Goal: Contribute content: Contribute content

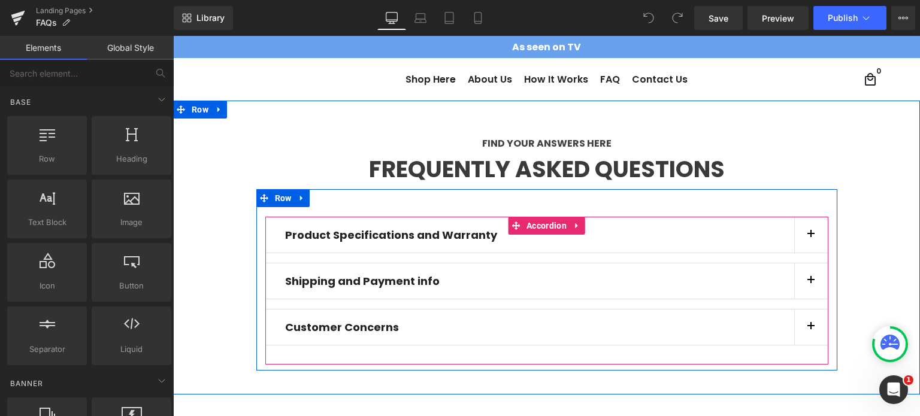
click at [802, 231] on button "button" at bounding box center [811, 234] width 34 height 35
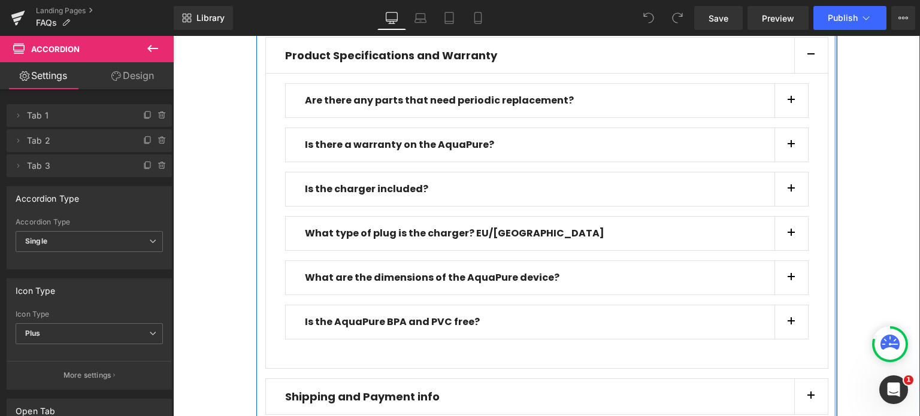
scroll to position [299, 0]
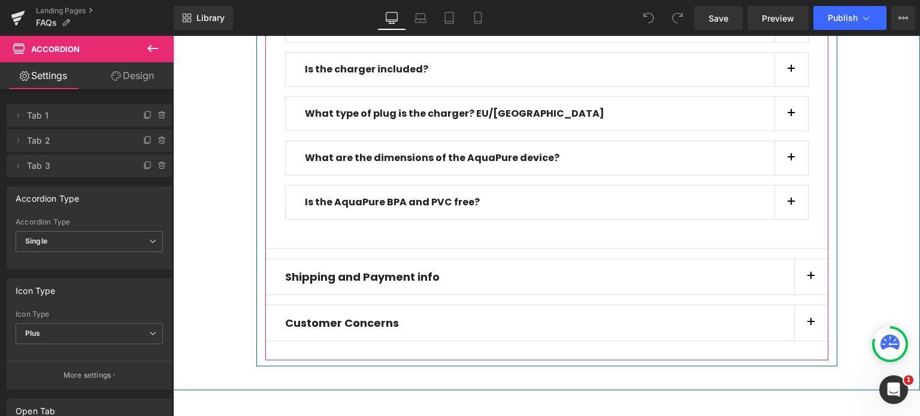
click at [802, 272] on button "button" at bounding box center [811, 276] width 34 height 35
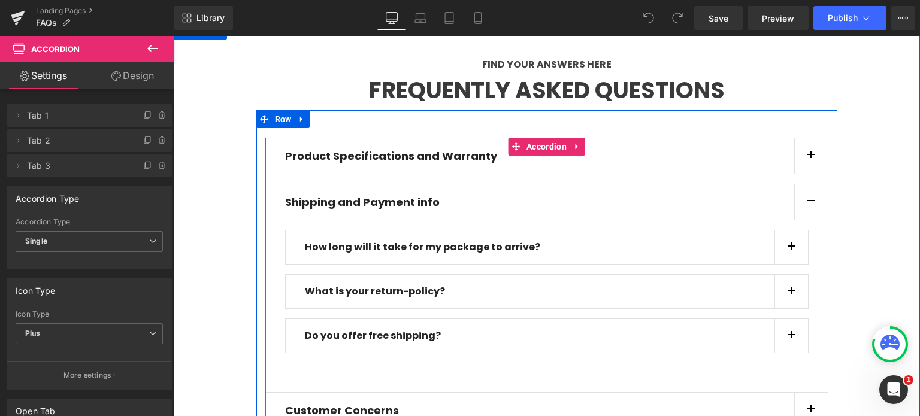
scroll to position [126, 0]
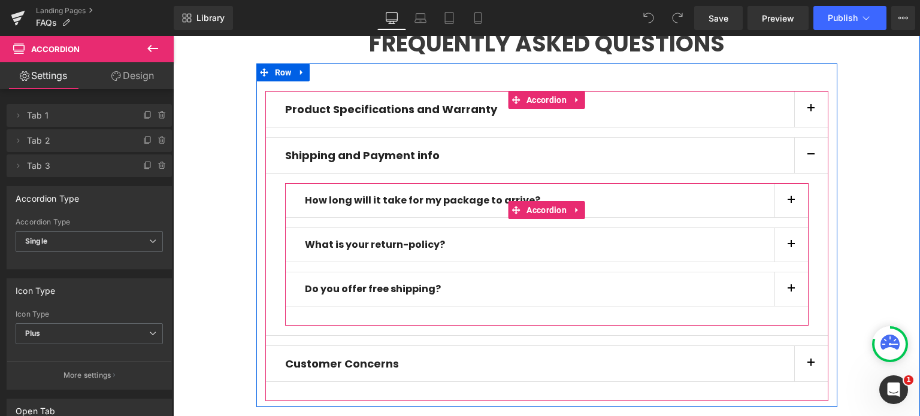
click at [780, 202] on button "button" at bounding box center [791, 201] width 34 height 34
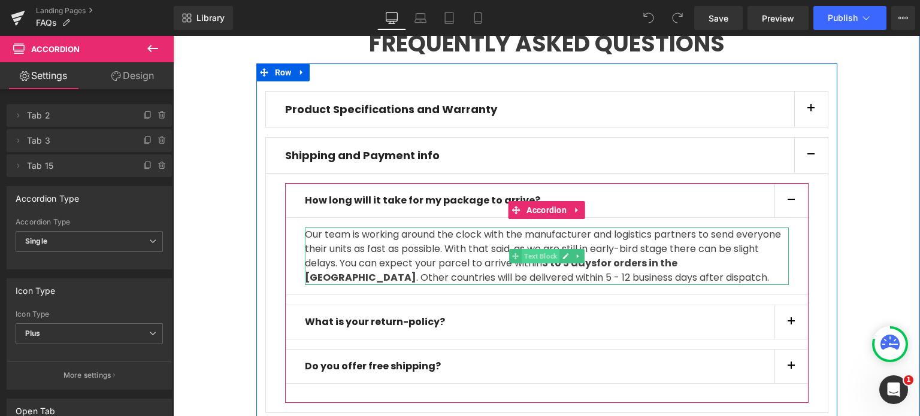
click at [536, 257] on span "Text Block" at bounding box center [540, 256] width 38 height 14
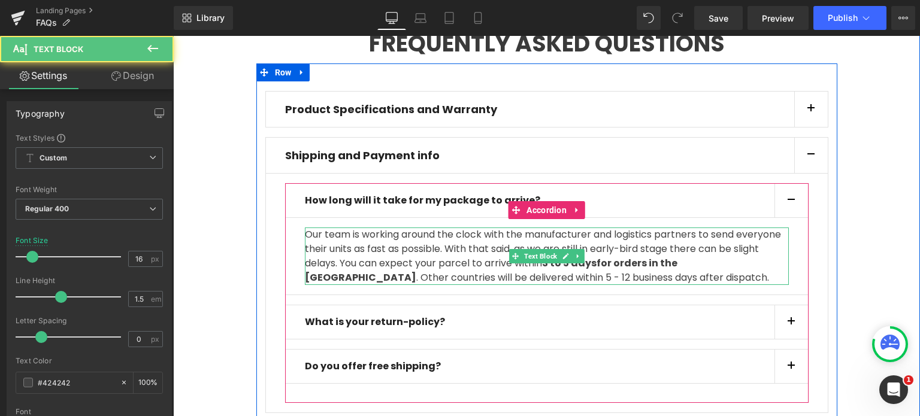
click at [416, 262] on p "Our team is working around the clock with the manufacturer and logistics partne…" at bounding box center [547, 256] width 484 height 57
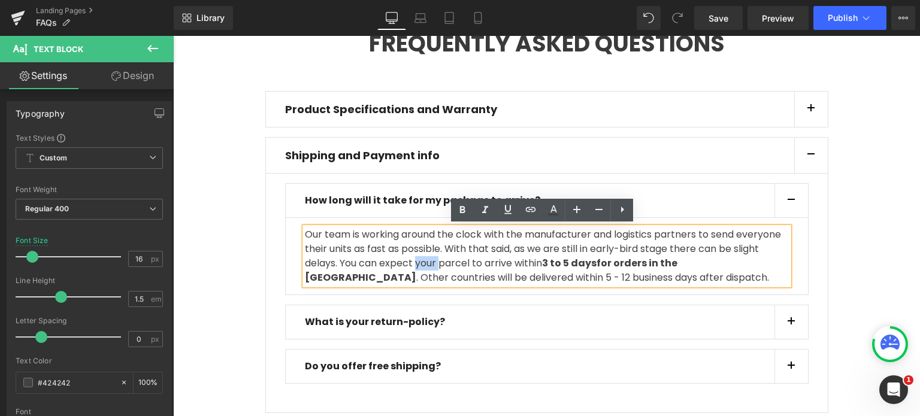
click at [416, 262] on p "Our team is working around the clock with the manufacturer and logistics partne…" at bounding box center [547, 256] width 484 height 57
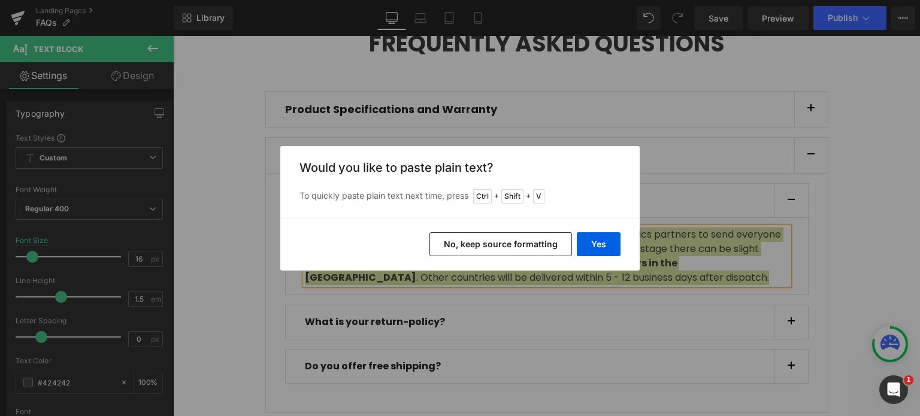
click at [516, 244] on button "No, keep source formatting" at bounding box center [500, 244] width 142 height 24
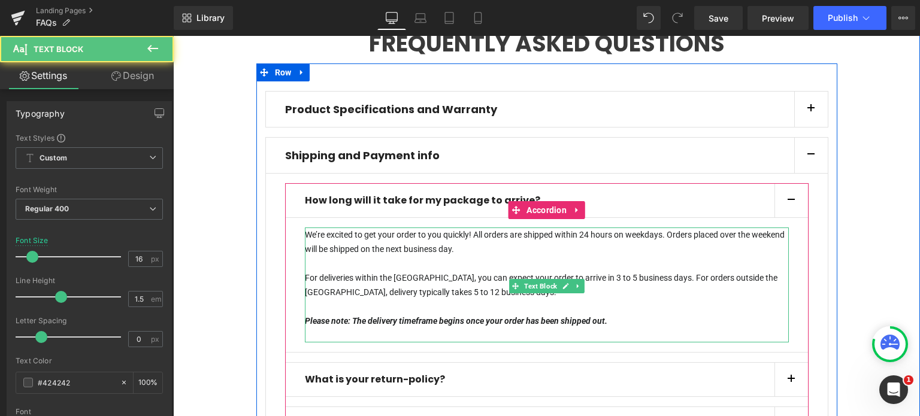
click at [663, 289] on p "For deliveries within the USA, you can expect your order to arrive in 3 to 5 bu…" at bounding box center [547, 292] width 484 height 43
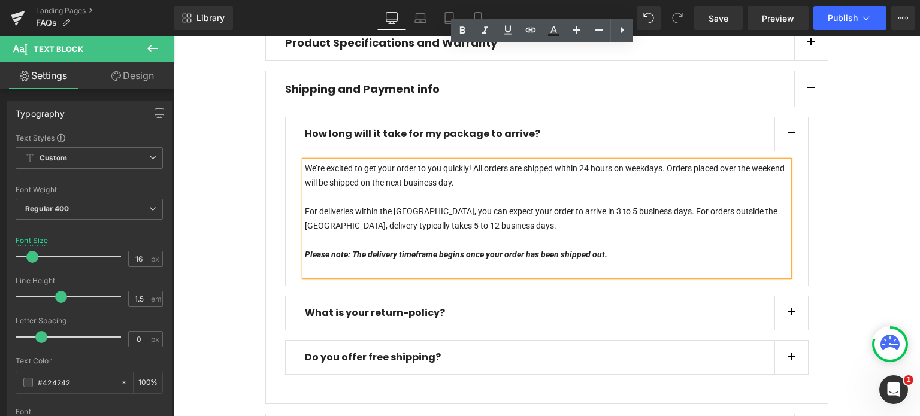
scroll to position [305, 0]
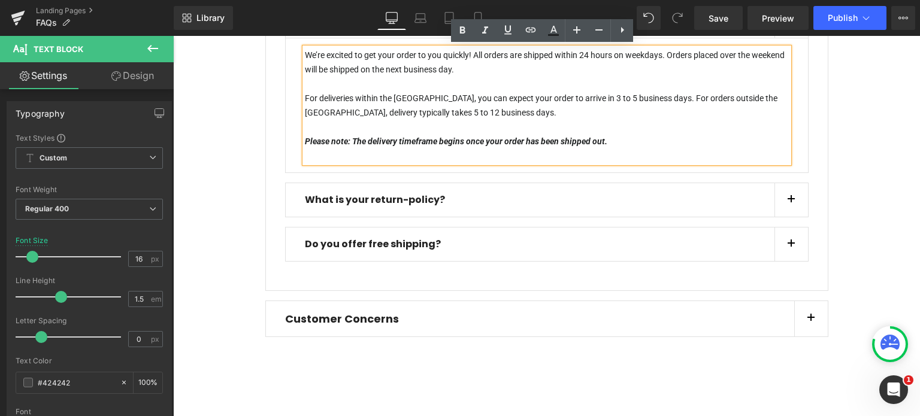
click at [790, 207] on button "button" at bounding box center [791, 200] width 34 height 34
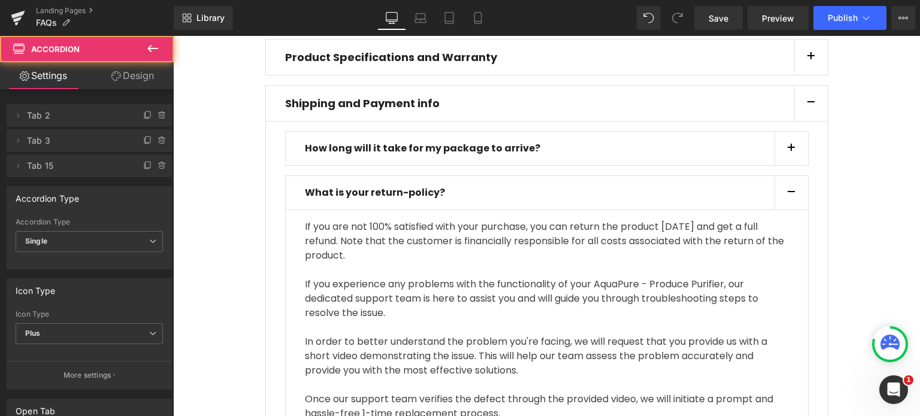
scroll to position [168, 0]
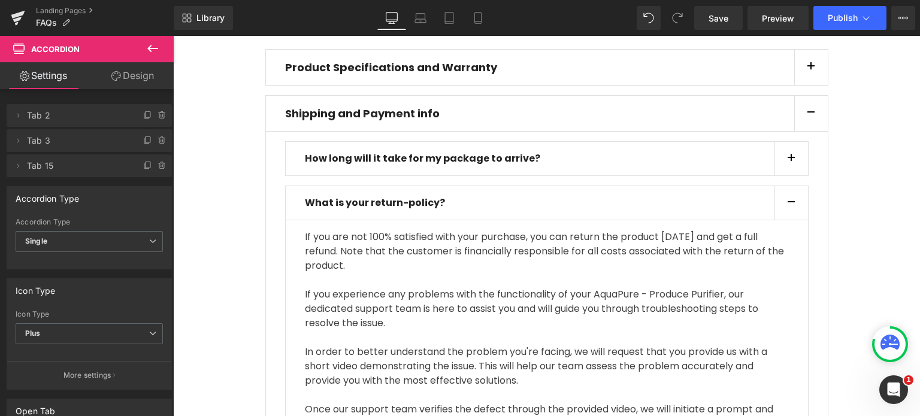
click at [424, 257] on p "If you are not 100% satisfied with your purchase, you can return the product wi…" at bounding box center [547, 258] width 484 height 57
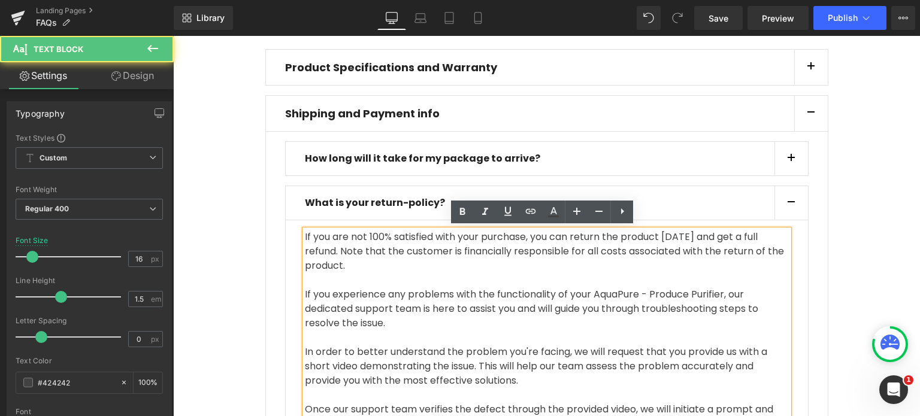
click at [377, 264] on p "If you are not 100% satisfied with your purchase, you can return the product wi…" at bounding box center [547, 258] width 484 height 57
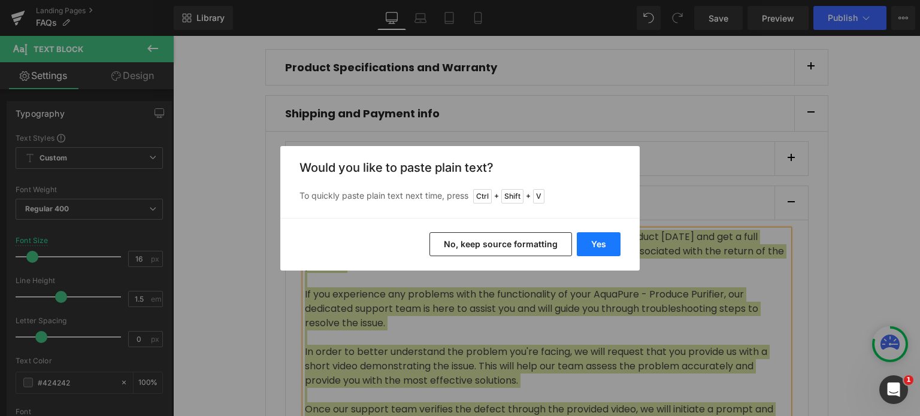
click at [614, 243] on button "Yes" at bounding box center [599, 244] width 44 height 24
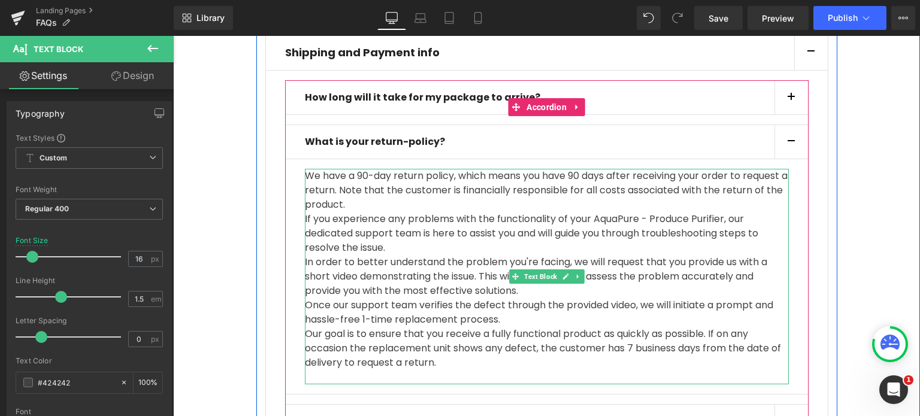
scroll to position [287, 0]
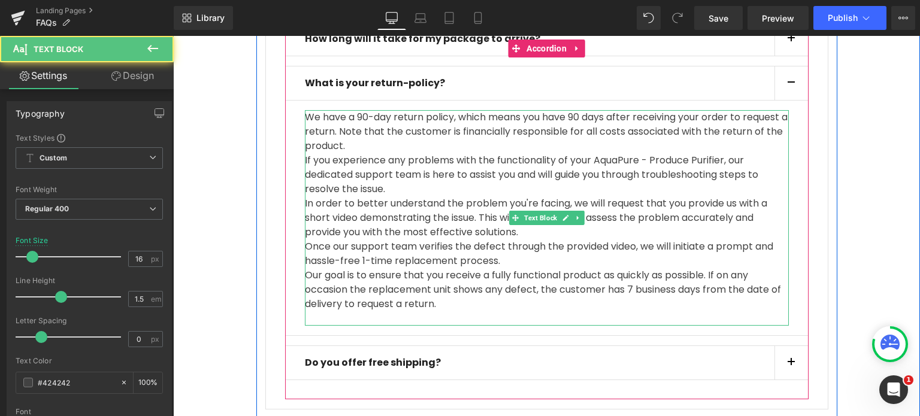
click at [414, 146] on p "We have a 90-day return policy, which means you have 90 days after receiving yo…" at bounding box center [547, 131] width 484 height 43
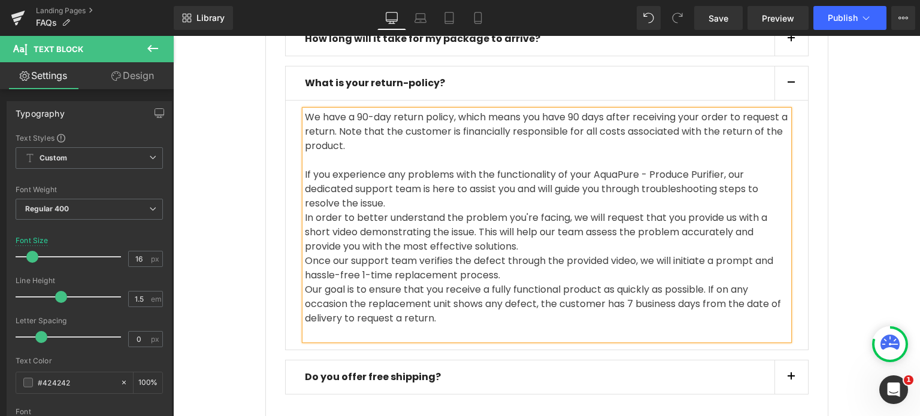
click at [389, 211] on p "In order to better understand the problem you're facing, we will request that y…" at bounding box center [547, 232] width 484 height 43
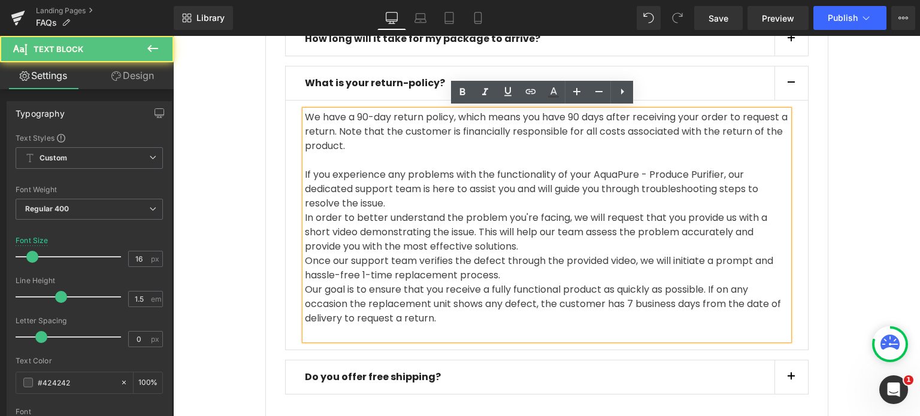
click at [393, 205] on p "If you experience any problems with the functionality of your AquaPure - Produc…" at bounding box center [547, 189] width 484 height 43
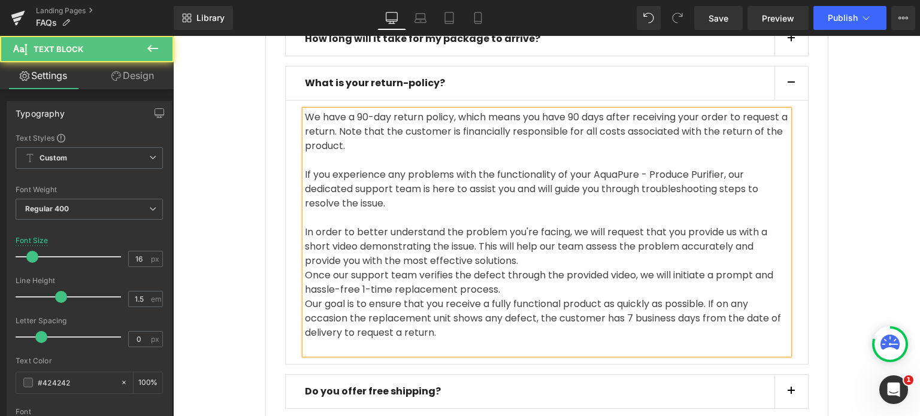
click at [533, 263] on p "In order to better understand the problem you're facing, we will request that y…" at bounding box center [547, 246] width 484 height 43
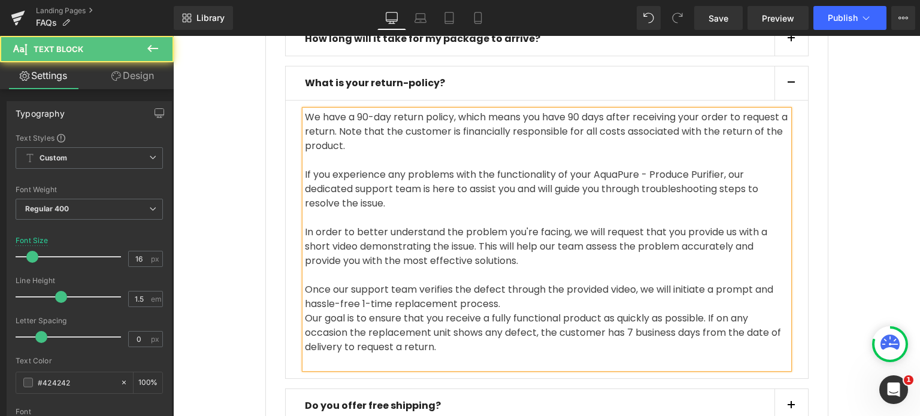
click at [504, 301] on p "Once our support team verifies the defect through the provided video, we will i…" at bounding box center [547, 297] width 484 height 29
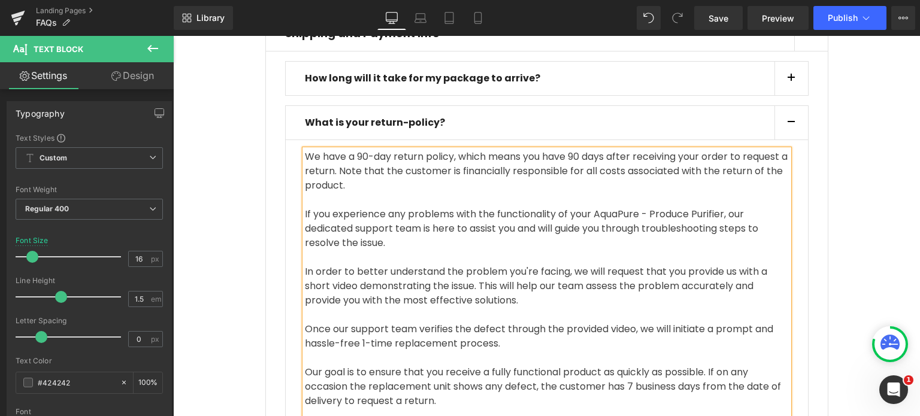
scroll to position [228, 0]
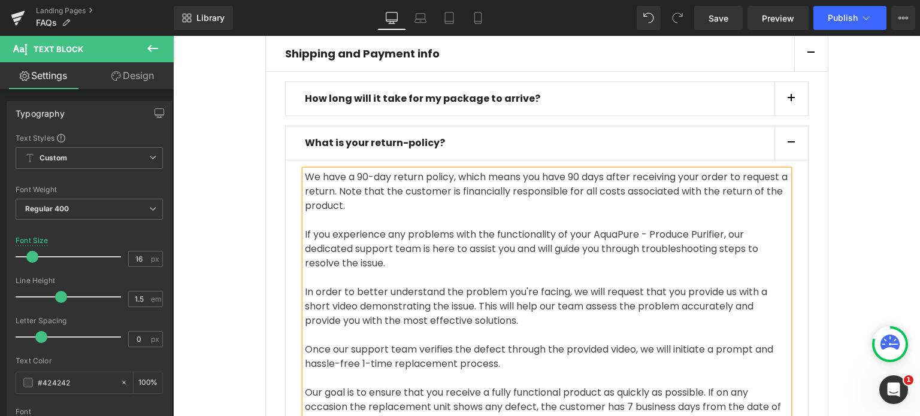
click at [791, 146] on span "button" at bounding box center [791, 146] width 0 height 0
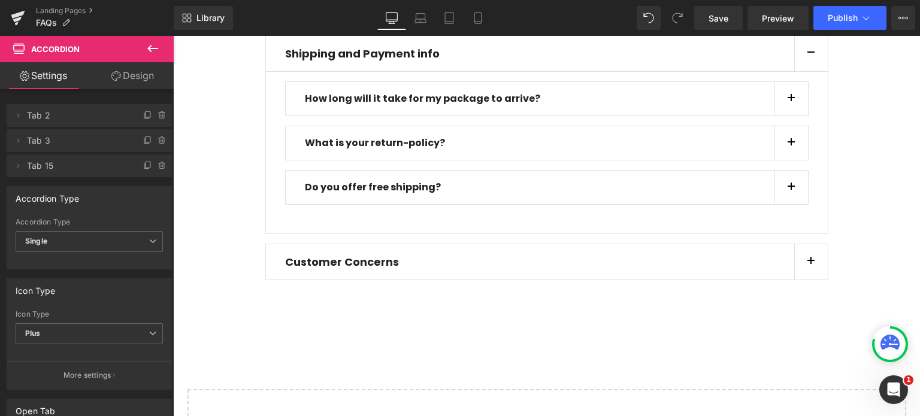
click at [806, 263] on button "button" at bounding box center [811, 261] width 34 height 35
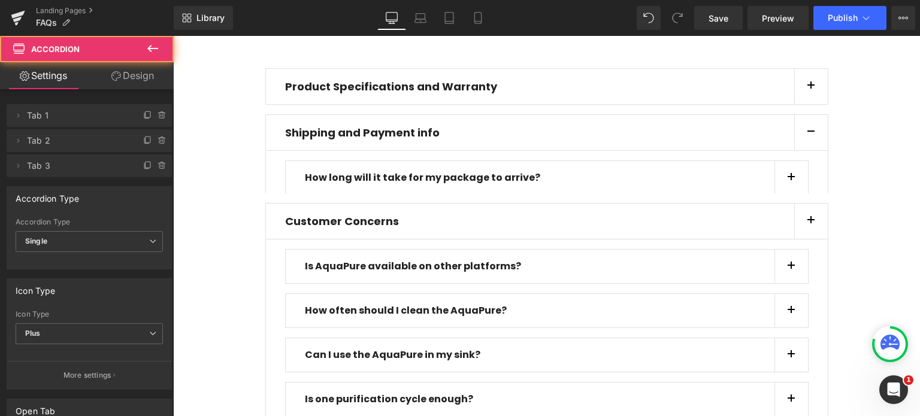
scroll to position [66, 0]
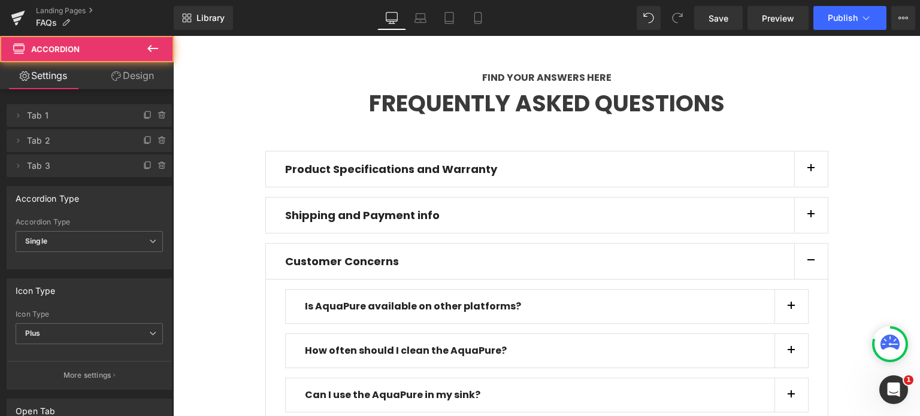
click at [807, 172] on button "button" at bounding box center [811, 168] width 34 height 35
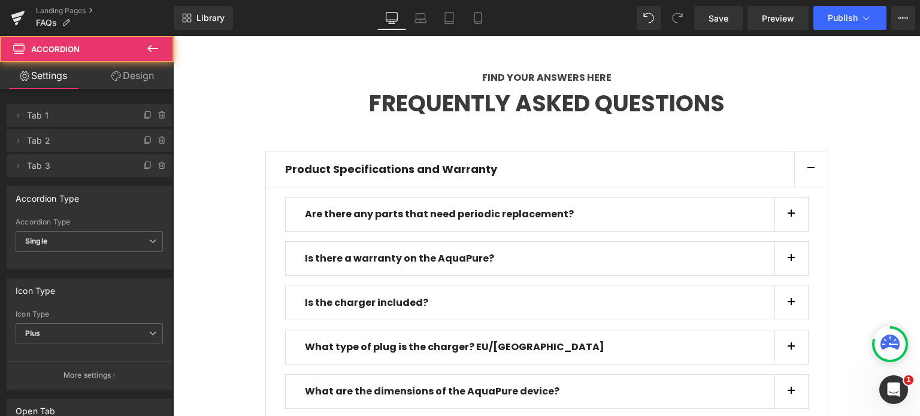
click at [807, 172] on button "button" at bounding box center [811, 168] width 34 height 35
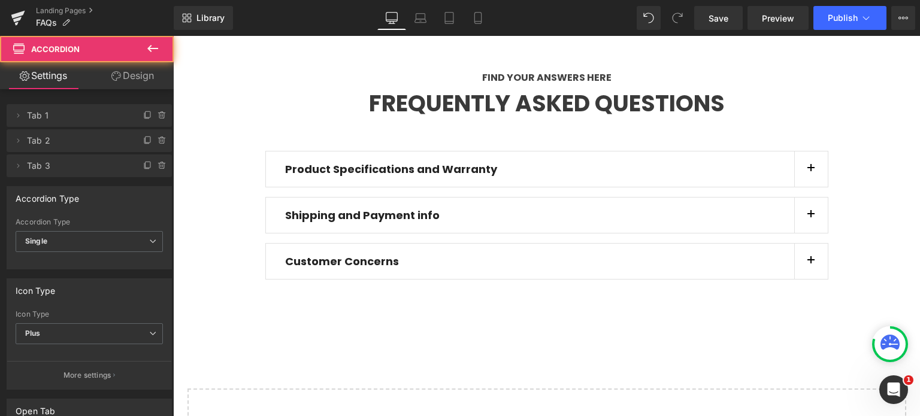
click at [806, 219] on button "button" at bounding box center [811, 215] width 34 height 35
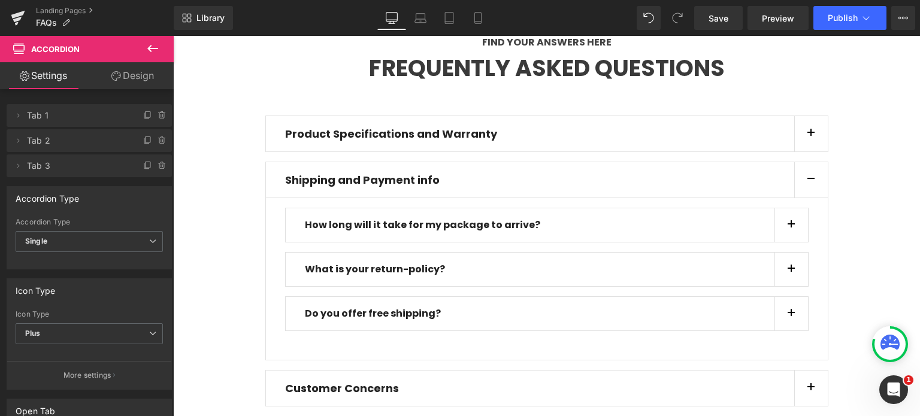
scroll to position [126, 0]
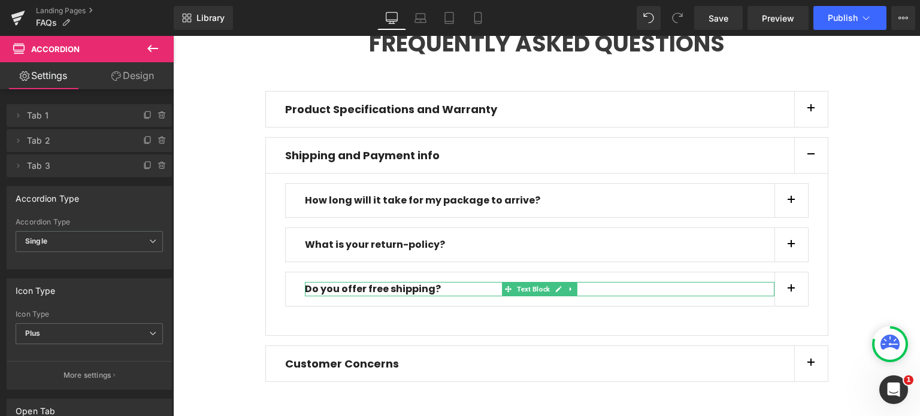
click at [430, 288] on p "Do you offer free shipping?" at bounding box center [539, 289] width 469 height 14
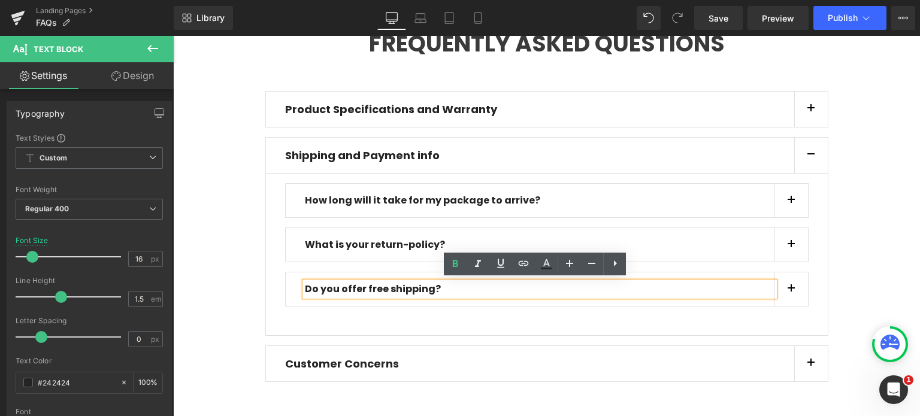
click at [448, 289] on p "Do you offer free shipping?" at bounding box center [539, 289] width 469 height 14
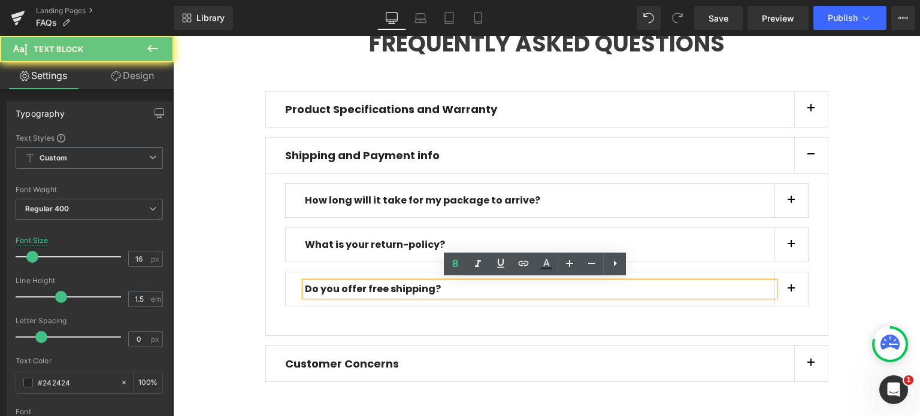
click at [448, 289] on p "Do you offer free shipping?" at bounding box center [539, 289] width 469 height 14
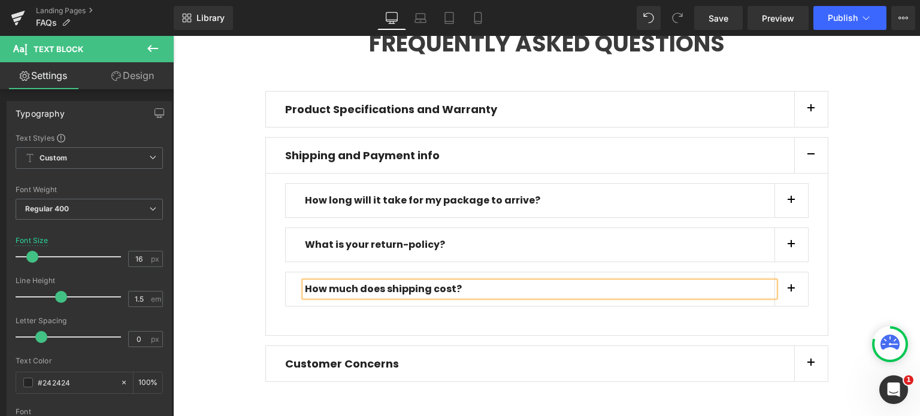
click at [791, 292] on span "button" at bounding box center [791, 292] width 0 height 0
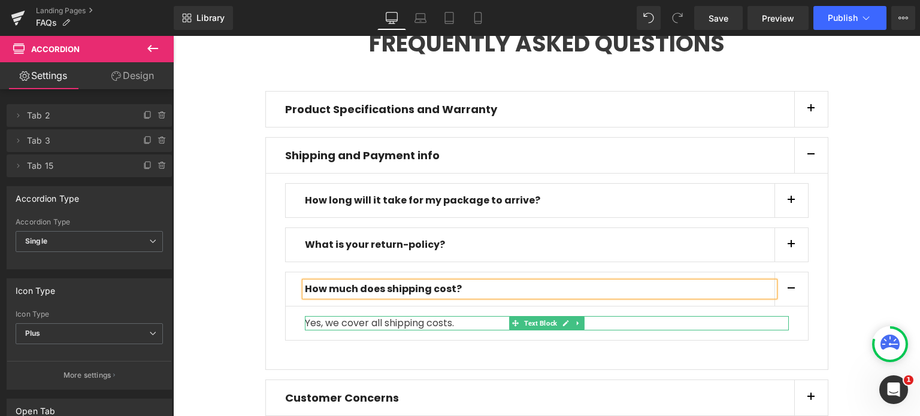
click at [409, 323] on div "Yes, we cover all shipping costs." at bounding box center [547, 323] width 484 height 14
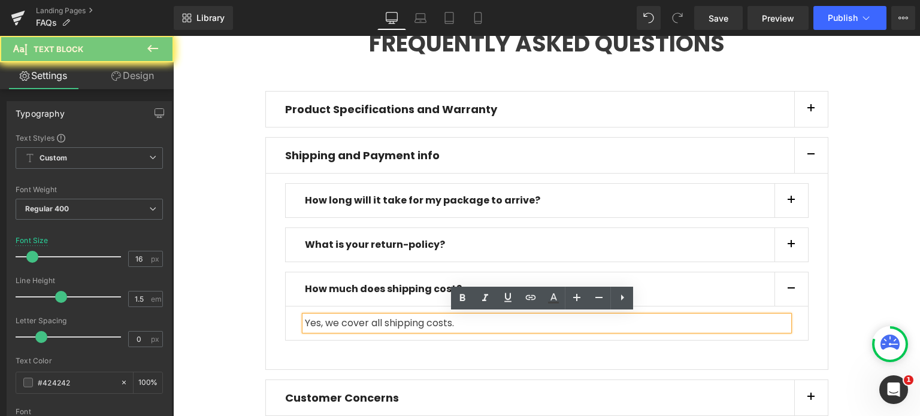
click at [409, 323] on div "Yes, we cover all shipping costs." at bounding box center [547, 323] width 484 height 14
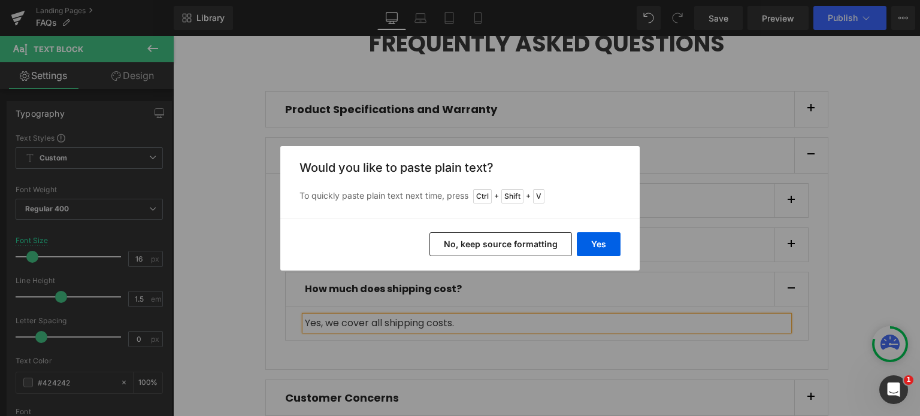
click at [501, 241] on button "No, keep source formatting" at bounding box center [500, 244] width 142 height 24
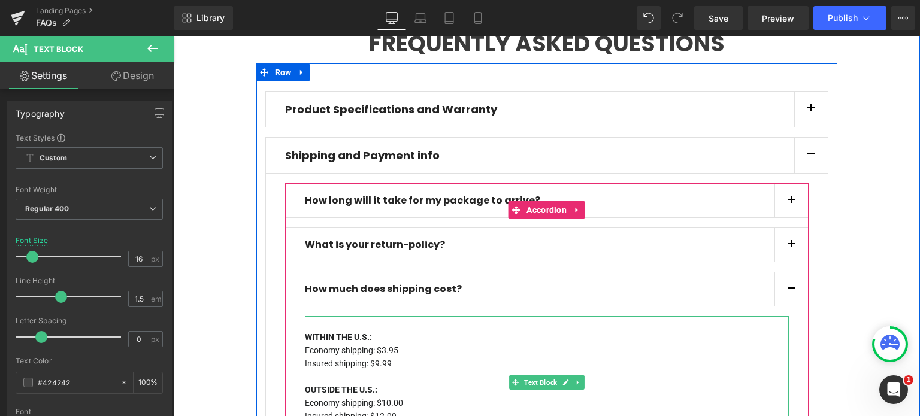
click at [548, 357] on p "Insured shipping: $9.99" at bounding box center [547, 370] width 484 height 26
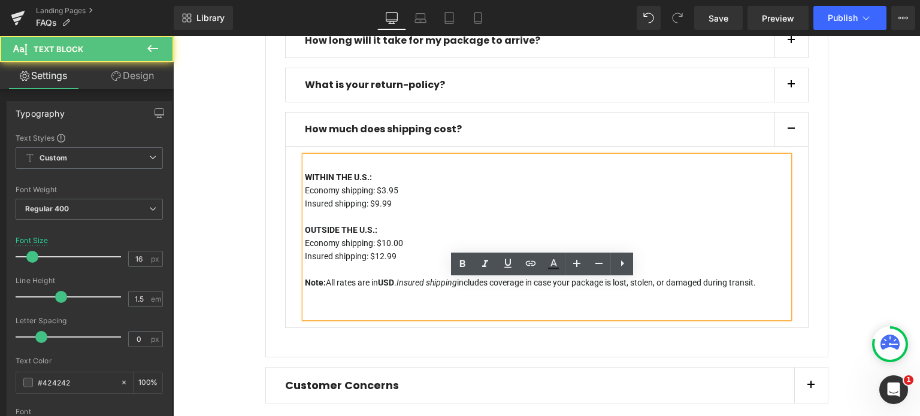
scroll to position [305, 0]
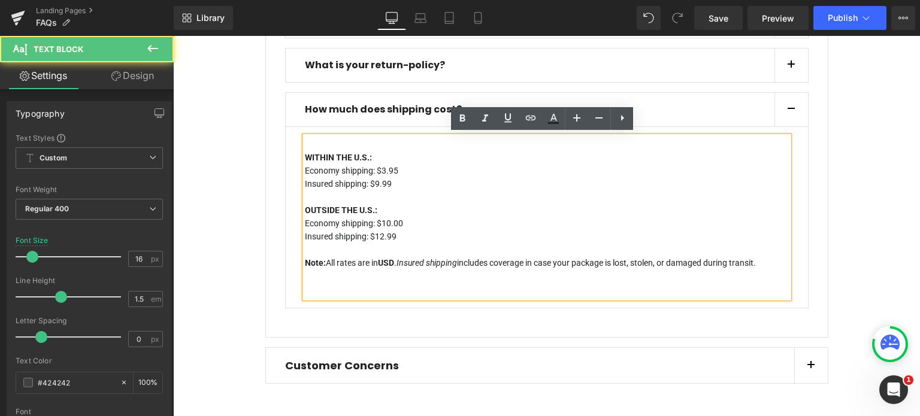
click at [362, 258] on div "WITHIN THE U.S.: Economy shipping: $3.95 Insured shipping: $9.99 OUTSIDE THE U.…" at bounding box center [547, 218] width 484 height 162
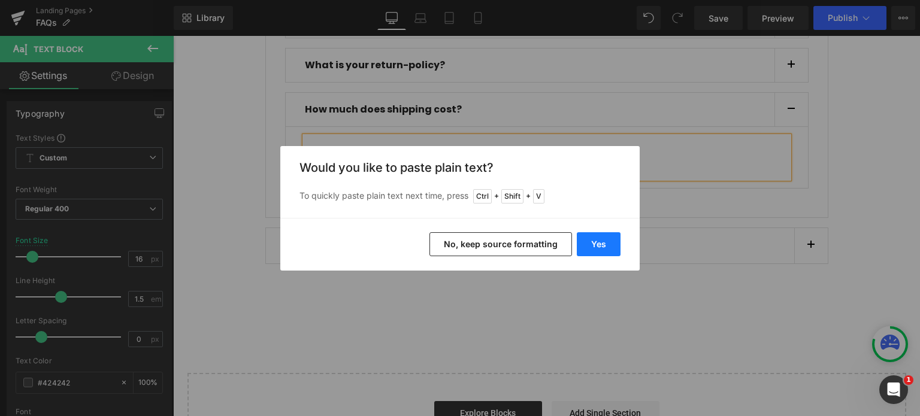
click at [587, 246] on button "Yes" at bounding box center [599, 244] width 44 height 24
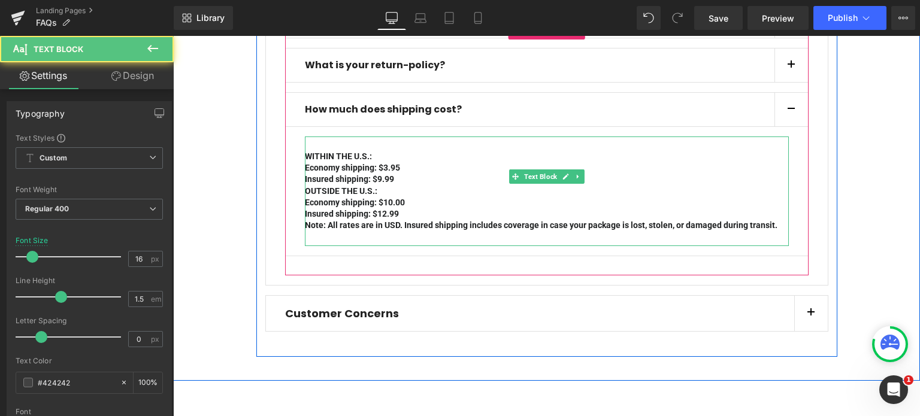
click at [402, 174] on p "Insured shipping: $9.99" at bounding box center [547, 179] width 484 height 11
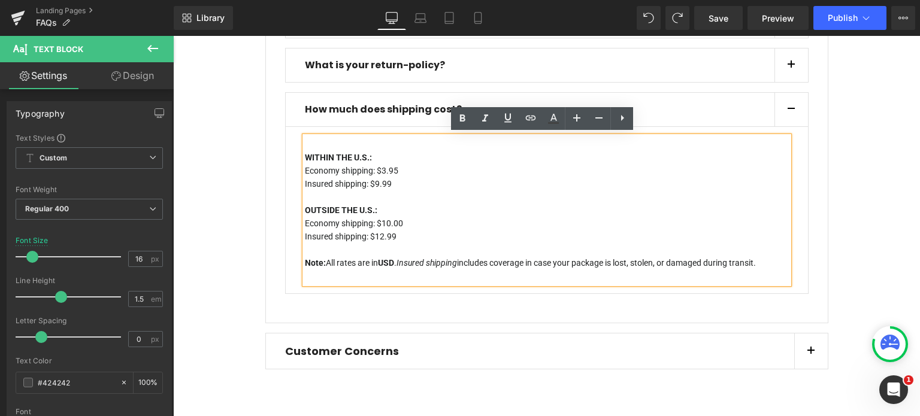
click at [548, 204] on p "OUTSIDE THE U.S.:" at bounding box center [547, 210] width 484 height 13
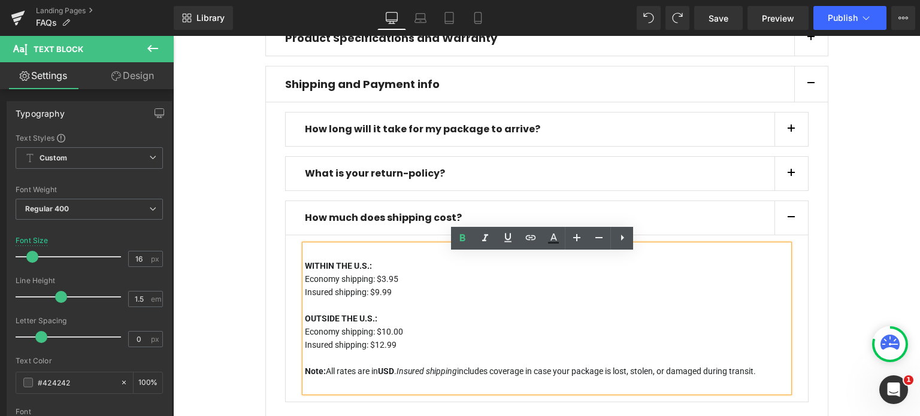
scroll to position [186, 0]
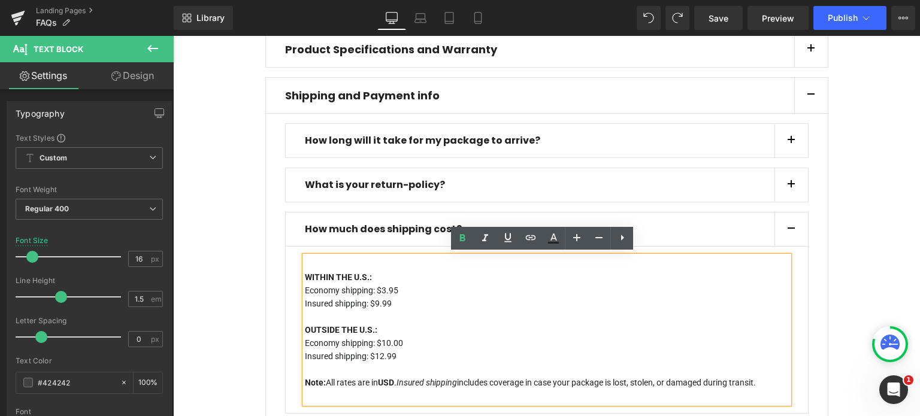
click at [795, 225] on button "button" at bounding box center [791, 230] width 34 height 34
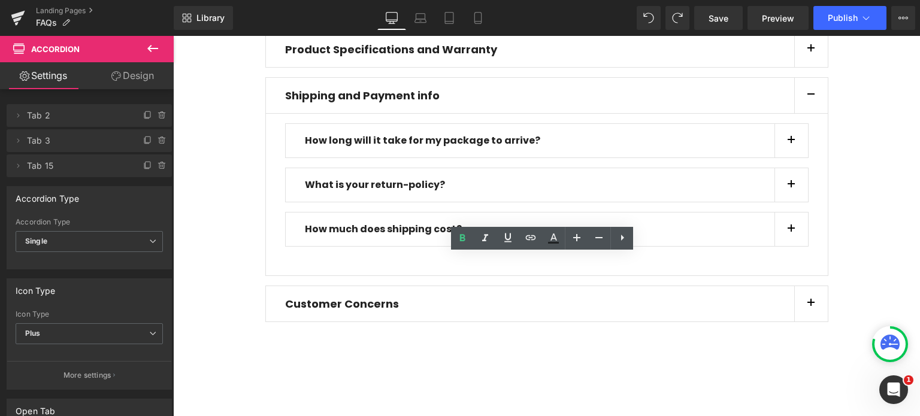
click at [801, 298] on button "button" at bounding box center [811, 303] width 34 height 35
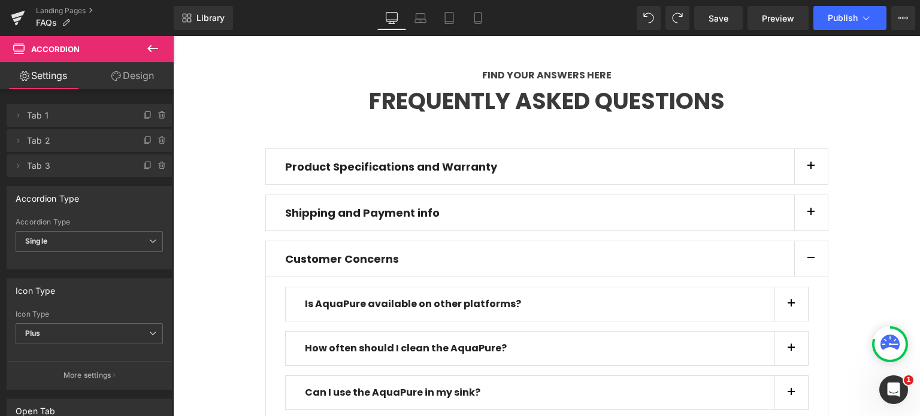
scroll to position [144, 0]
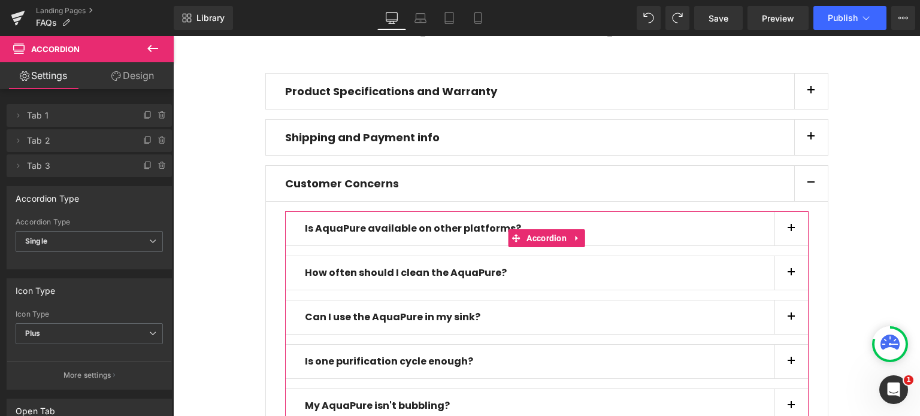
click at [786, 231] on button "button" at bounding box center [791, 229] width 34 height 34
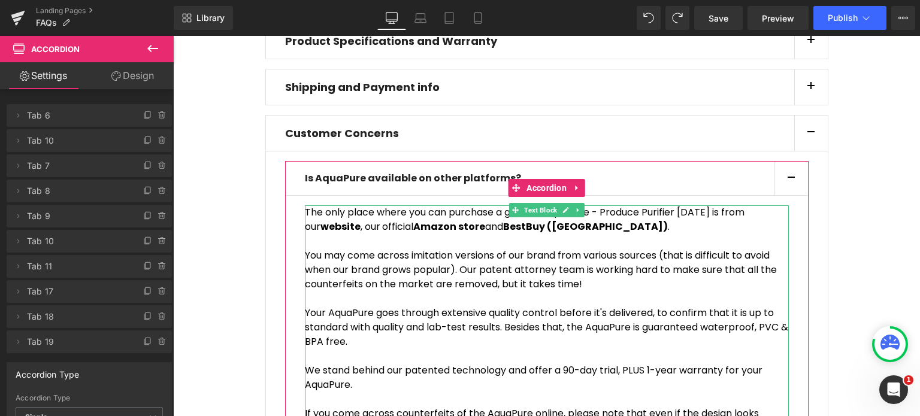
scroll to position [263, 0]
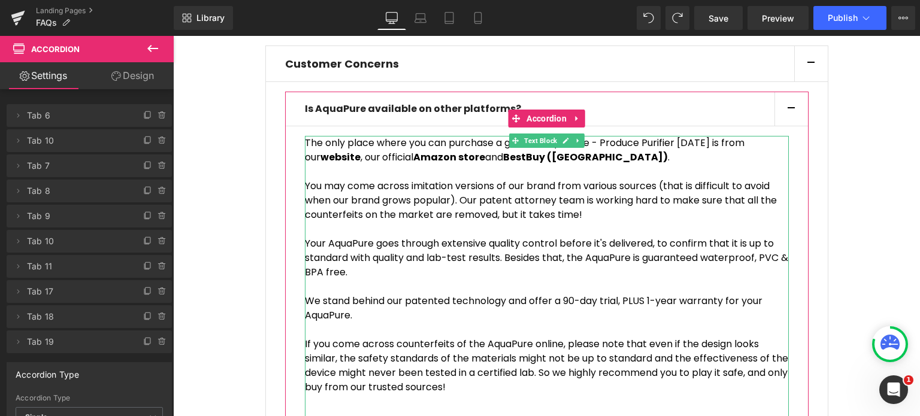
click at [430, 208] on div "You may come across imitation versions of our brand from various sources (that …" at bounding box center [547, 207] width 484 height 57
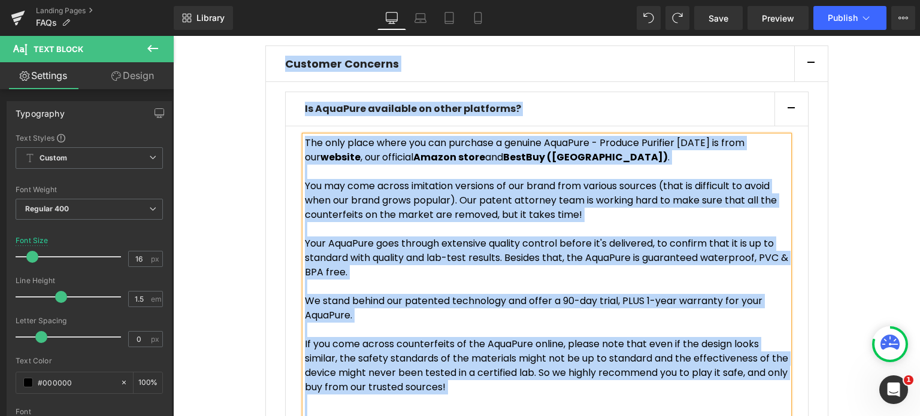
click at [524, 208] on div "You may come across imitation versions of our brand from various sources (that …" at bounding box center [547, 207] width 484 height 57
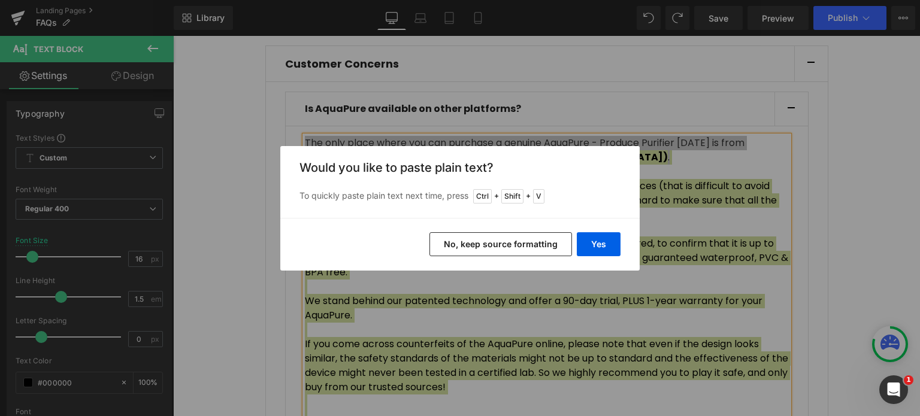
click at [517, 239] on button "No, keep source formatting" at bounding box center [500, 244] width 142 height 24
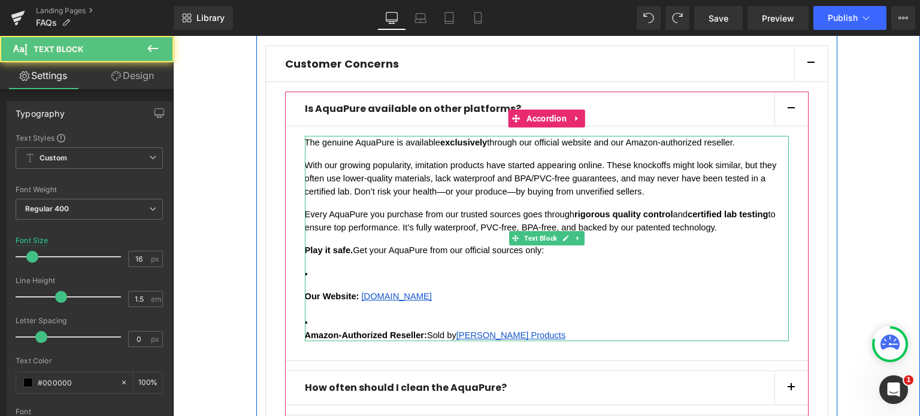
click at [597, 176] on span "With our growing popularity, imitation products have started appearing online. …" at bounding box center [542, 178] width 474 height 36
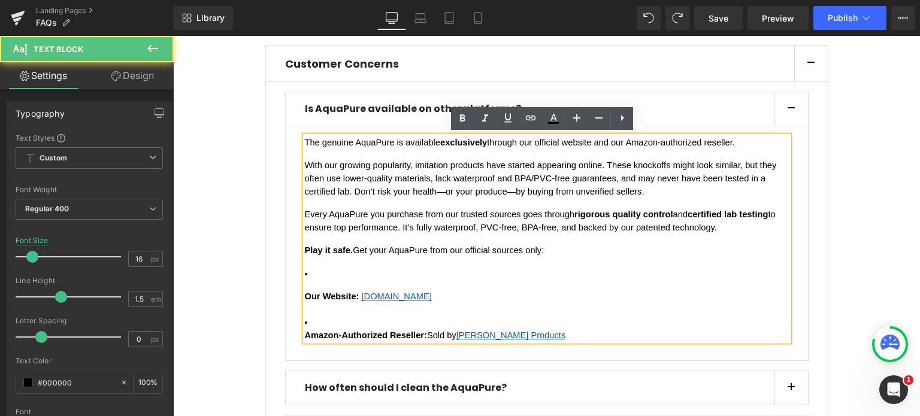
click at [305, 293] on span "Our Website:" at bounding box center [332, 297] width 54 height 10
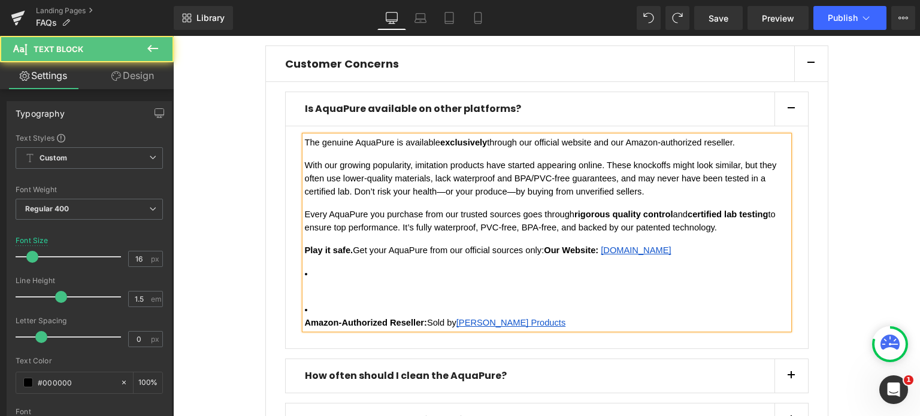
click at [331, 271] on li at bounding box center [547, 284] width 484 height 36
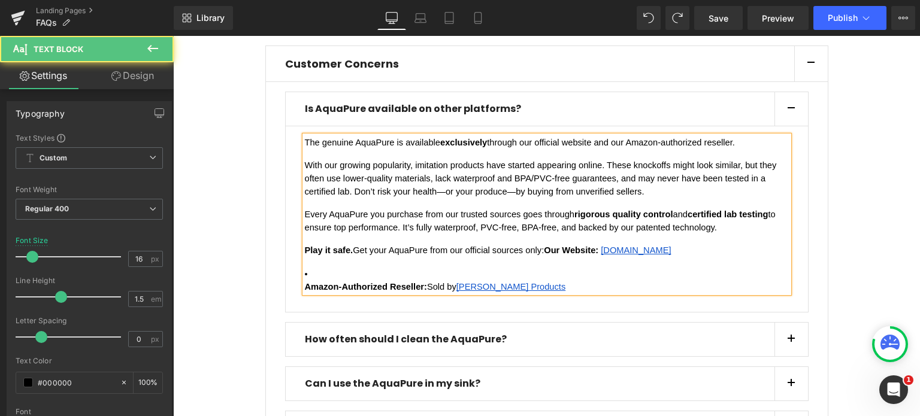
click at [305, 287] on span "Amazon-Authorized Reseller:" at bounding box center [366, 287] width 122 height 10
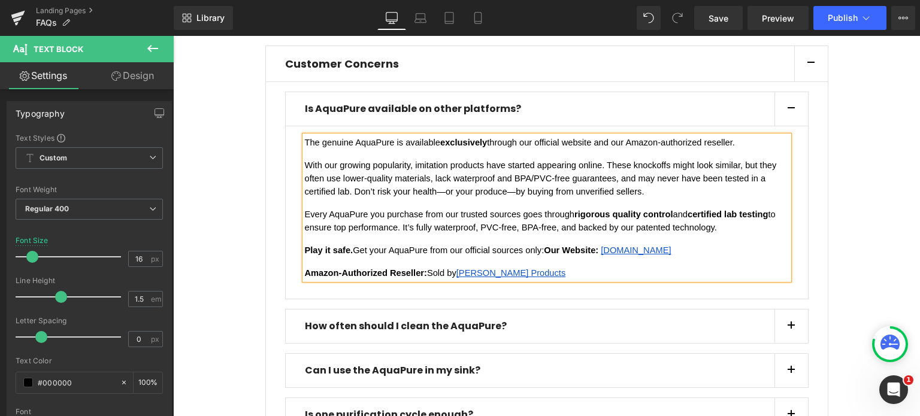
click at [544, 253] on span "Our Website:" at bounding box center [571, 250] width 54 height 10
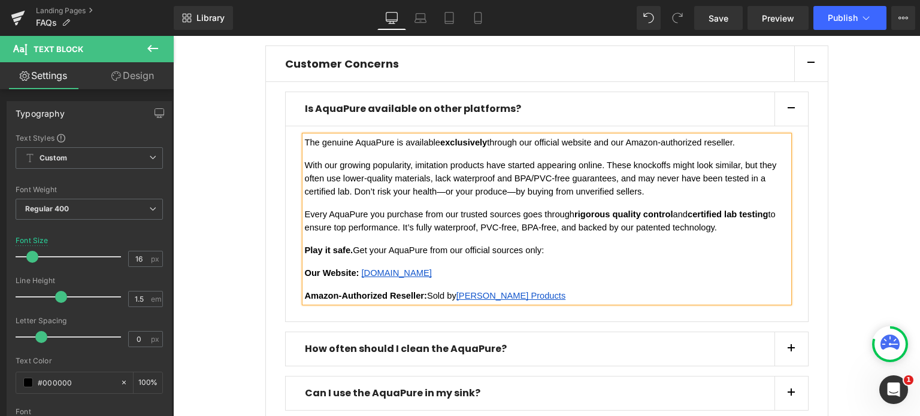
click at [559, 253] on p "Play it safe. Get your AquaPure from our official sources only:" at bounding box center [547, 250] width 484 height 13
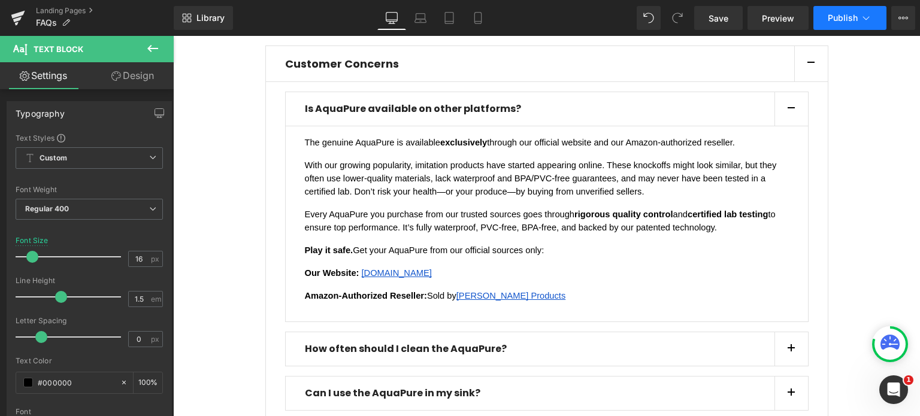
click at [851, 18] on span "Publish" at bounding box center [842, 18] width 30 height 10
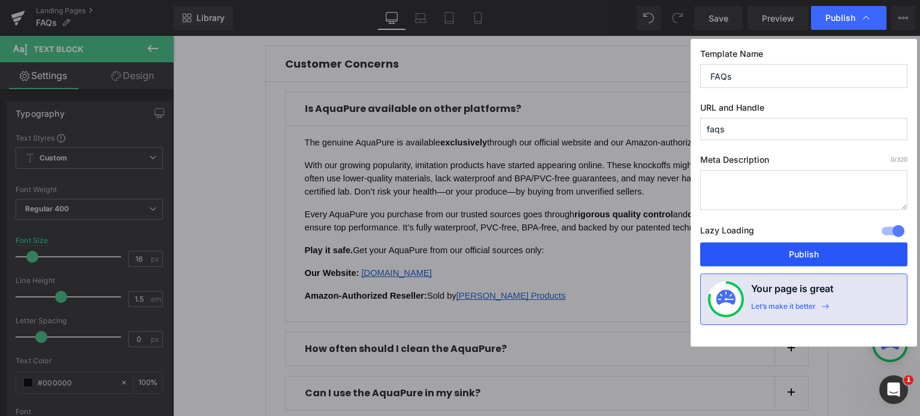
click at [798, 251] on button "Publish" at bounding box center [803, 254] width 207 height 24
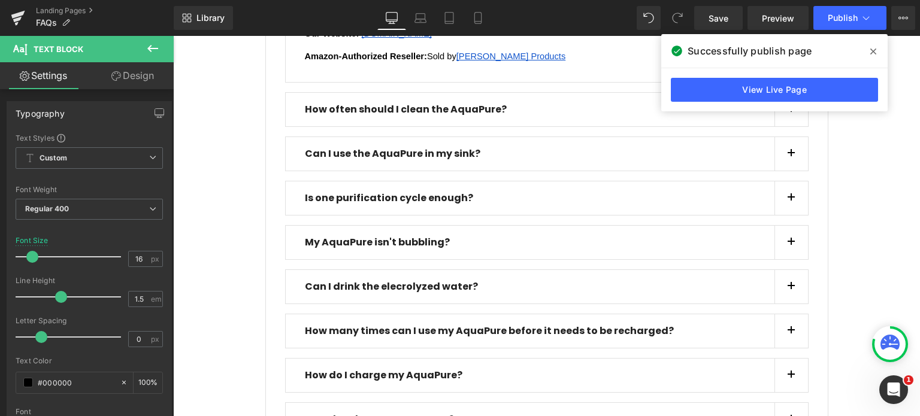
scroll to position [144, 0]
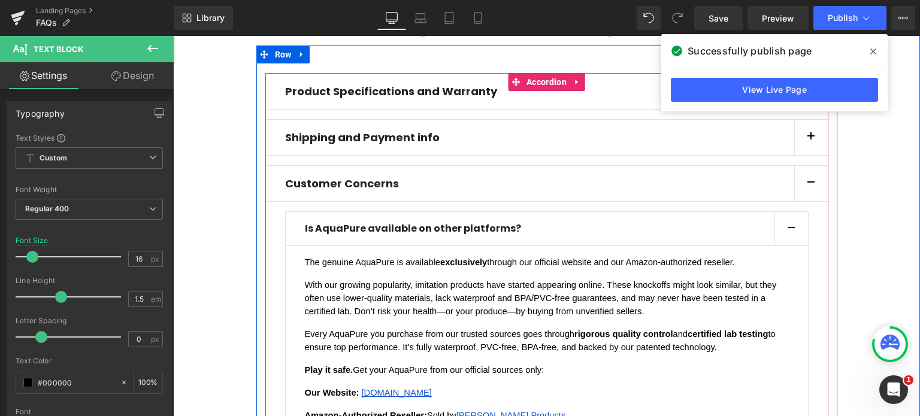
click at [788, 229] on button "button" at bounding box center [791, 229] width 34 height 34
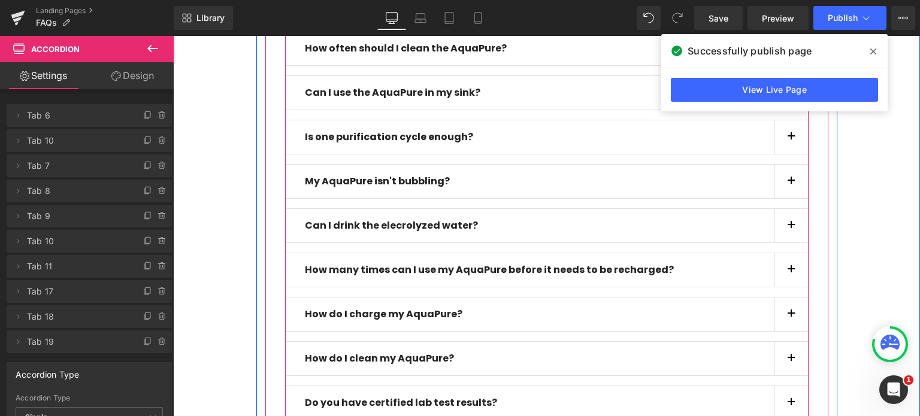
scroll to position [443, 0]
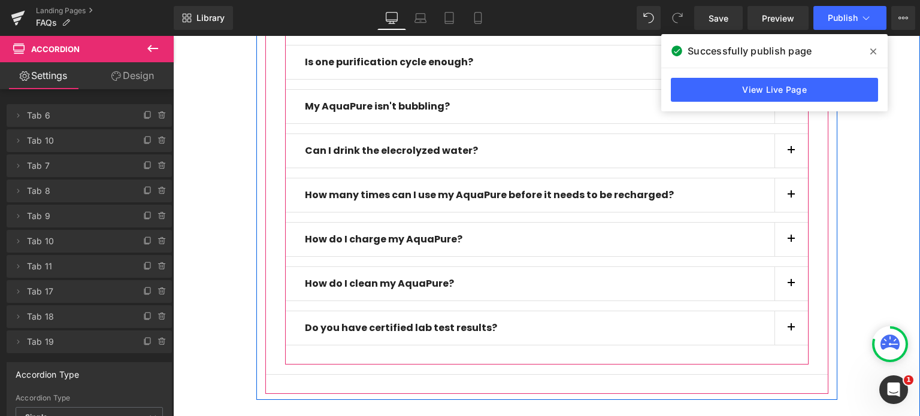
click at [615, 328] on div "Do you have certified lab test results? Text Block" at bounding box center [539, 328] width 469 height 14
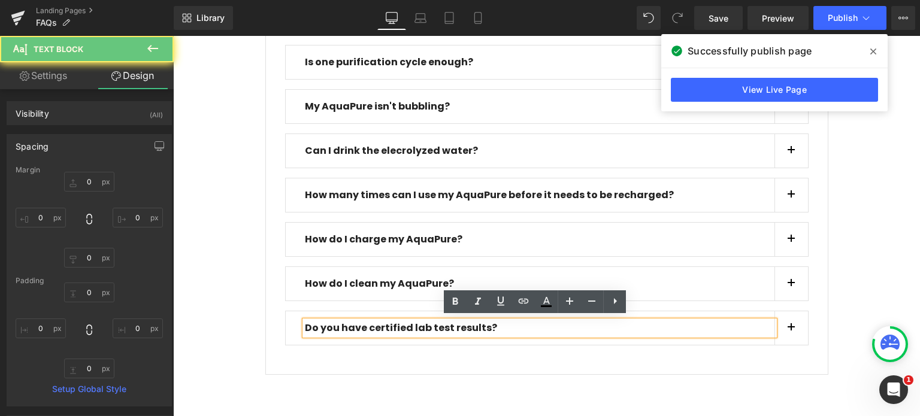
click at [287, 326] on div "Do you have certified lab test results? Text Block" at bounding box center [546, 328] width 523 height 35
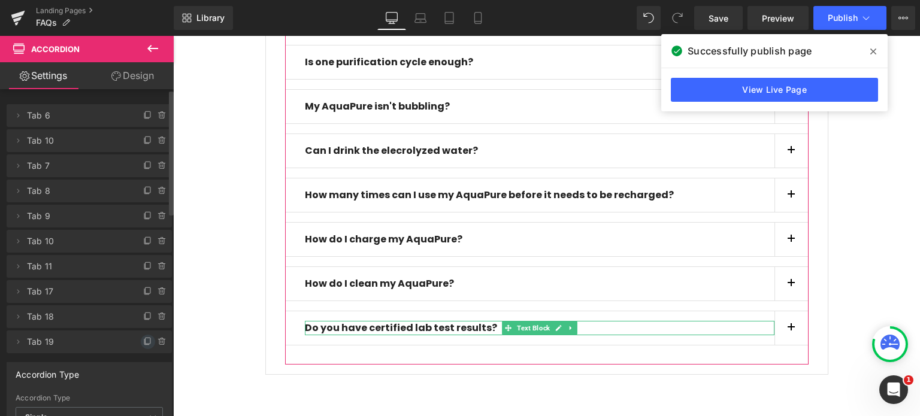
click at [144, 339] on icon at bounding box center [148, 342] width 10 height 10
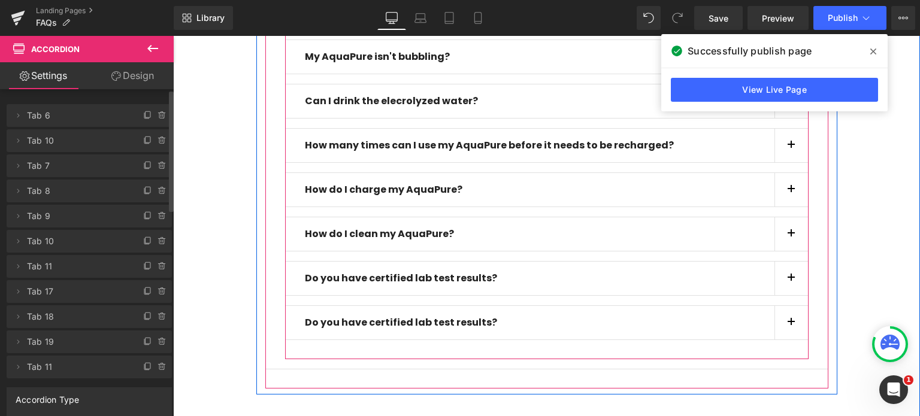
scroll to position [503, 0]
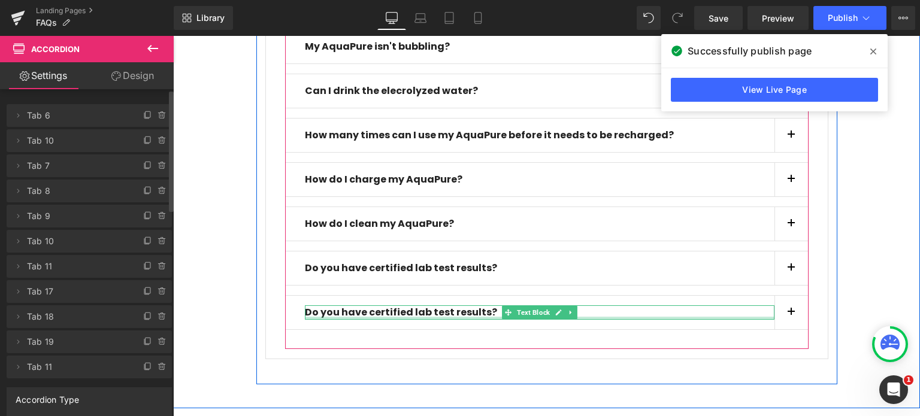
click at [346, 306] on b "Do you have certified lab test results?" at bounding box center [401, 312] width 192 height 14
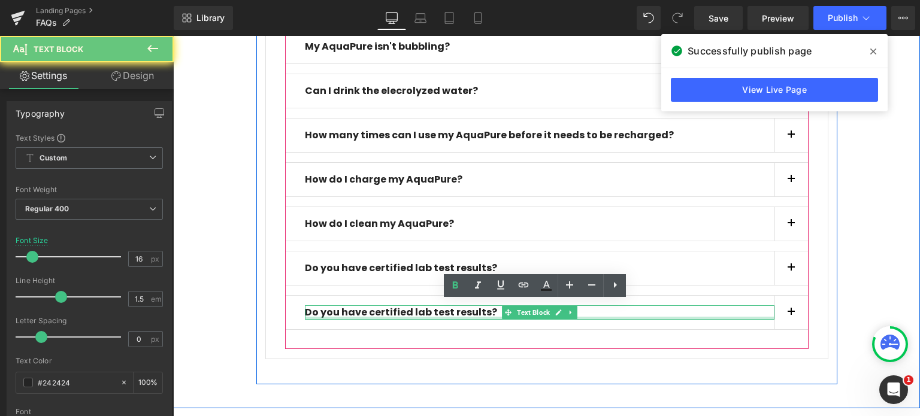
click at [346, 306] on b "Do you have certified lab test results?" at bounding box center [401, 312] width 192 height 14
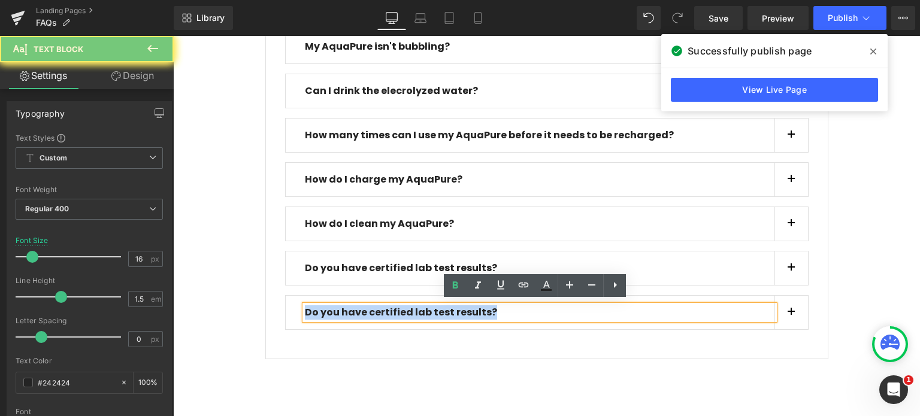
click at [346, 306] on b "Do you have certified lab test results?" at bounding box center [401, 312] width 192 height 14
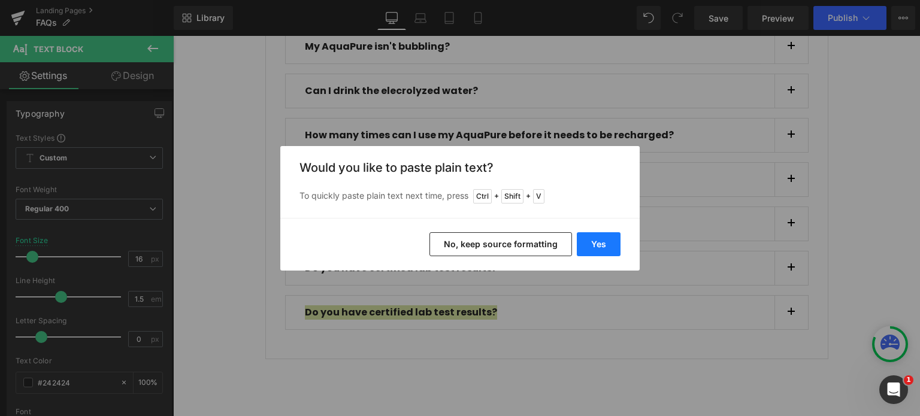
click at [588, 244] on button "Yes" at bounding box center [599, 244] width 44 height 24
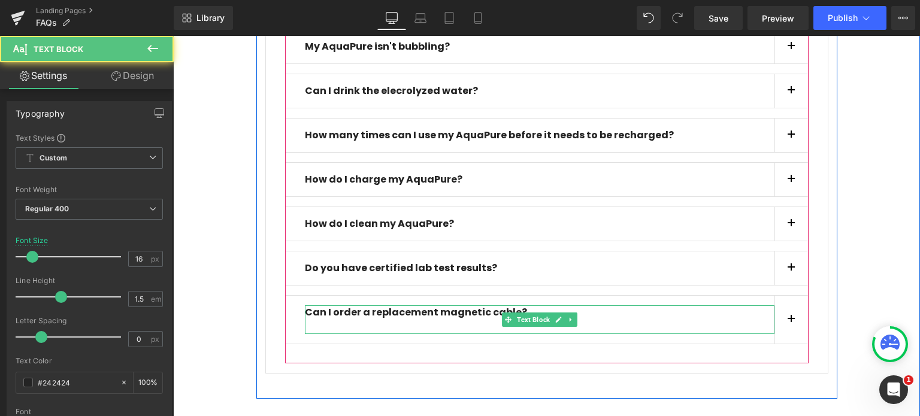
click at [456, 323] on p at bounding box center [539, 327] width 469 height 14
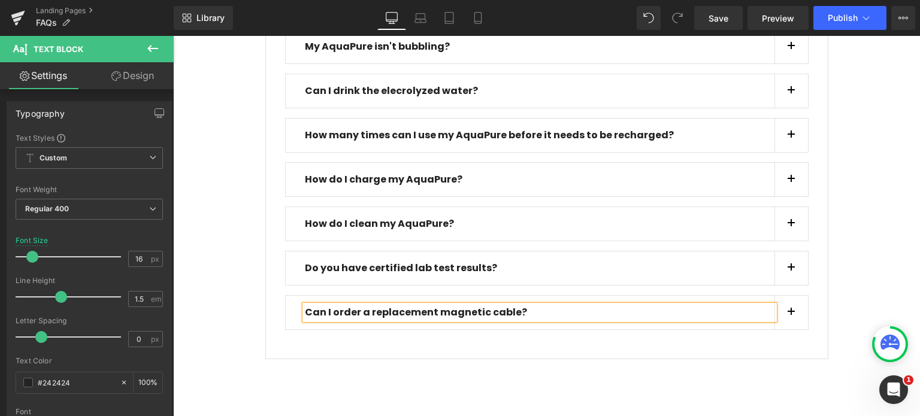
click at [792, 306] on button "button" at bounding box center [791, 313] width 34 height 34
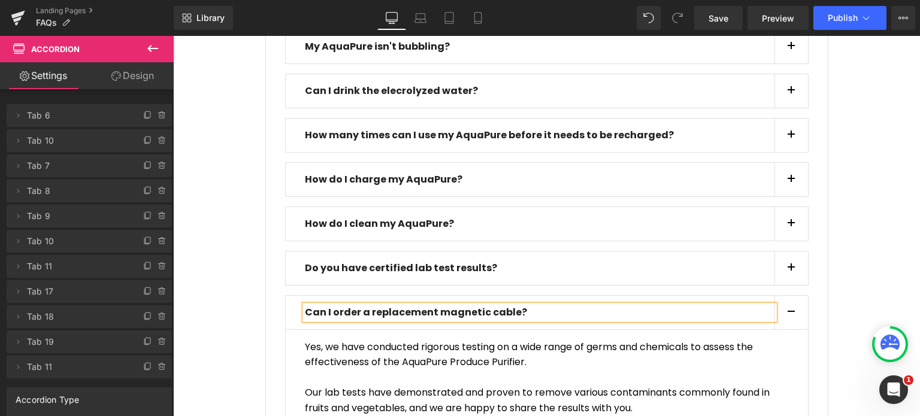
click at [379, 370] on p at bounding box center [547, 378] width 484 height 16
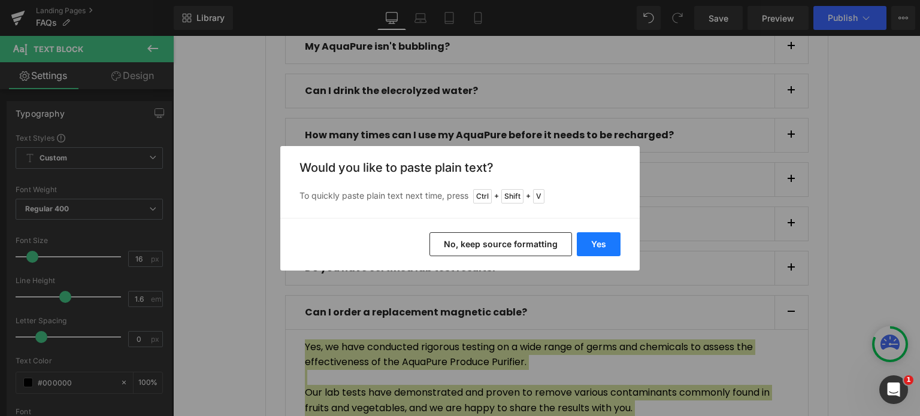
click at [594, 239] on button "Yes" at bounding box center [599, 244] width 44 height 24
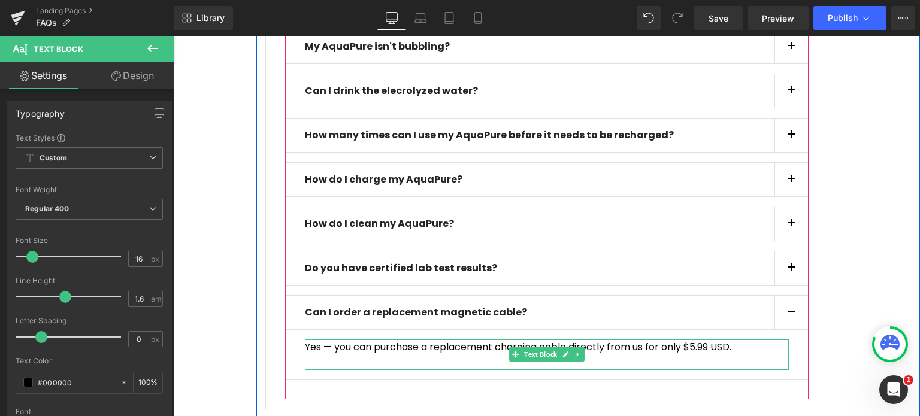
click at [407, 359] on p at bounding box center [547, 362] width 484 height 16
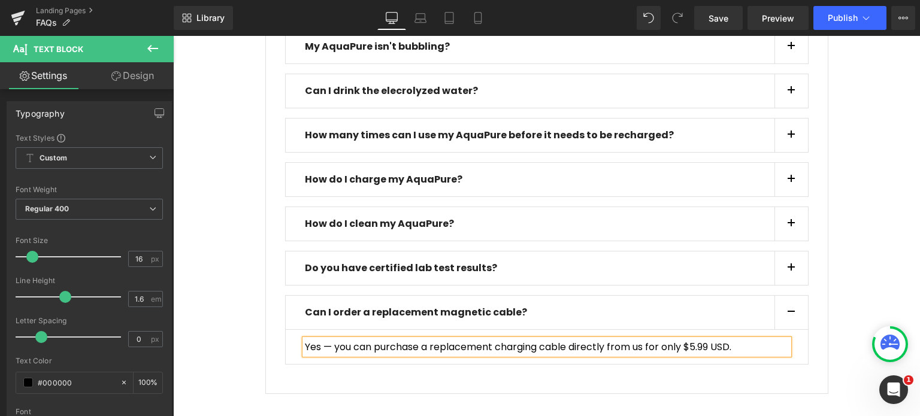
click at [788, 308] on button "button" at bounding box center [791, 313] width 34 height 34
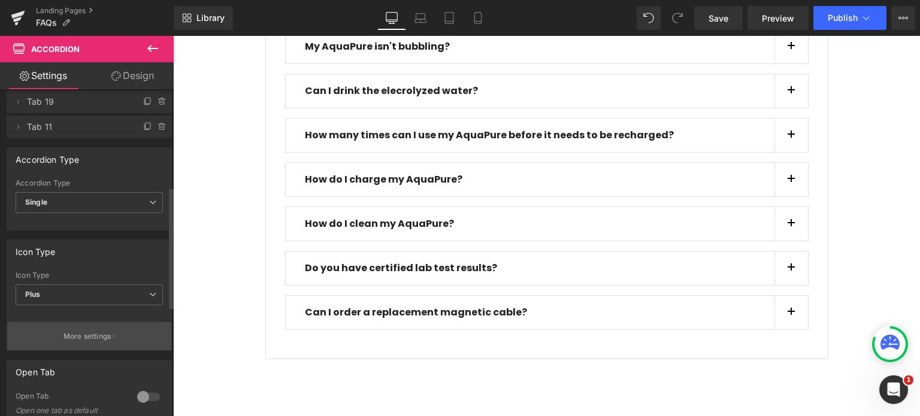
scroll to position [180, 0]
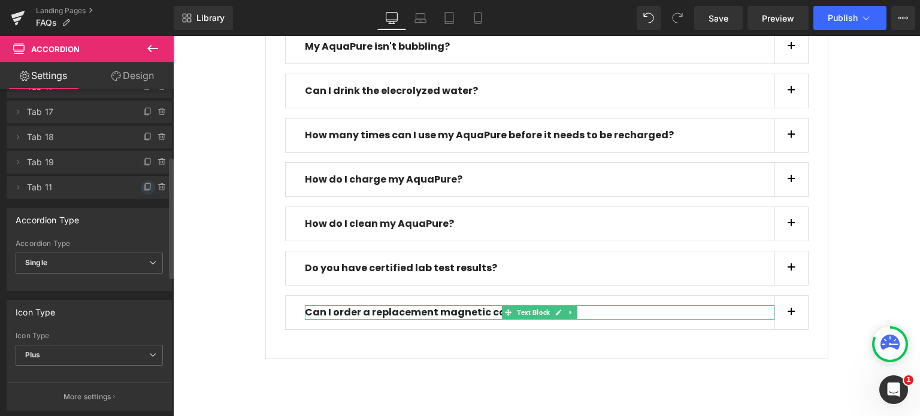
click at [143, 188] on icon at bounding box center [148, 188] width 10 height 10
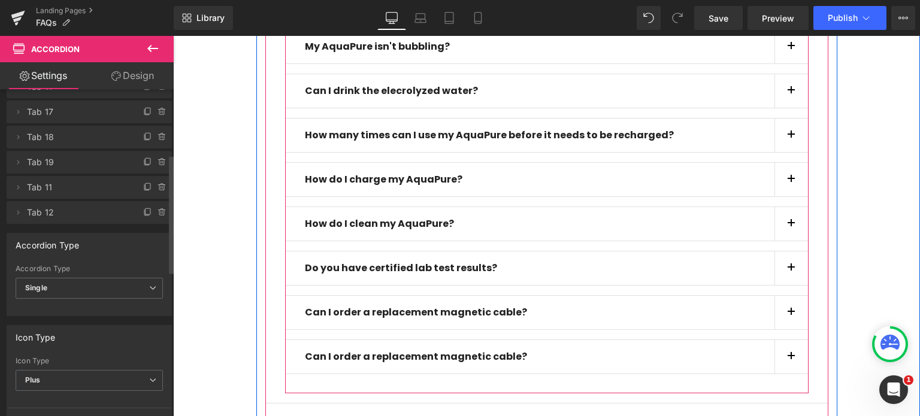
click at [792, 307] on button "button" at bounding box center [791, 313] width 34 height 34
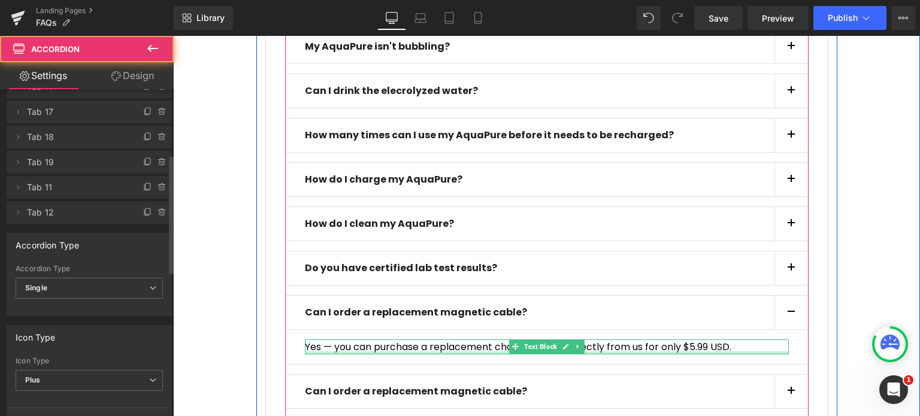
click at [499, 351] on div at bounding box center [547, 352] width 484 height 3
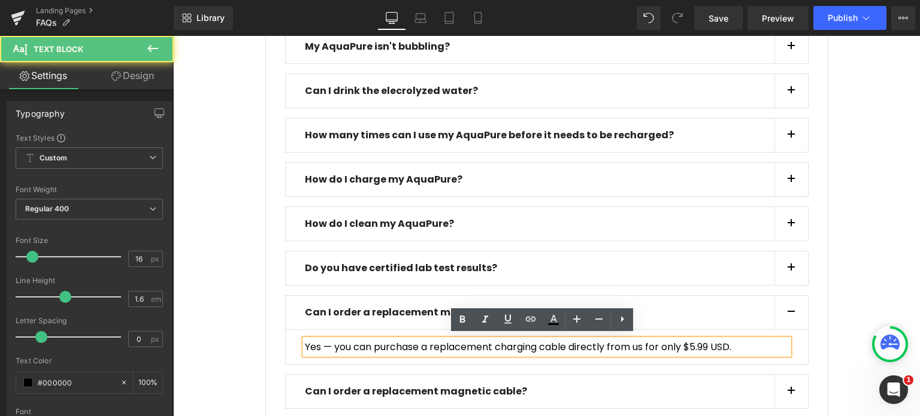
click at [746, 340] on p "Yes — you can purchase a replacement charging cable directly from us for only $…" at bounding box center [547, 347] width 484 height 16
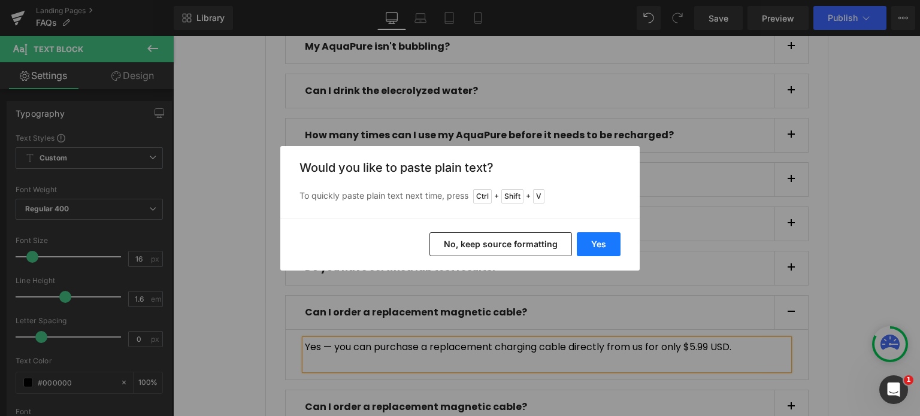
click at [611, 241] on button "Yes" at bounding box center [599, 244] width 44 height 24
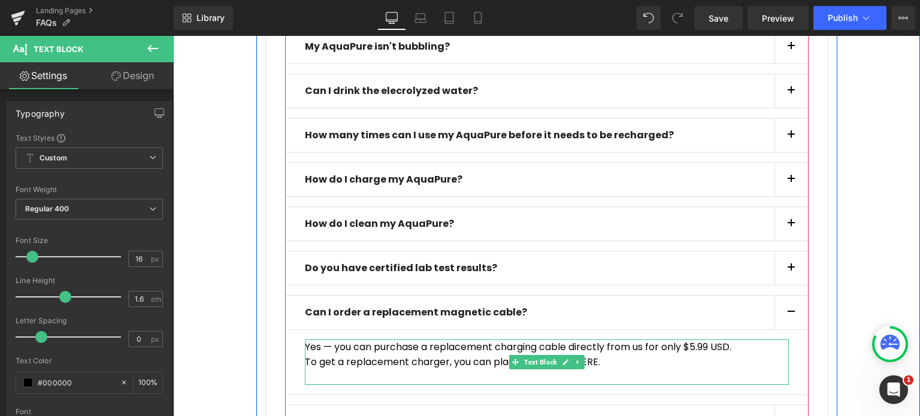
click at [629, 365] on p "To get a replacement charger, you can place your order HERE." at bounding box center [547, 362] width 484 height 16
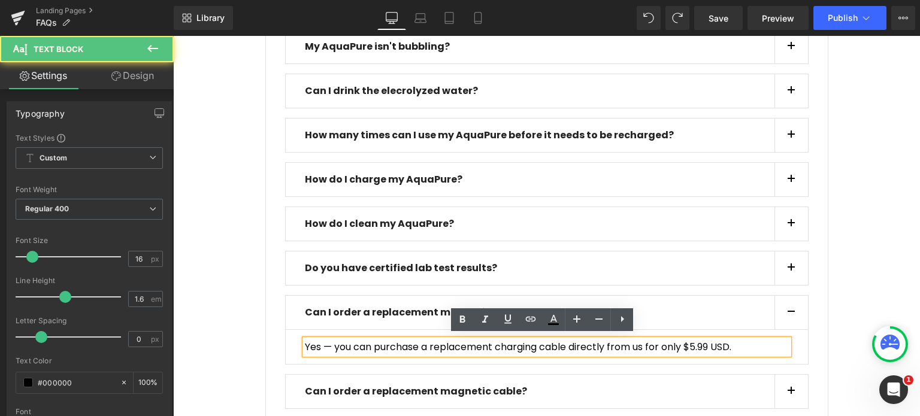
click at [751, 343] on p "Yes — you can purchase a replacement charging cable directly from us for only $…" at bounding box center [547, 347] width 484 height 16
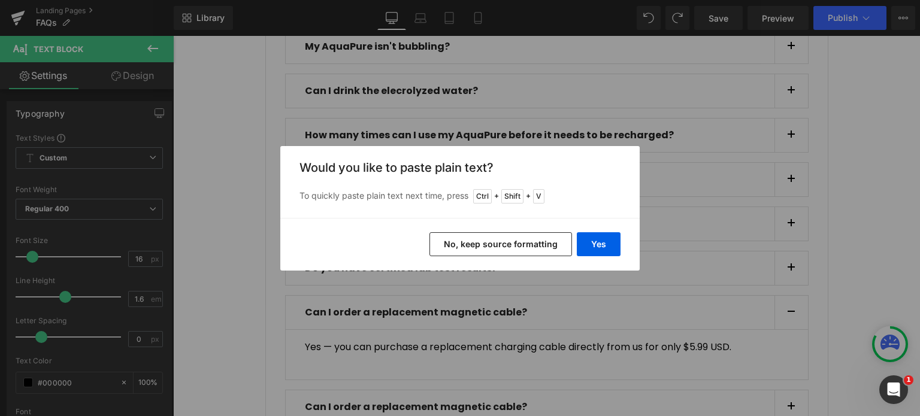
click at [514, 241] on button "No, keep source formatting" at bounding box center [500, 244] width 142 height 24
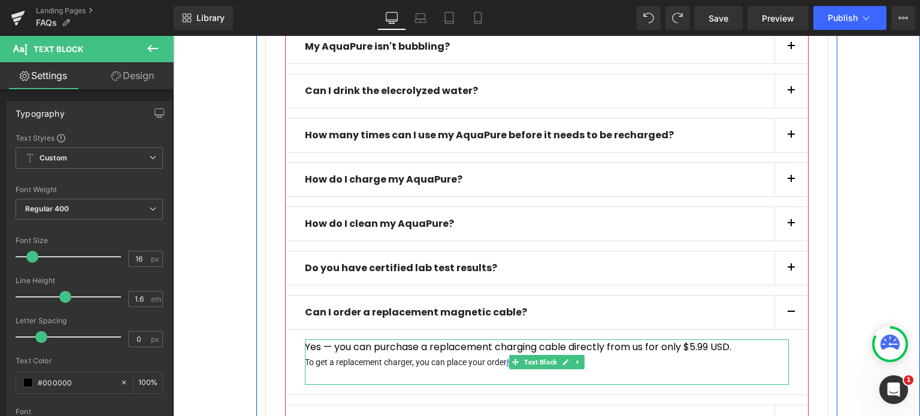
click at [374, 339] on div at bounding box center [547, 340] width 484 height 3
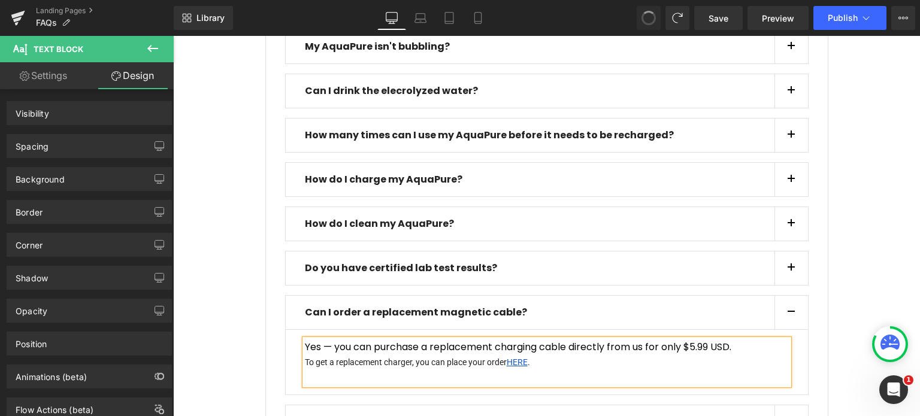
click at [640, 359] on p "To get a replacement charger, you can place your order HERE ." at bounding box center [547, 362] width 484 height 16
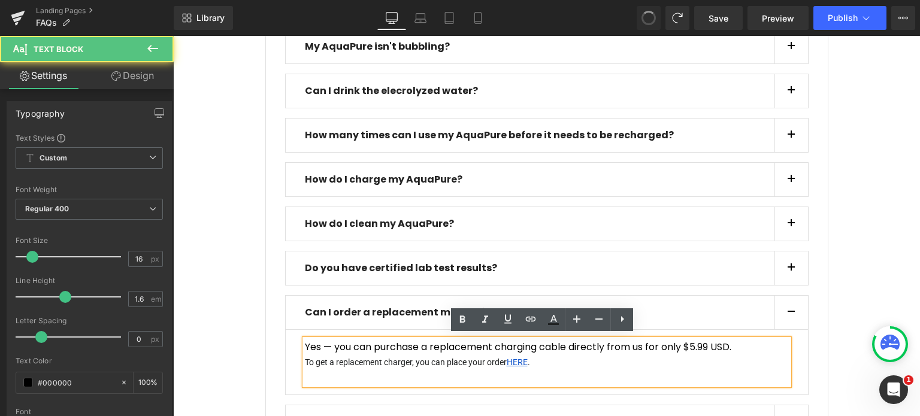
click at [760, 350] on p "Yes — you can purchase a replacement charging cable directly from us for only $…" at bounding box center [547, 347] width 484 height 16
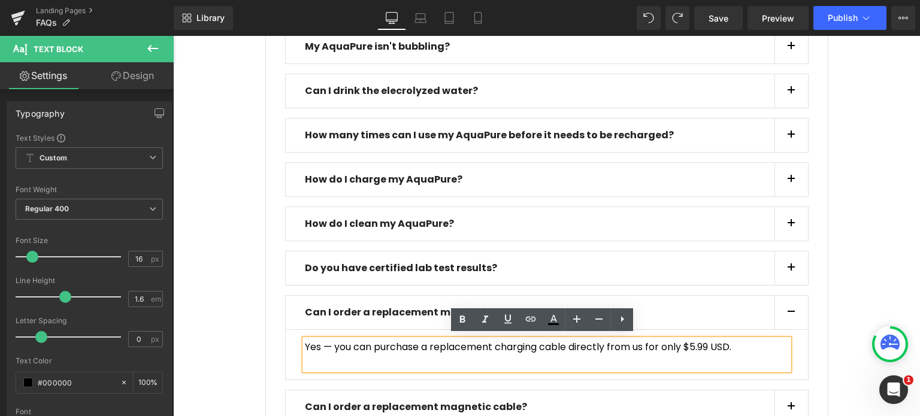
click at [754, 346] on p "Yes — you can purchase a replacement charging cable directly from us for only $…" at bounding box center [547, 347] width 484 height 16
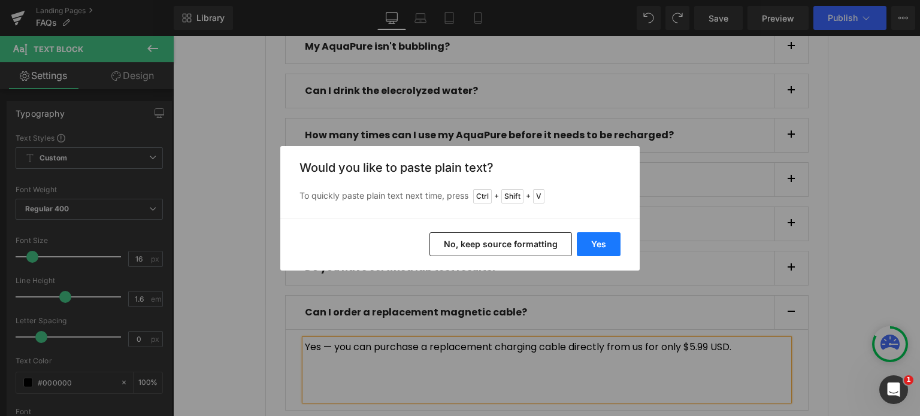
click at [596, 240] on button "Yes" at bounding box center [599, 244] width 44 height 24
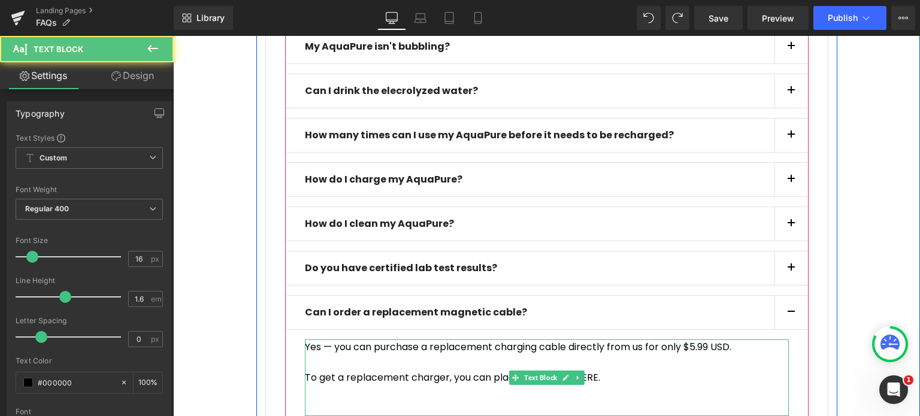
click at [412, 374] on p "To get a replacement charger, you can place your order HERE." at bounding box center [547, 378] width 484 height 16
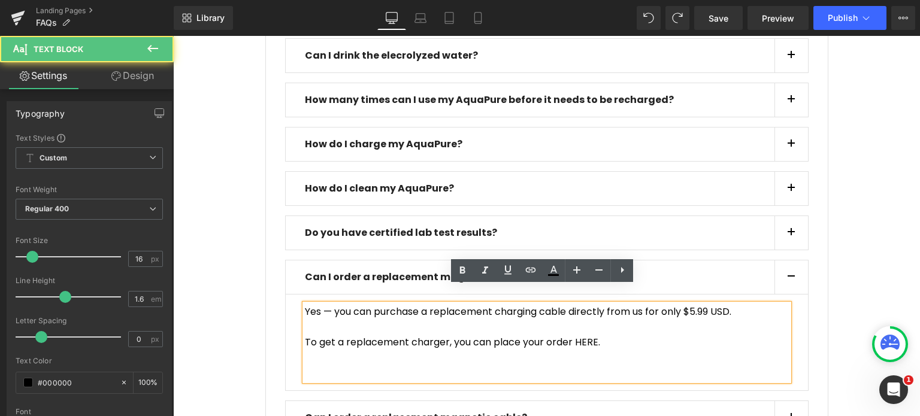
scroll to position [563, 0]
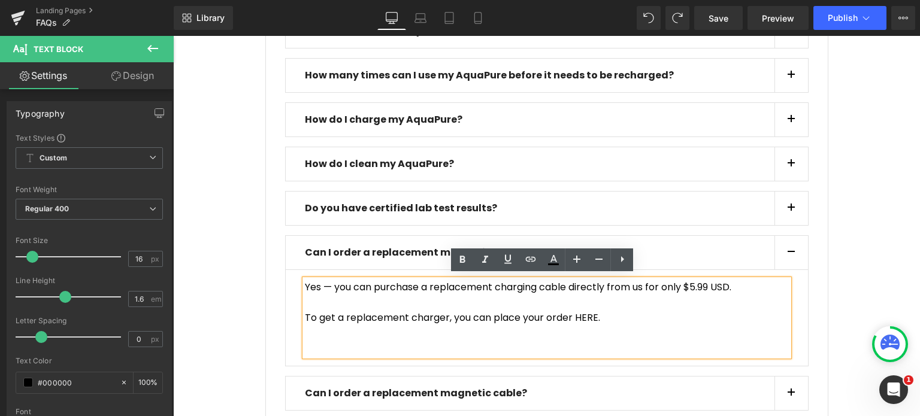
click at [363, 341] on p at bounding box center [547, 349] width 484 height 16
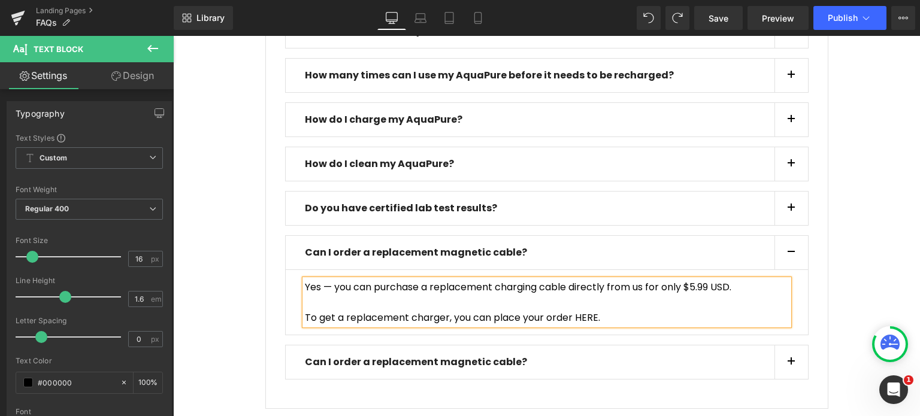
click at [623, 310] on p "To get a replacement charger, you can place your order HERE." at bounding box center [547, 318] width 484 height 16
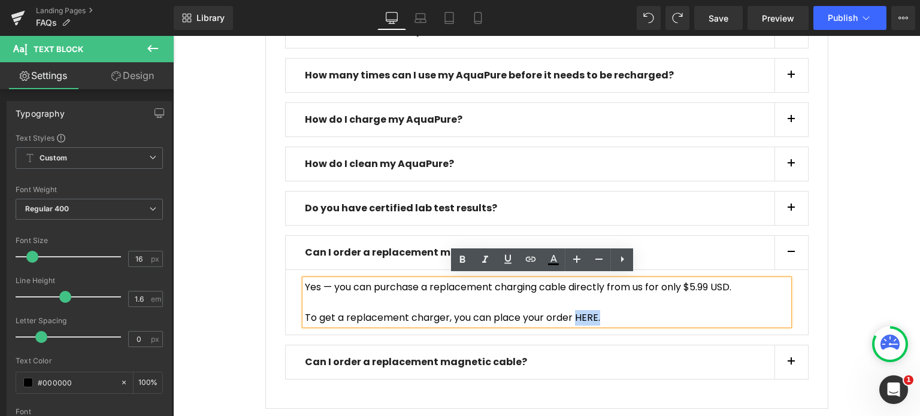
drag, startPoint x: 606, startPoint y: 313, endPoint x: 573, endPoint y: 318, distance: 33.3
click at [573, 318] on p "To get a replacement charger, you can place your order HERE." at bounding box center [547, 318] width 484 height 16
click at [529, 260] on icon at bounding box center [530, 259] width 14 height 14
click at [628, 344] on input "text" at bounding box center [615, 341] width 184 height 30
paste input "https://aquapure.co/products/aquapure-magnetic-usb-charger"
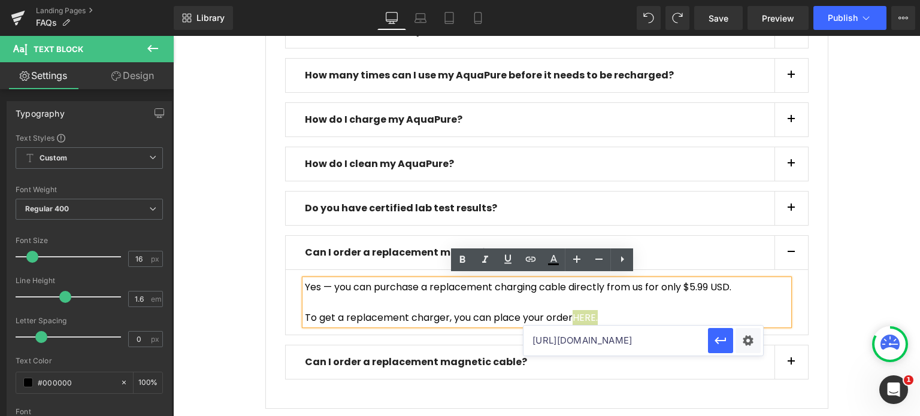
scroll to position [0, 111]
type input "https://aquapure.co/products/aquapure-magnetic-usb-charger"
click at [721, 339] on icon "button" at bounding box center [720, 340] width 14 height 14
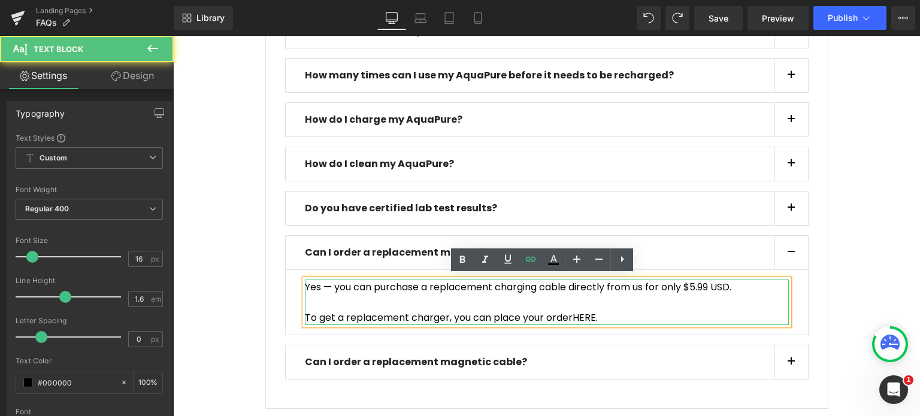
click at [675, 305] on p at bounding box center [547, 303] width 484 height 16
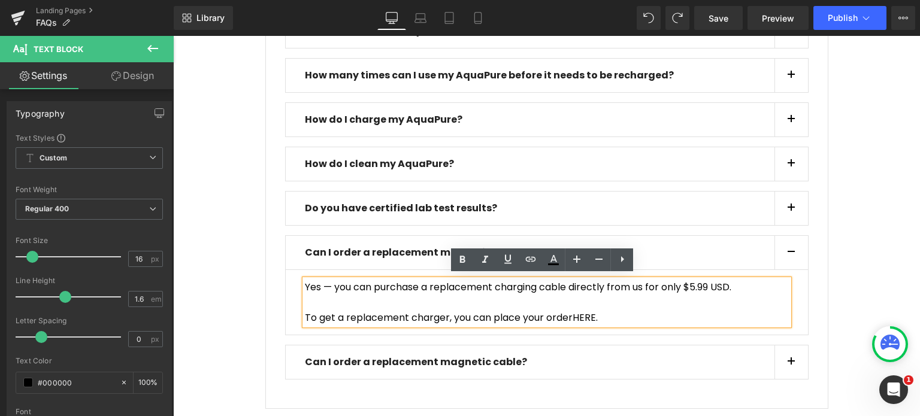
click at [651, 311] on p "To get a replacement charger, you can place your order HERE." at bounding box center [547, 318] width 484 height 16
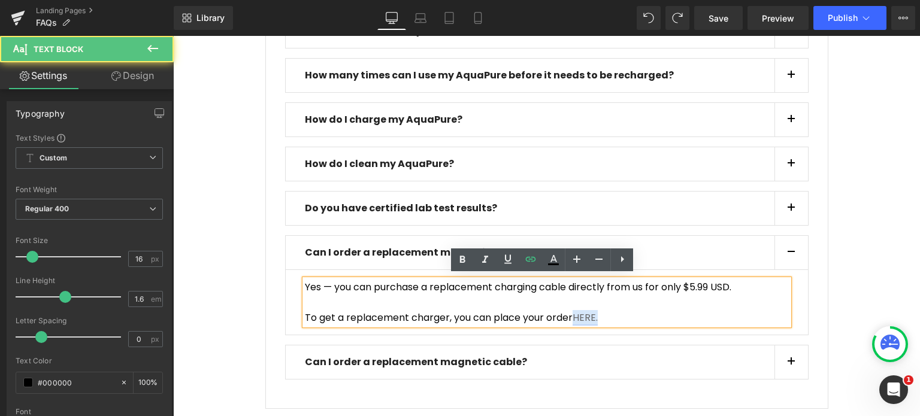
drag, startPoint x: 595, startPoint y: 313, endPoint x: 574, endPoint y: 317, distance: 21.3
click at [574, 317] on link "HERE." at bounding box center [584, 318] width 25 height 14
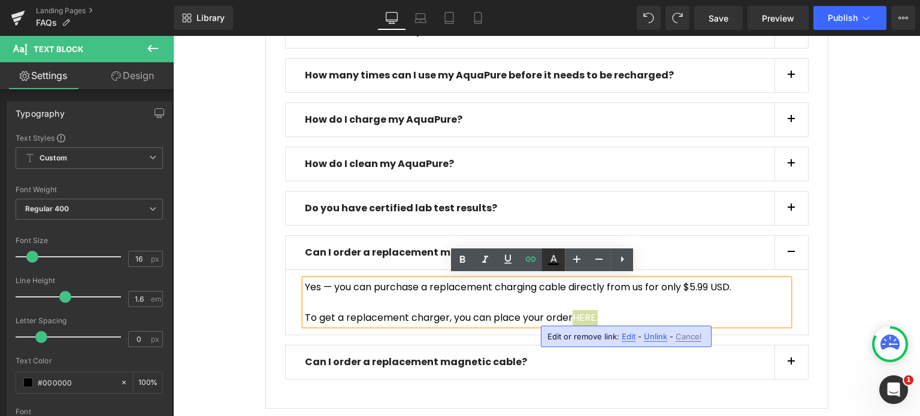
drag, startPoint x: 557, startPoint y: 261, endPoint x: 558, endPoint y: 269, distance: 8.4
click at [557, 261] on icon at bounding box center [553, 260] width 14 height 14
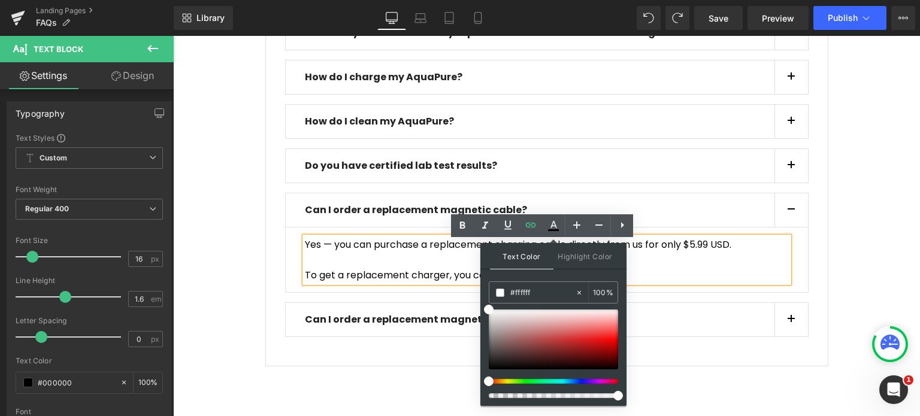
scroll to position [623, 0]
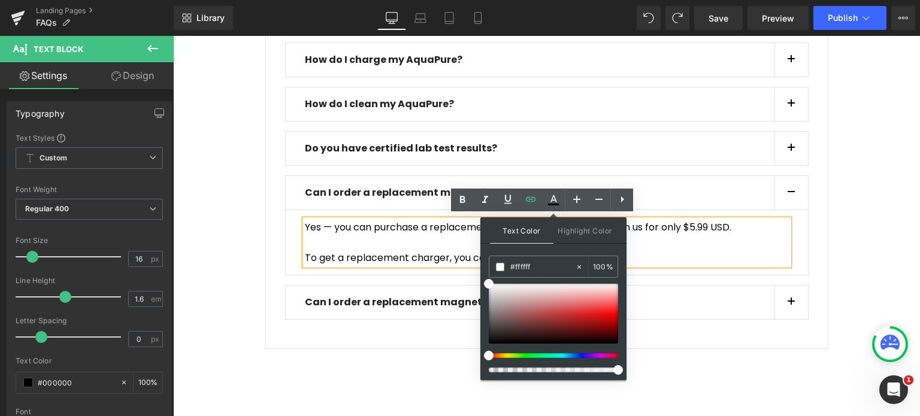
click at [575, 355] on div at bounding box center [548, 355] width 129 height 5
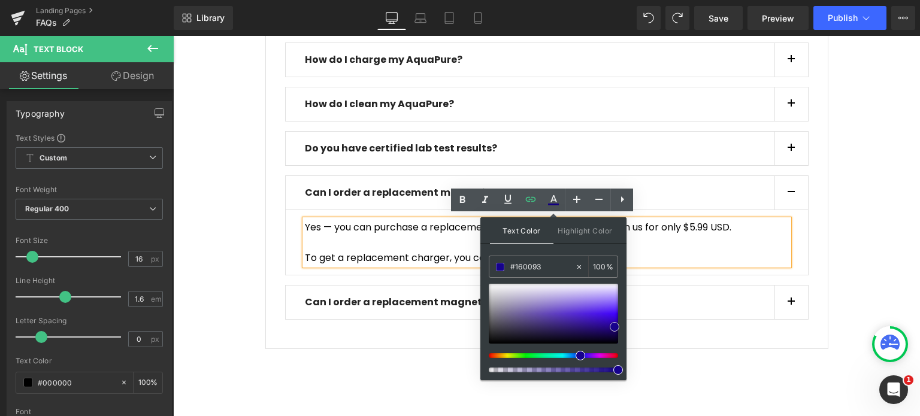
type input "#18009d"
drag, startPoint x: 606, startPoint y: 335, endPoint x: 616, endPoint y: 325, distance: 14.0
click at [616, 325] on div at bounding box center [553, 314] width 129 height 60
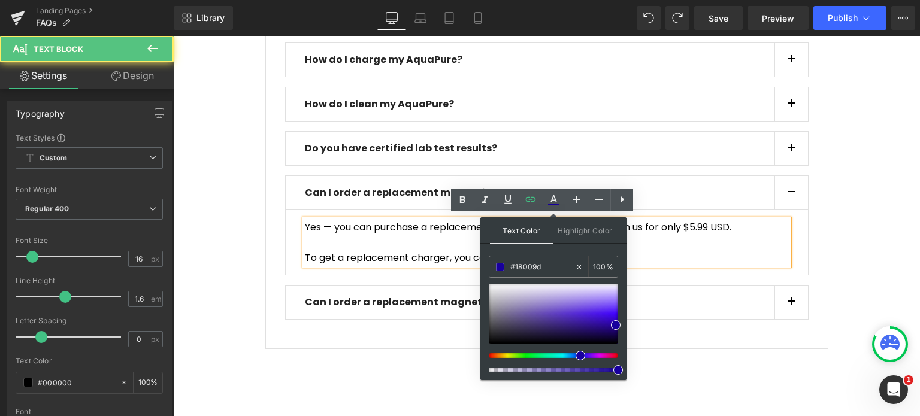
click at [687, 245] on p at bounding box center [547, 243] width 484 height 16
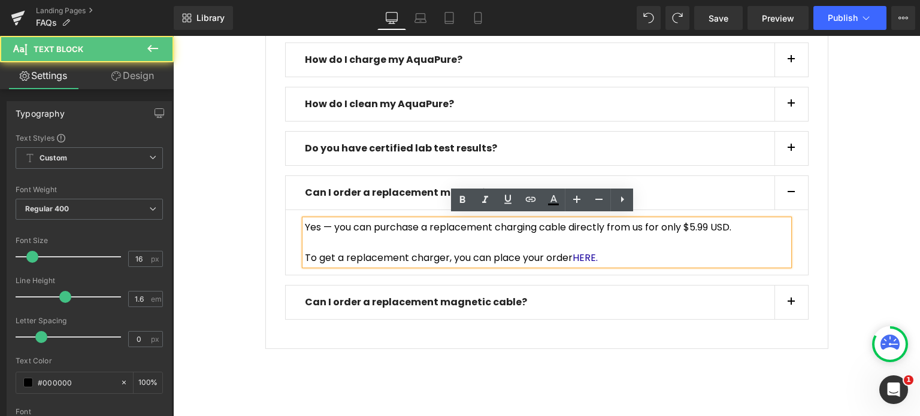
click at [687, 245] on p at bounding box center [547, 243] width 484 height 16
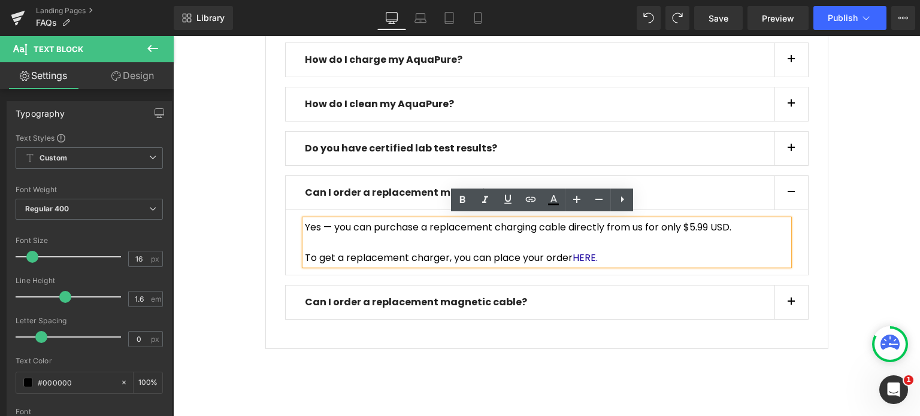
click at [173, 36] on div at bounding box center [173, 36] width 0 height 0
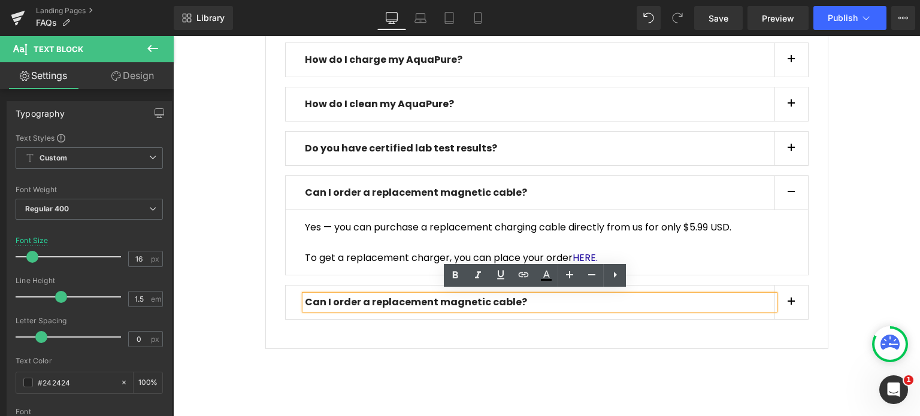
click at [406, 308] on div "Can I order a replacement magnetic cable?" at bounding box center [539, 302] width 469 height 14
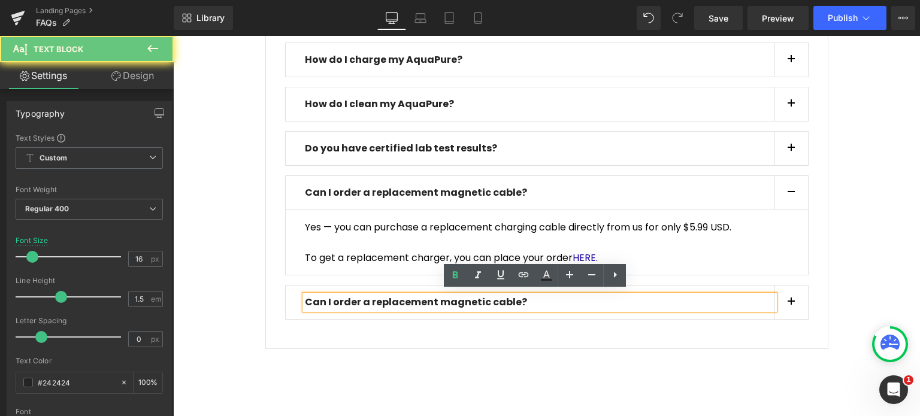
click at [409, 301] on b "Can I order a replacement magnetic cable?" at bounding box center [416, 302] width 222 height 14
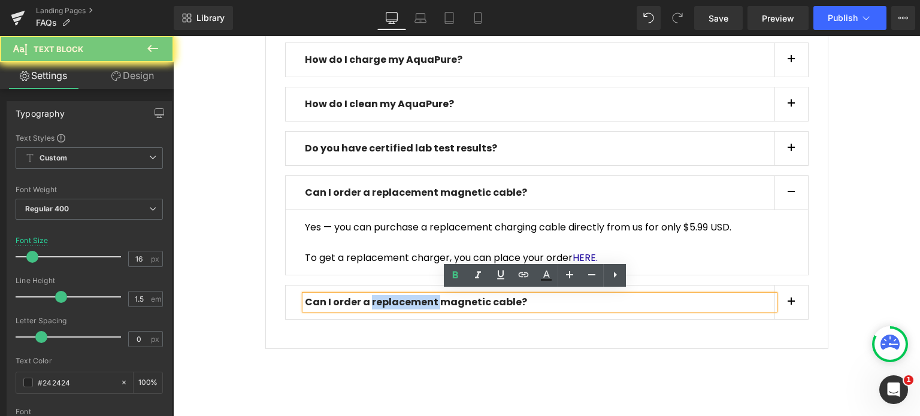
click at [409, 301] on b "Can I order a replacement magnetic cable?" at bounding box center [416, 302] width 222 height 14
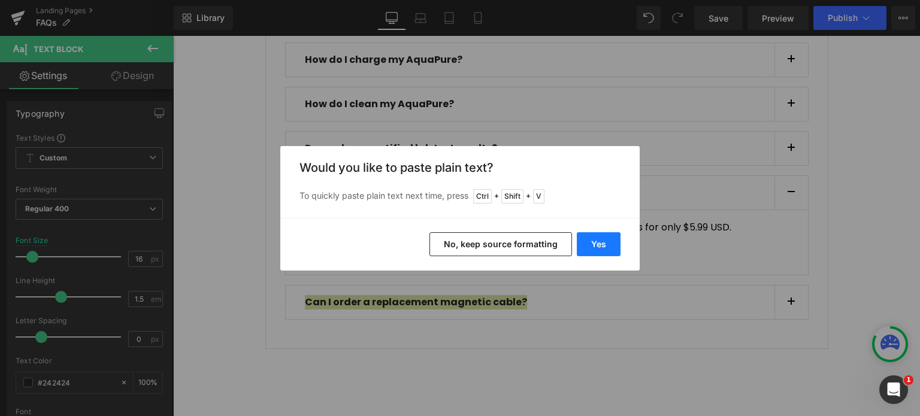
click at [590, 241] on button "Yes" at bounding box center [599, 244] width 44 height 24
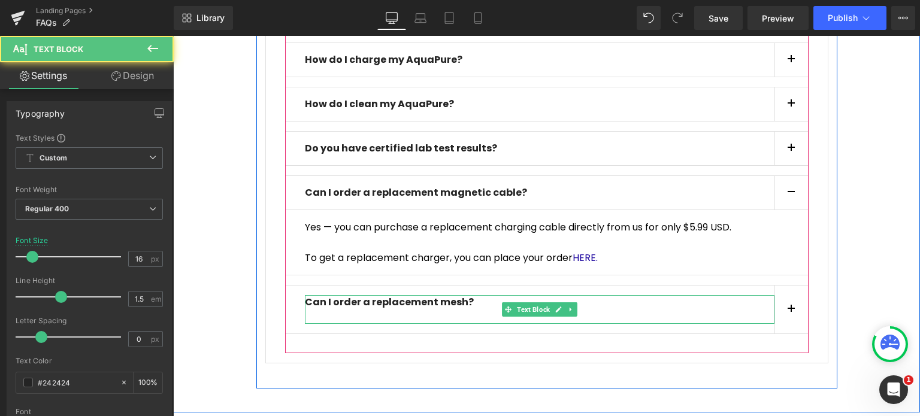
click at [413, 310] on p at bounding box center [539, 317] width 469 height 14
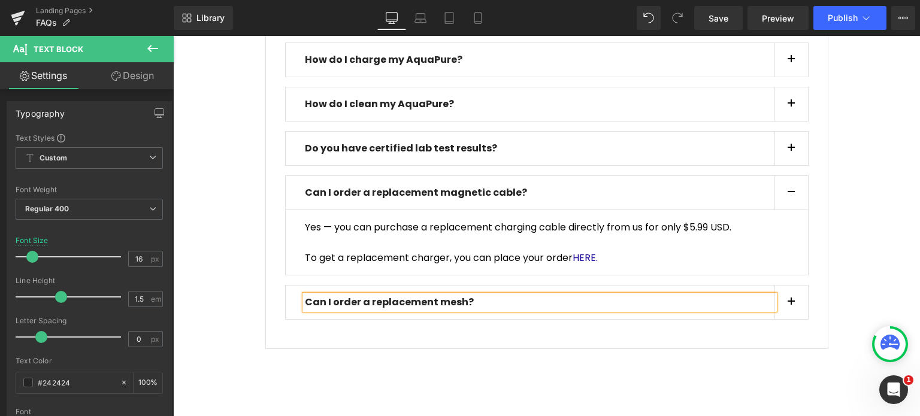
click at [780, 294] on button "button" at bounding box center [791, 303] width 34 height 34
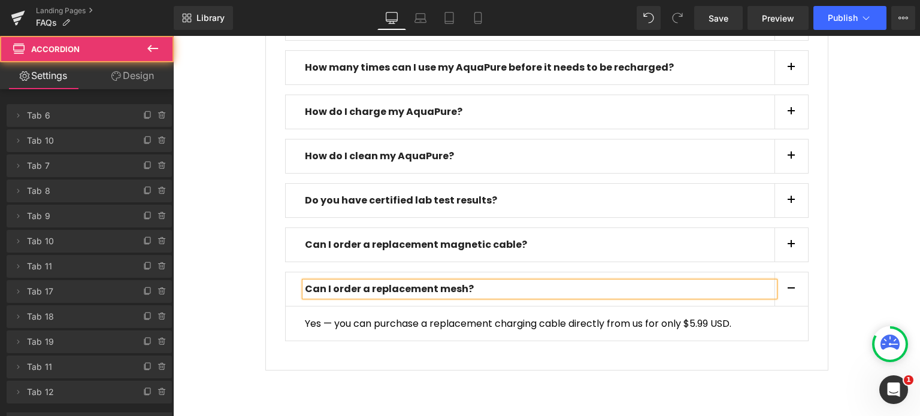
scroll to position [557, 0]
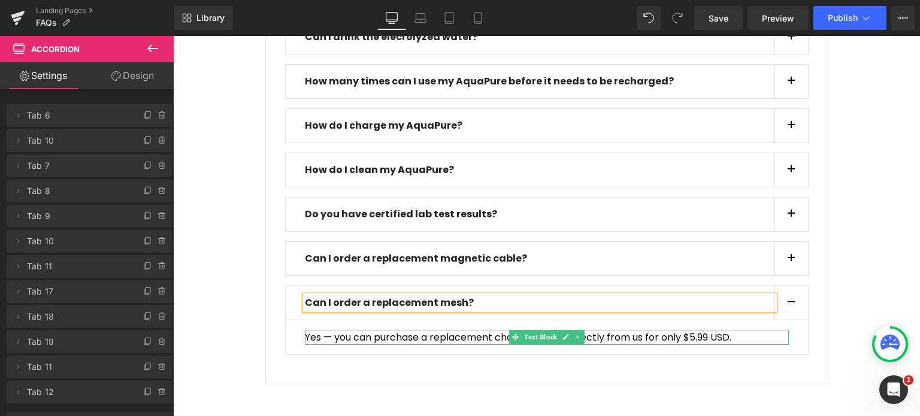
click at [472, 330] on p "Yes — you can purchase a replacement charging cable directly from us for only $…" at bounding box center [547, 338] width 484 height 16
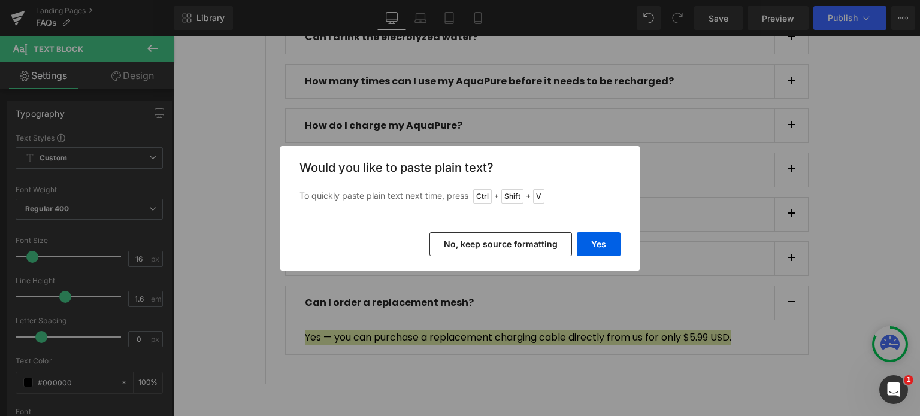
click at [594, 259] on div "Yes No, keep source formatting" at bounding box center [459, 244] width 359 height 53
click at [604, 246] on button "Yes" at bounding box center [599, 244] width 44 height 24
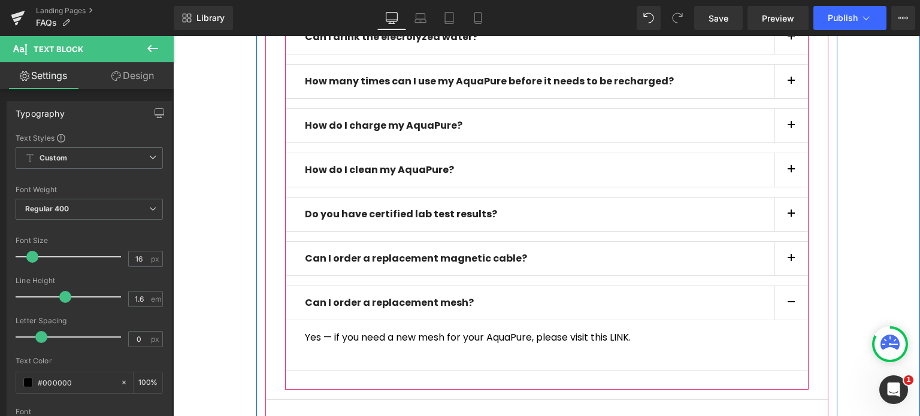
click at [517, 361] on article "Yes — if you need a new mesh for your AquaPure, please visit this LINK. Text B…" at bounding box center [546, 345] width 523 height 50
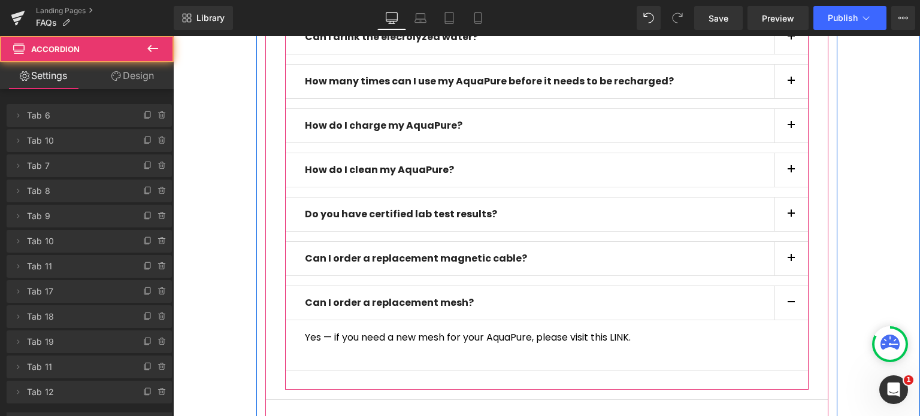
click at [519, 350] on p at bounding box center [547, 353] width 484 height 16
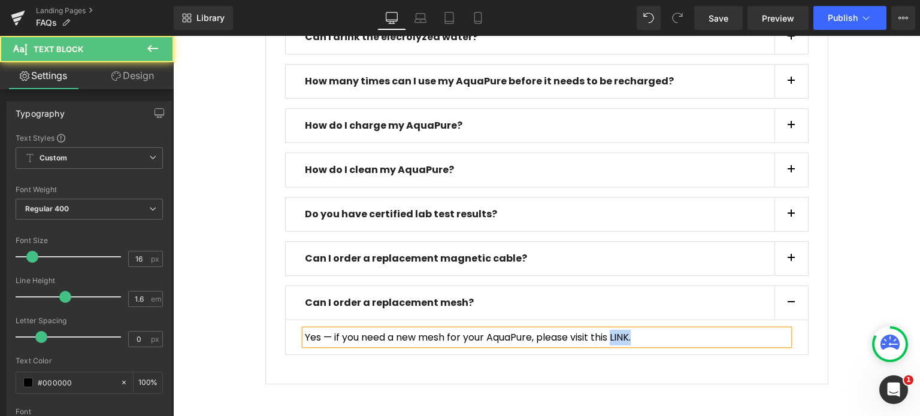
drag, startPoint x: 635, startPoint y: 337, endPoint x: 613, endPoint y: 337, distance: 21.6
click at [613, 337] on p "Yes — if you need a new mesh for your AquaPure, please visit this LINK." at bounding box center [547, 338] width 484 height 16
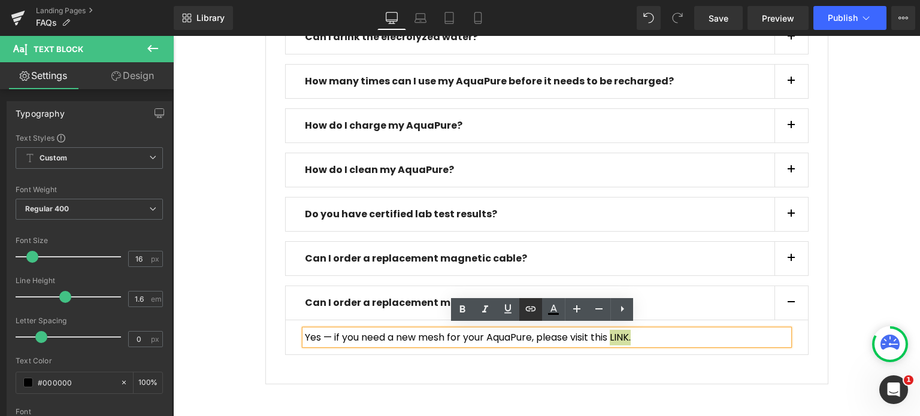
click at [524, 310] on icon at bounding box center [530, 309] width 14 height 14
click at [689, 368] on input "text" at bounding box center [636, 360] width 184 height 30
paste input "https://aquapure.co/products/replacement-mesh"
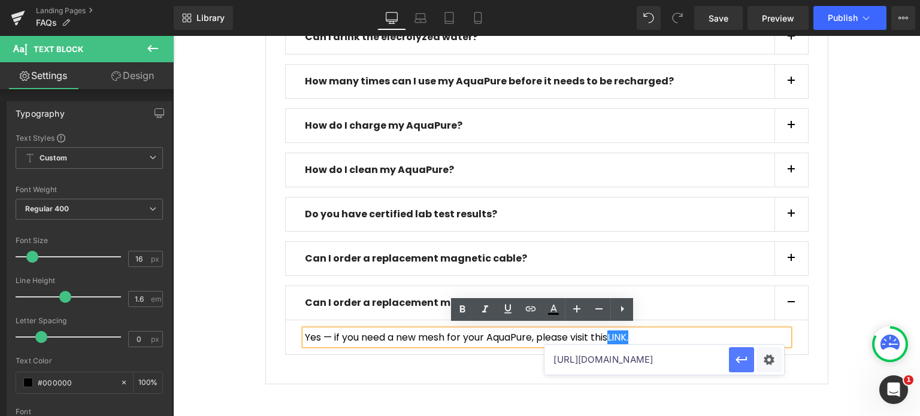
scroll to position [0, 49]
type input "https://aquapure.co/products/replacement-mesh"
click at [743, 364] on icon "button" at bounding box center [741, 360] width 14 height 14
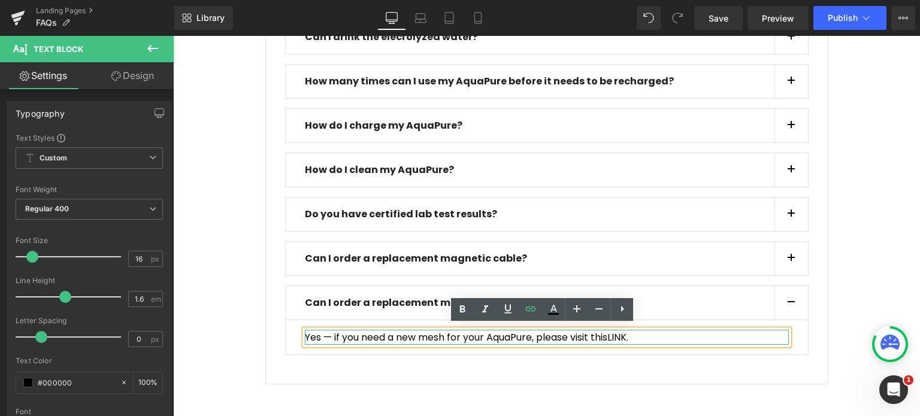
drag, startPoint x: 639, startPoint y: 338, endPoint x: 610, endPoint y: 337, distance: 28.8
click at [610, 337] on div "Yes — if you need a new mesh for your AquaPure, please visit this LINK. Text Bl…" at bounding box center [547, 338] width 484 height 16
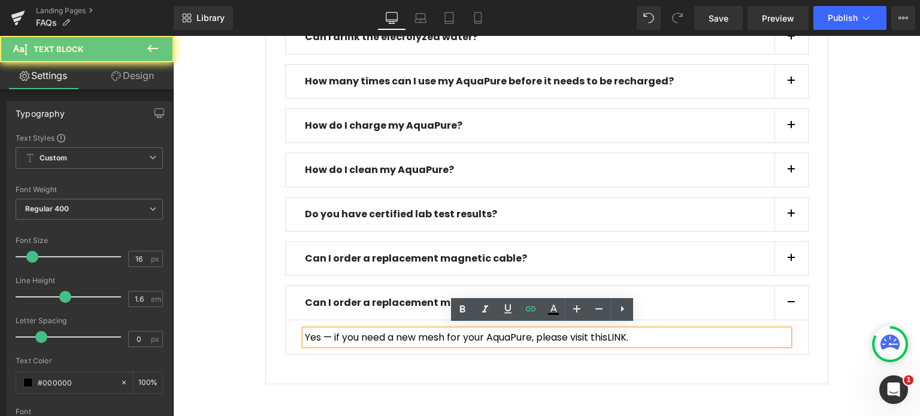
click at [637, 335] on p "Yes — if you need a new mesh for your AquaPure, please visit this LINK." at bounding box center [547, 338] width 484 height 16
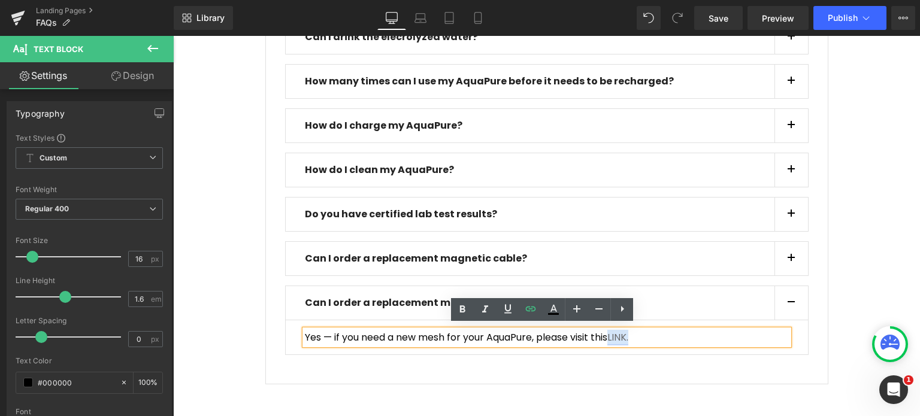
drag, startPoint x: 632, startPoint y: 335, endPoint x: 613, endPoint y: 335, distance: 19.2
click at [613, 335] on link "LINK." at bounding box center [617, 338] width 21 height 14
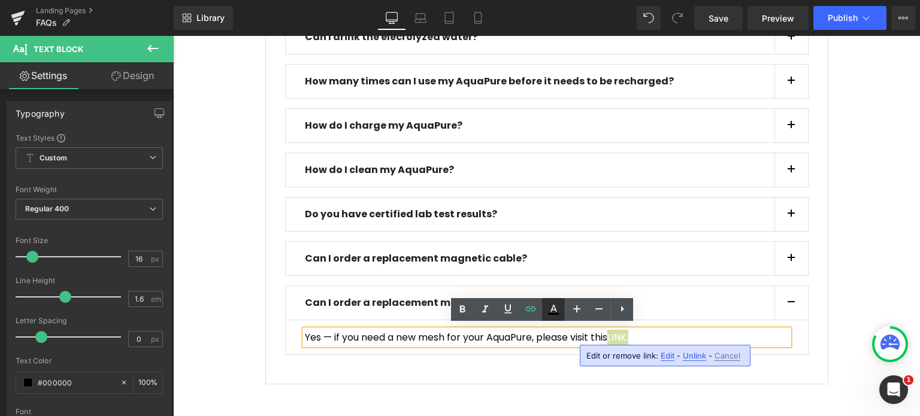
click at [551, 308] on icon at bounding box center [553, 309] width 14 height 14
type input "#ffffff"
type input "100"
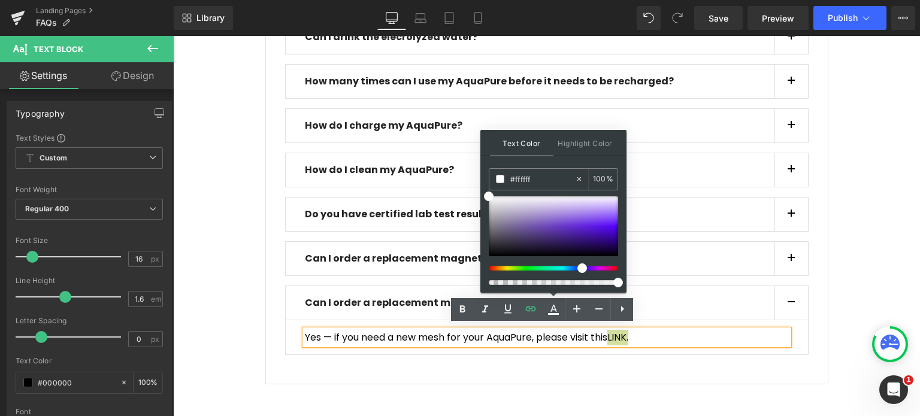
click at [577, 268] on div at bounding box center [548, 268] width 129 height 5
type input "#3b00d1"
drag, startPoint x: 599, startPoint y: 239, endPoint x: 621, endPoint y: 231, distance: 24.0
click at [618, 231] on div at bounding box center [553, 226] width 129 height 60
click at [686, 330] on p "Yes — if you need a new mesh for your AquaPure, please visit this LINK." at bounding box center [547, 338] width 484 height 16
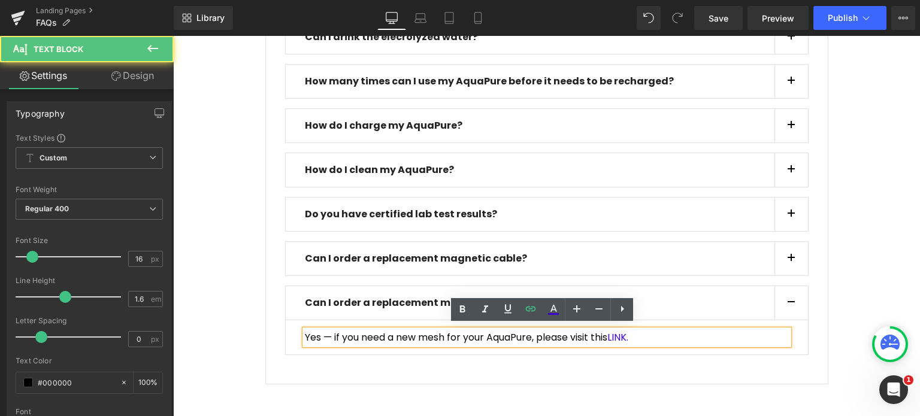
click at [718, 339] on p "Yes — if you need a new mesh for your AquaPure, please visit this LINK." at bounding box center [547, 338] width 484 height 16
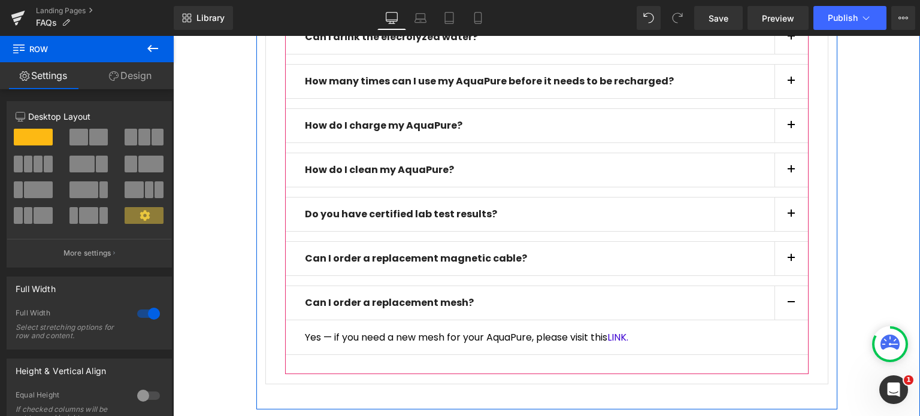
click at [778, 298] on button "button" at bounding box center [791, 303] width 34 height 34
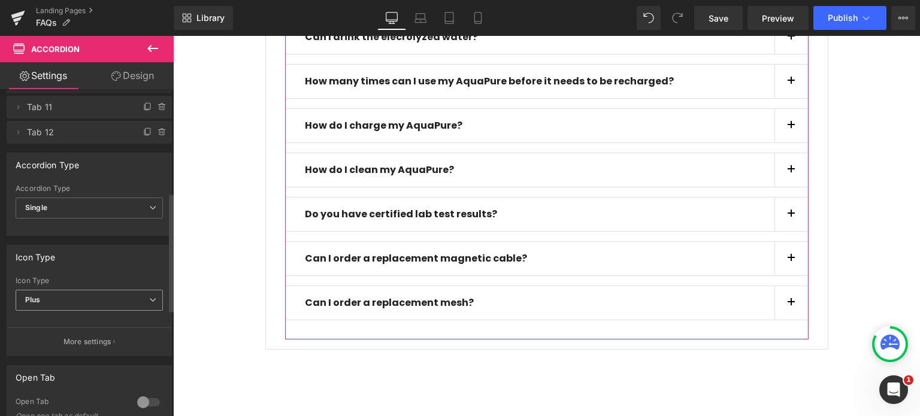
scroll to position [239, 0]
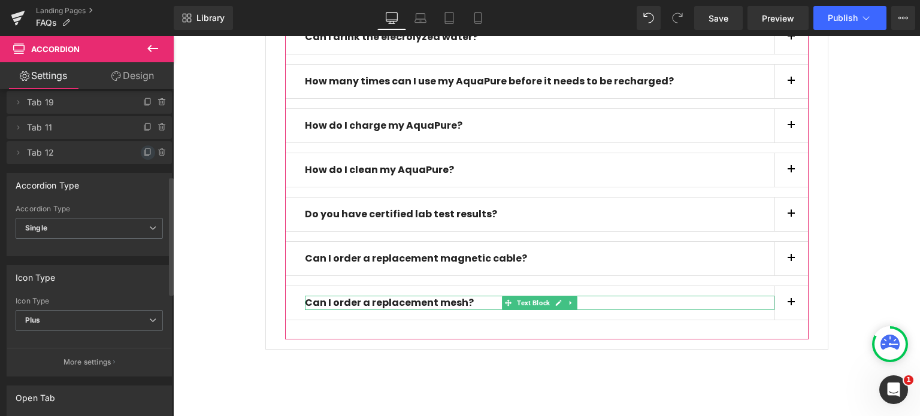
click at [143, 150] on icon at bounding box center [148, 153] width 10 height 10
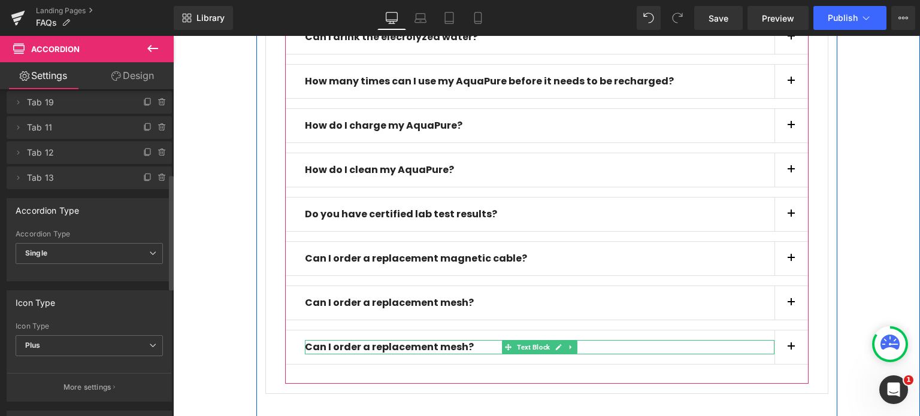
click at [441, 351] on div at bounding box center [539, 352] width 469 height 3
click at [441, 347] on span "Can I order a replacement mesh?" at bounding box center [389, 347] width 169 height 14
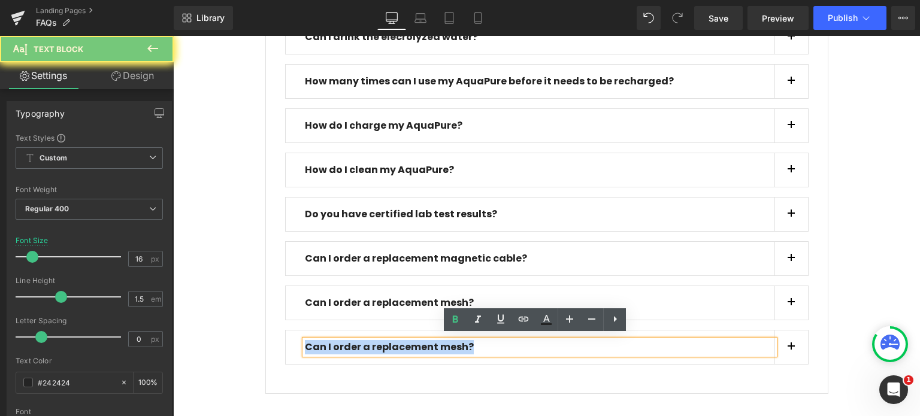
click at [441, 347] on span "Can I order a replacement mesh?" at bounding box center [389, 347] width 169 height 14
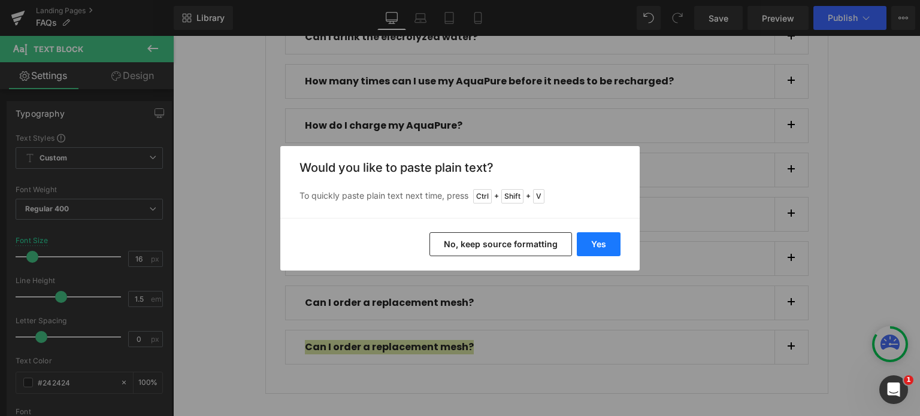
click at [592, 246] on button "Yes" at bounding box center [599, 244] width 44 height 24
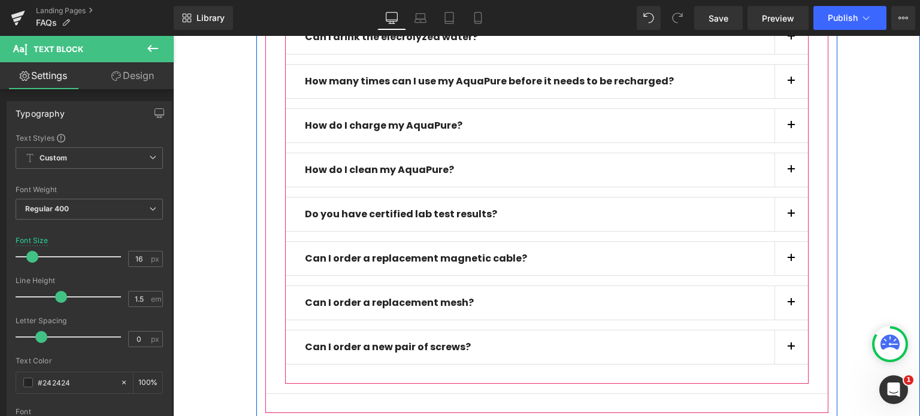
click at [781, 339] on button "button" at bounding box center [791, 348] width 34 height 34
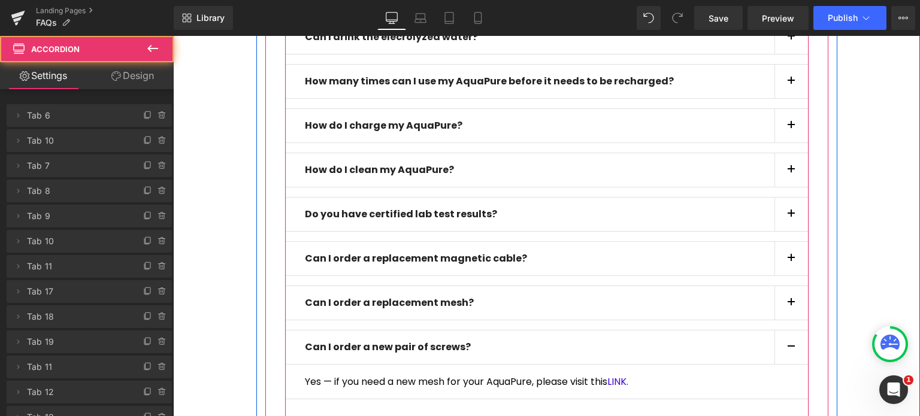
click at [694, 367] on article "Yes — if you need a new mesh for your AquaPure, please visit this LINK. Text Bl…" at bounding box center [546, 382] width 523 height 35
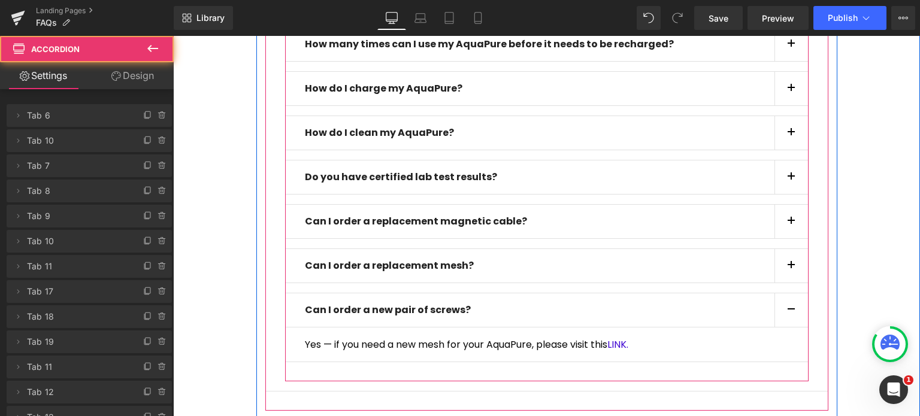
scroll to position [617, 0]
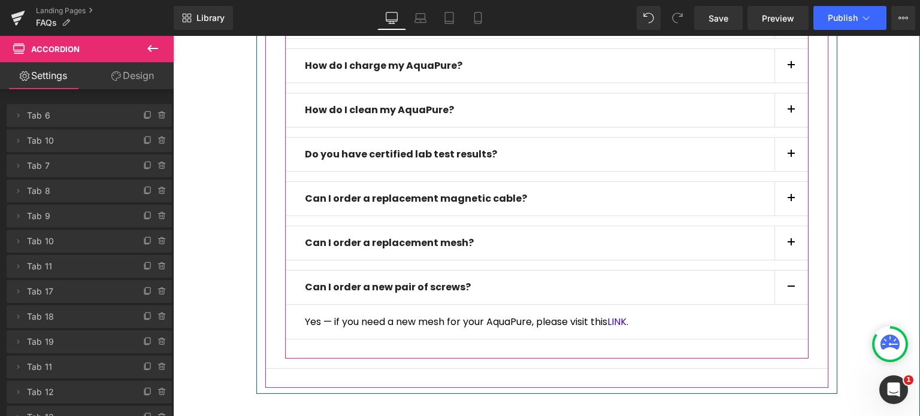
click at [675, 314] on p "Yes — if you need a new mesh for your AquaPure, please visit this LINK." at bounding box center [547, 322] width 484 height 16
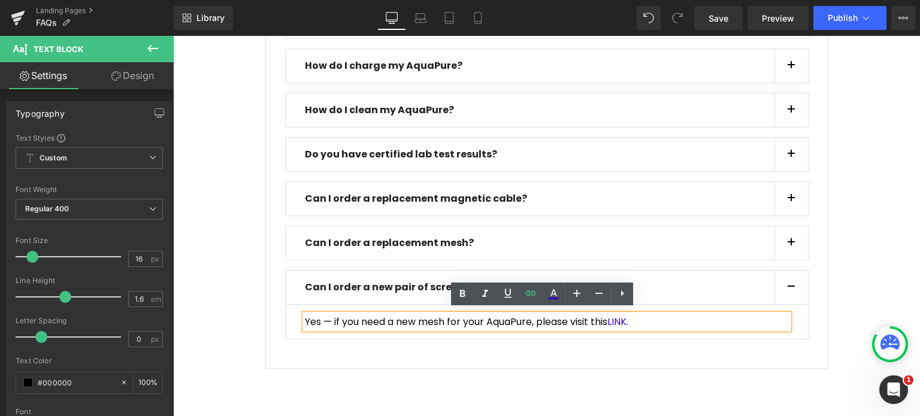
drag, startPoint x: 641, startPoint y: 322, endPoint x: 299, endPoint y: 326, distance: 341.9
click at [305, 326] on div "Yes — if you need a new mesh for your AquaPure, please visit this LINK." at bounding box center [547, 322] width 484 height 16
click at [319, 320] on p "Yes — if you need a new mesh for your AquaPure, please visit this LINK." at bounding box center [547, 322] width 484 height 16
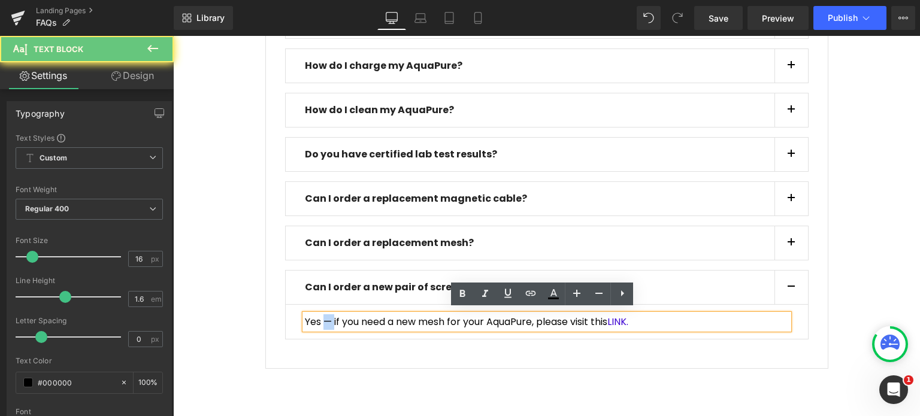
click at [319, 320] on p "Yes — if you need a new mesh for your AquaPure, please visit this LINK." at bounding box center [547, 322] width 484 height 16
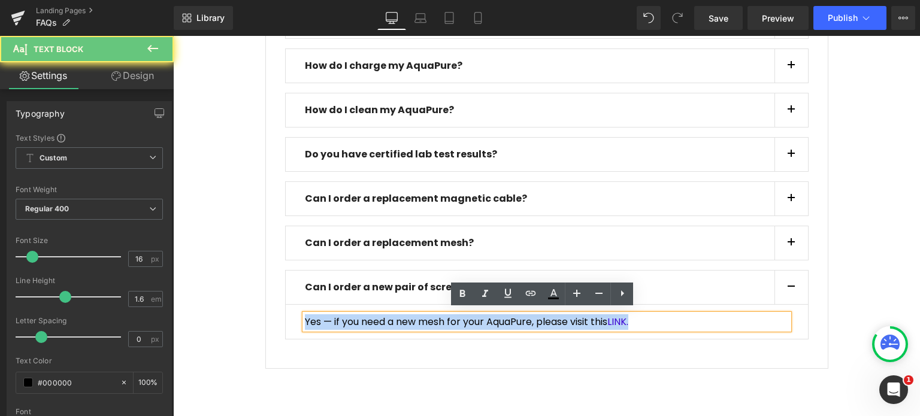
click at [319, 320] on p "Yes — if you need a new mesh for your AquaPure, please visit this LINK." at bounding box center [547, 322] width 484 height 16
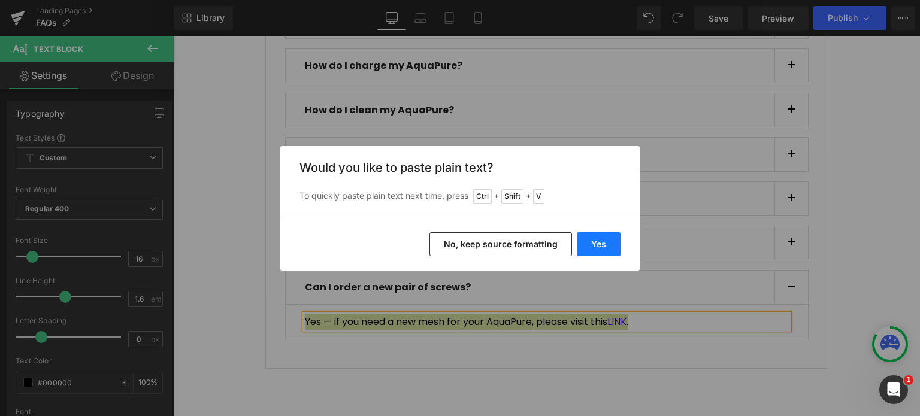
click at [612, 246] on button "Yes" at bounding box center [599, 244] width 44 height 24
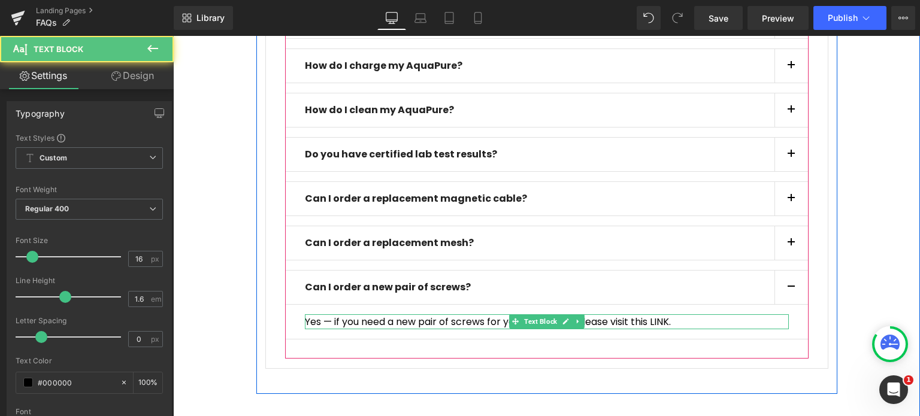
click at [706, 320] on p "Yes — if you need a new pair of screws for your AquaPure, please visit this LIN…" at bounding box center [547, 322] width 484 height 16
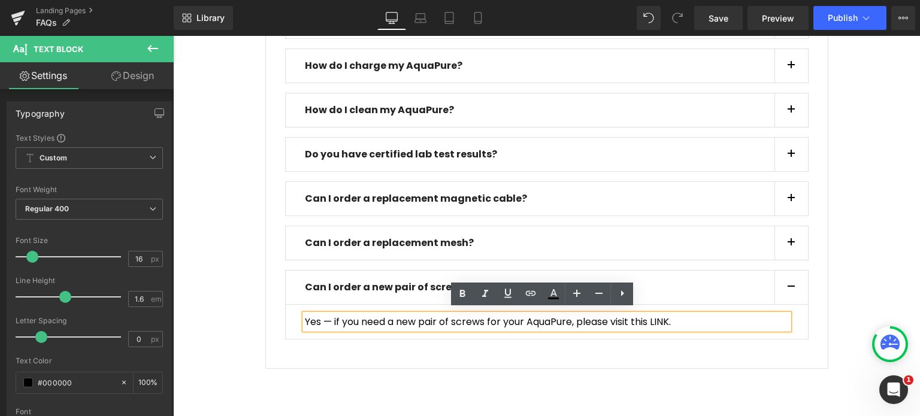
click at [696, 315] on p "Yes — if you need a new pair of screws for your AquaPure, please visit this LIN…" at bounding box center [547, 322] width 484 height 16
drag, startPoint x: 684, startPoint y: 316, endPoint x: 795, endPoint y: 331, distance: 111.8
click at [650, 321] on p "Yes — if you need a new pair of screws for your AquaPure, please visit this LIN…" at bounding box center [547, 322] width 484 height 16
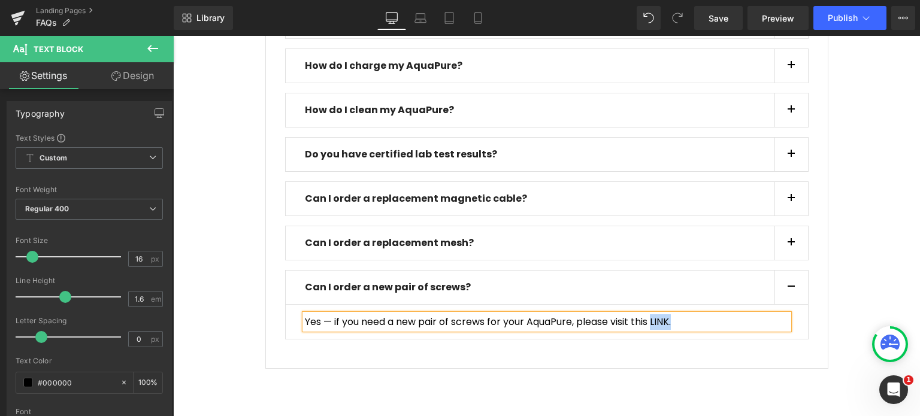
click at [666, 317] on p "Yes — if you need a new pair of screws for your AquaPure, please visit this LIN…" at bounding box center [547, 322] width 484 height 16
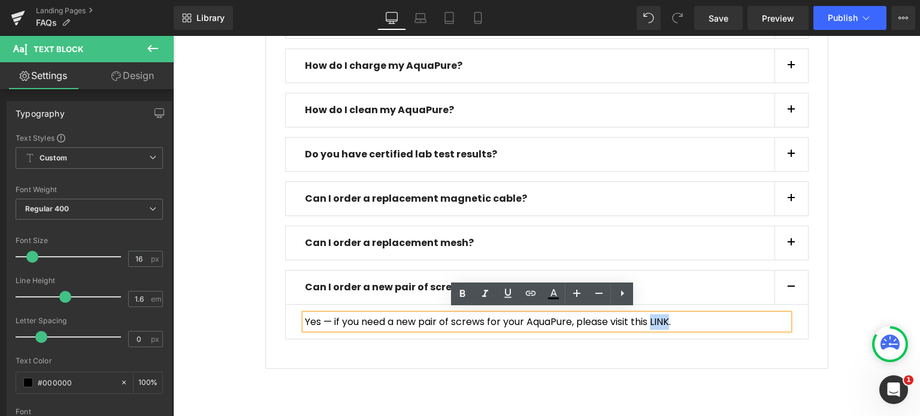
drag, startPoint x: 670, startPoint y: 316, endPoint x: 593, endPoint y: 306, distance: 77.9
click at [649, 323] on p "Yes — if you need a new pair of screws for your AquaPure, please visit this LIN…" at bounding box center [547, 322] width 484 height 16
click at [533, 293] on icon at bounding box center [530, 293] width 14 height 14
drag, startPoint x: 683, startPoint y: 349, endPoint x: 761, endPoint y: 347, distance: 78.5
click at [683, 349] on input "text" at bounding box center [636, 344] width 184 height 30
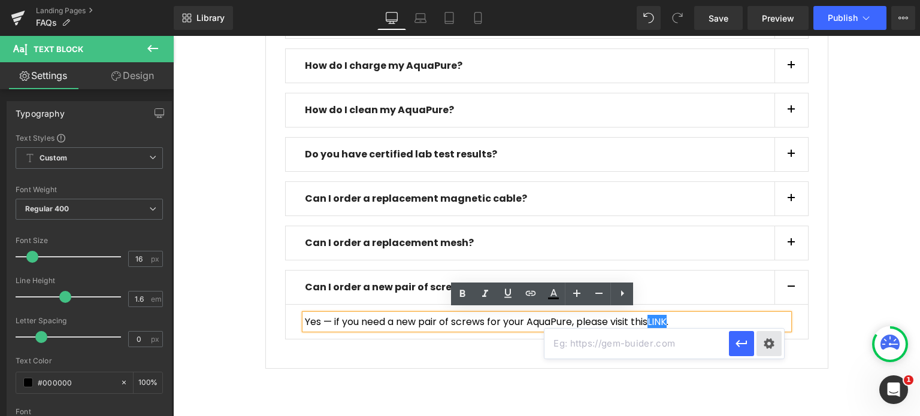
paste input "https://aquapure.co/products/pair-of-screws"
type input "https://aquapure.co/products/pair-of-screws"
click at [735, 345] on icon "button" at bounding box center [741, 343] width 14 height 14
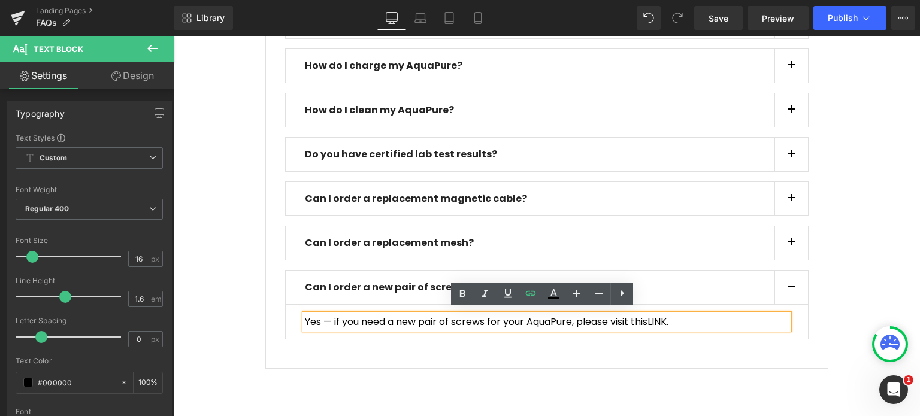
click at [173, 36] on div at bounding box center [173, 36] width 0 height 0
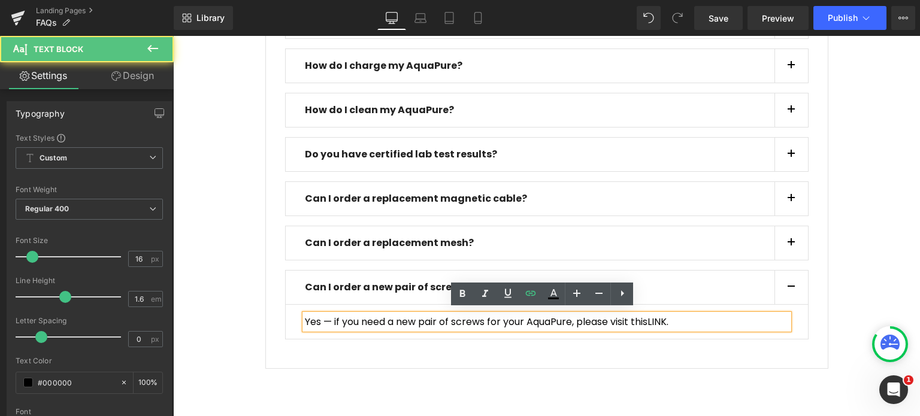
click at [686, 317] on p "Yes — if you need a new pair of screws for your AquaPure, please visit this LIN…" at bounding box center [547, 322] width 484 height 16
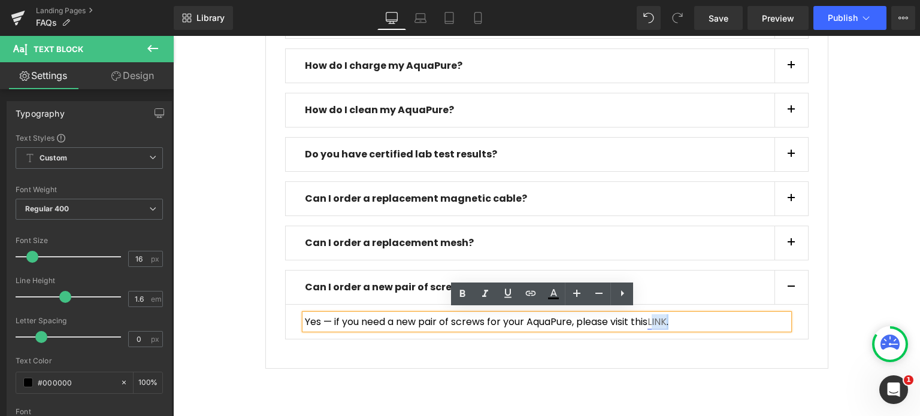
drag, startPoint x: 681, startPoint y: 320, endPoint x: 651, endPoint y: 324, distance: 30.7
click at [651, 324] on p "Yes — if you need a new pair of screws for your AquaPure, please visit this LIN…" at bounding box center [547, 322] width 484 height 16
click at [554, 290] on icon at bounding box center [553, 292] width 7 height 7
type input "#000000"
type input "100"
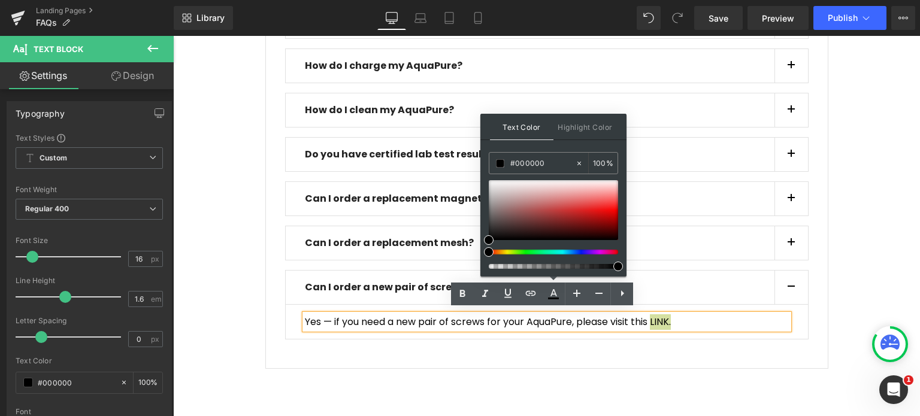
click at [580, 250] on div at bounding box center [548, 252] width 129 height 5
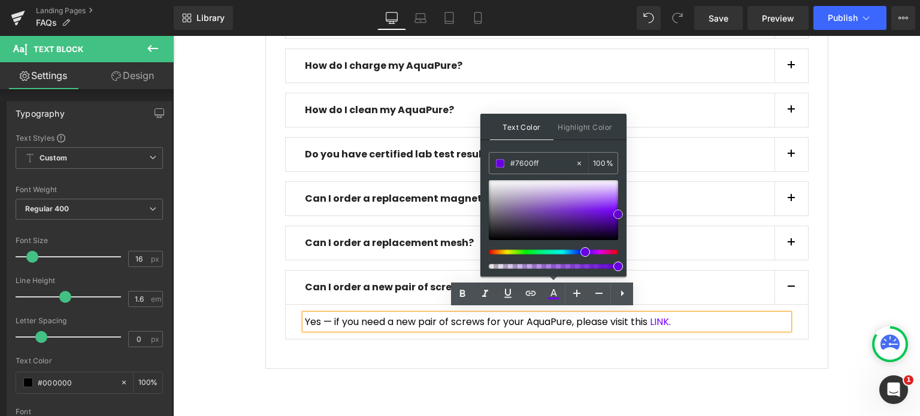
drag, startPoint x: 763, startPoint y: 244, endPoint x: 793, endPoint y: 277, distance: 44.5
type input "#1600e0"
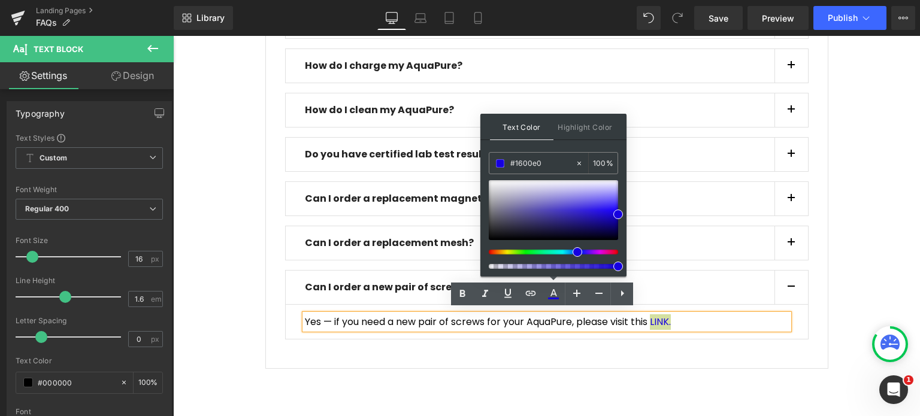
drag, startPoint x: 583, startPoint y: 251, endPoint x: 571, endPoint y: 251, distance: 12.0
click at [571, 251] on div at bounding box center [548, 252] width 129 height 5
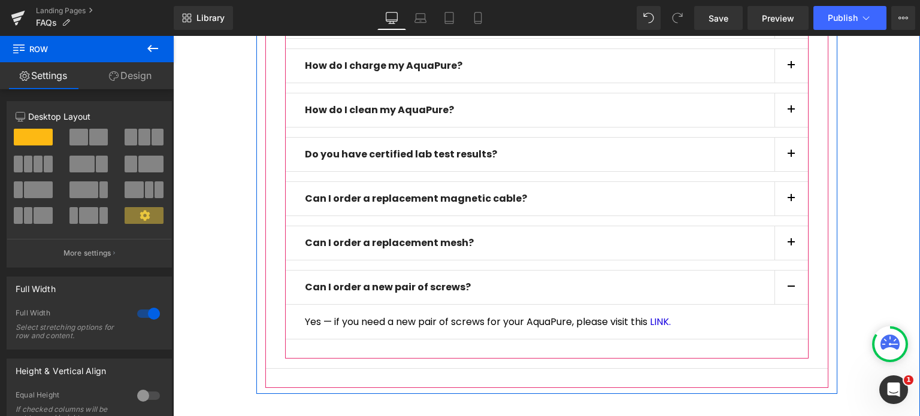
click at [785, 287] on button "button" at bounding box center [791, 288] width 34 height 34
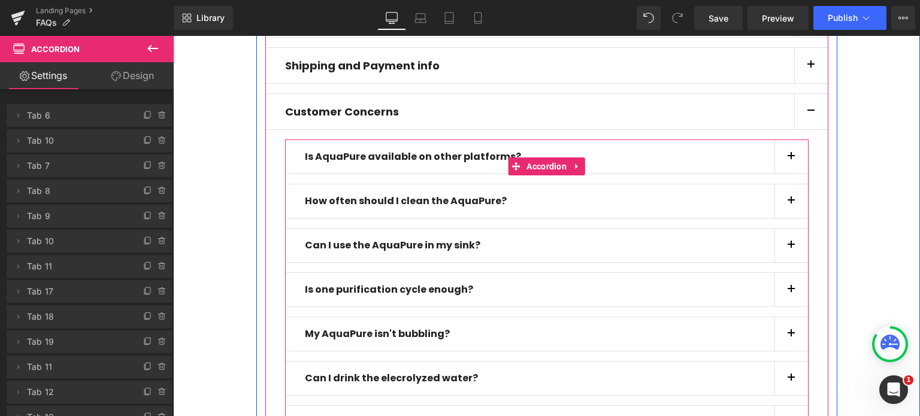
scroll to position [78, 0]
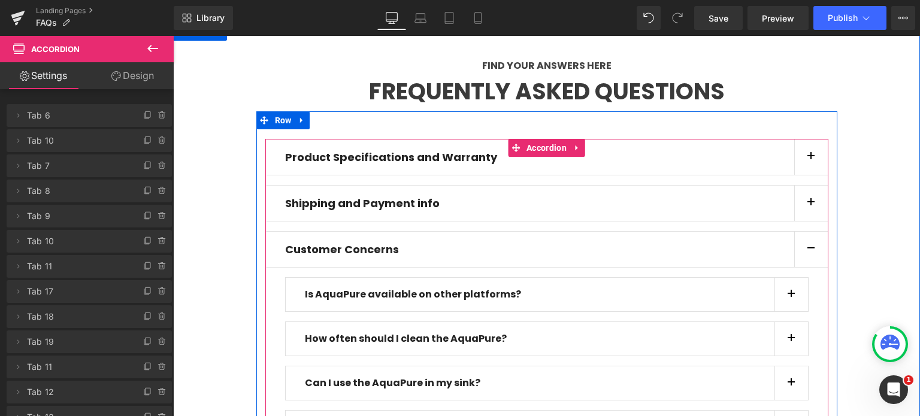
click at [803, 249] on button "button" at bounding box center [811, 249] width 34 height 35
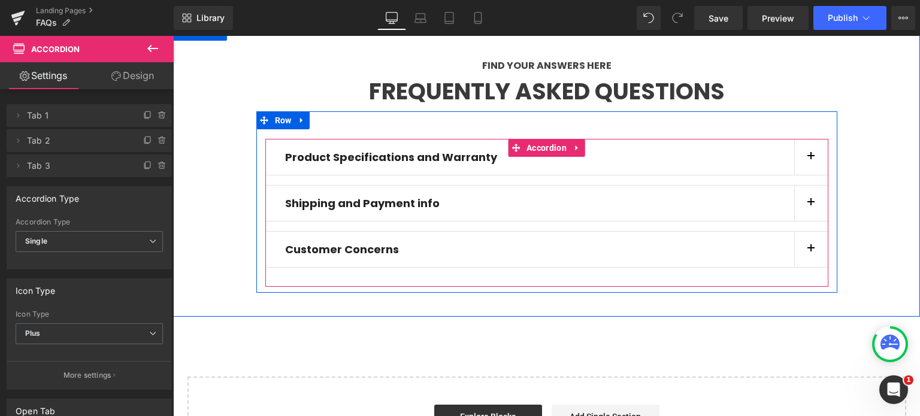
click at [811, 206] on span "button" at bounding box center [811, 206] width 0 height 0
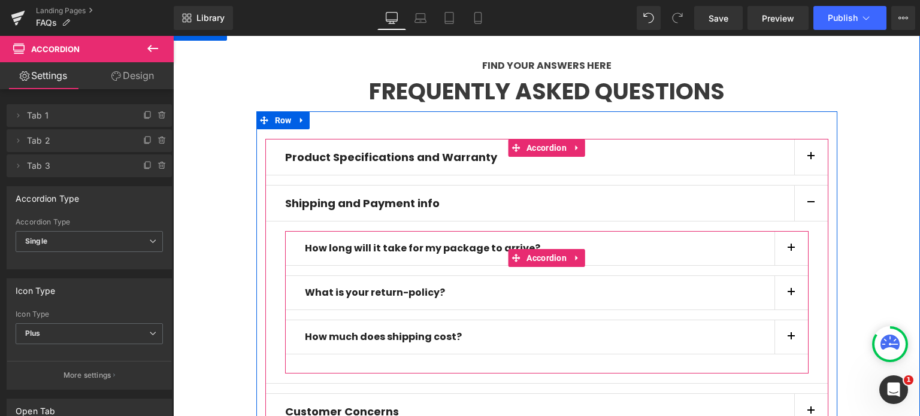
click at [785, 296] on button "button" at bounding box center [791, 293] width 34 height 34
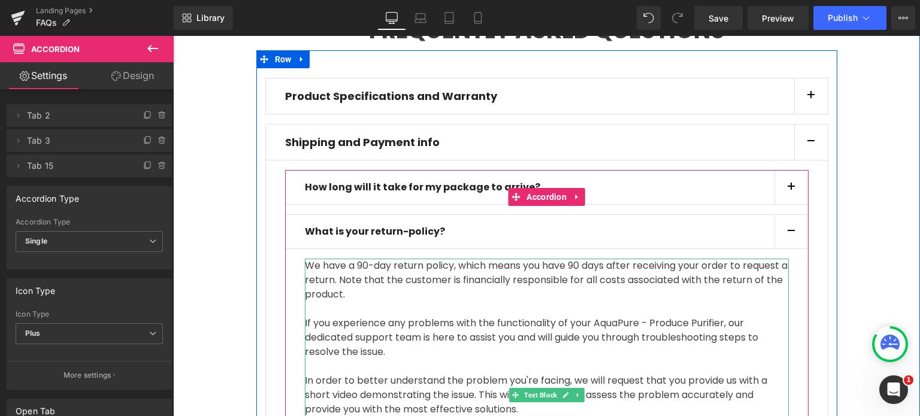
scroll to position [138, 0]
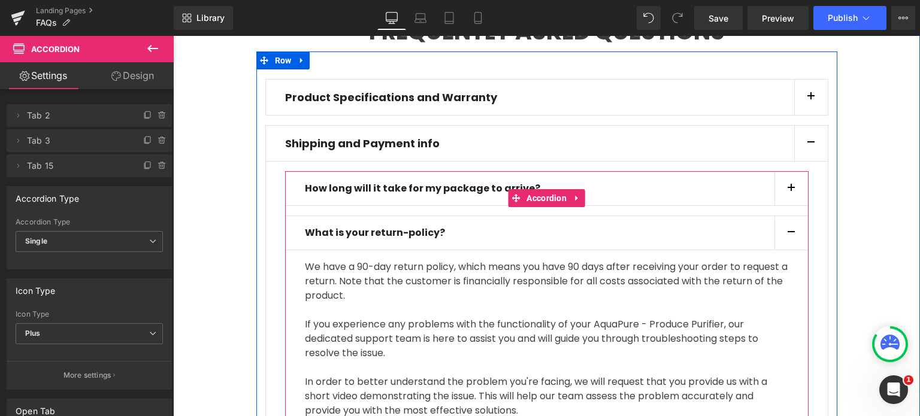
click at [788, 222] on button "button" at bounding box center [791, 233] width 34 height 34
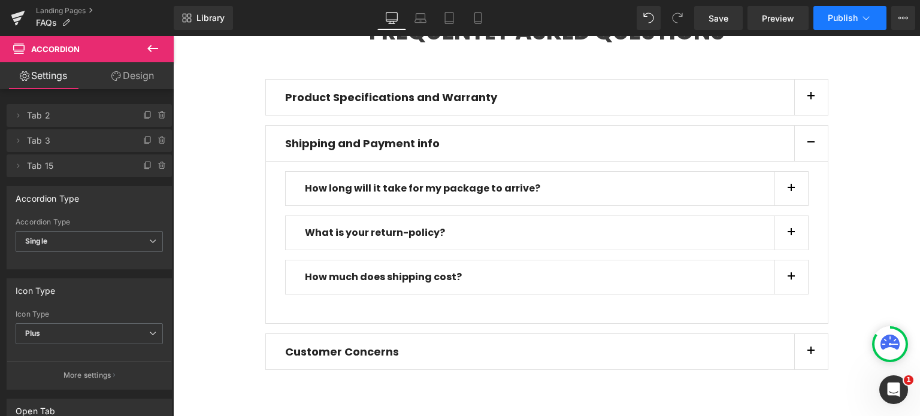
click at [830, 14] on span "Publish" at bounding box center [842, 18] width 30 height 10
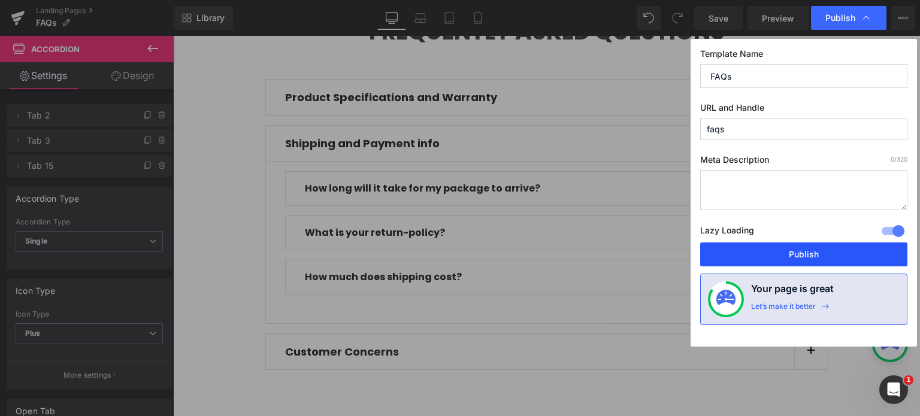
click at [788, 254] on button "Publish" at bounding box center [803, 254] width 207 height 24
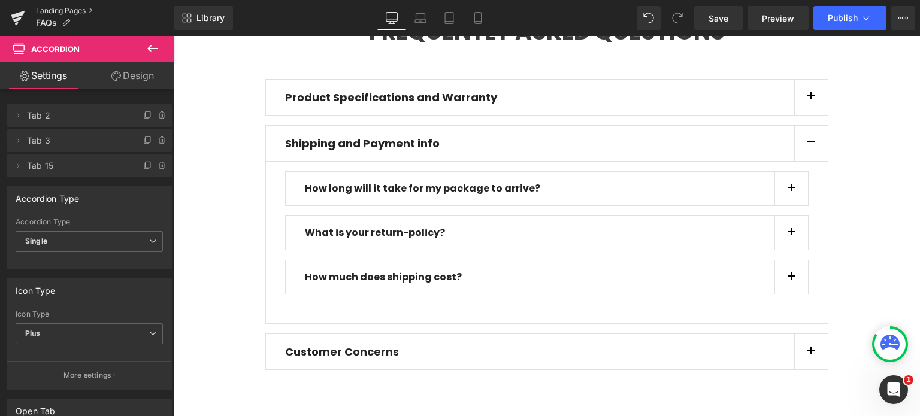
click at [50, 9] on link "Landing Pages" at bounding box center [105, 11] width 138 height 10
click at [855, 26] on button "Publish" at bounding box center [849, 18] width 73 height 24
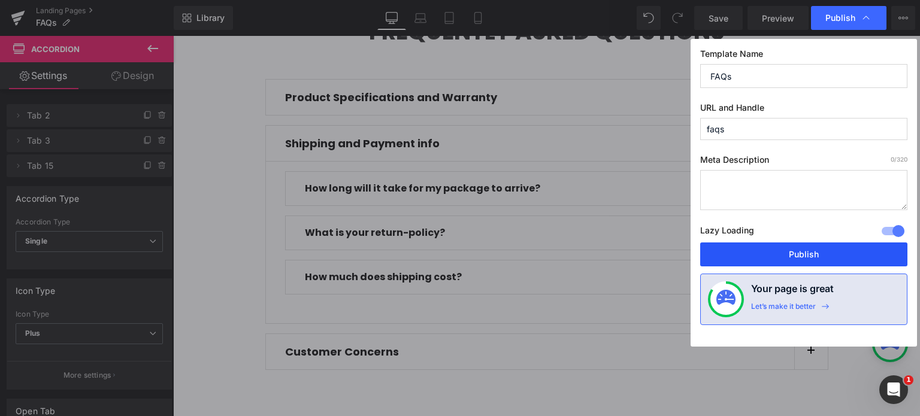
click at [814, 258] on button "Publish" at bounding box center [803, 254] width 207 height 24
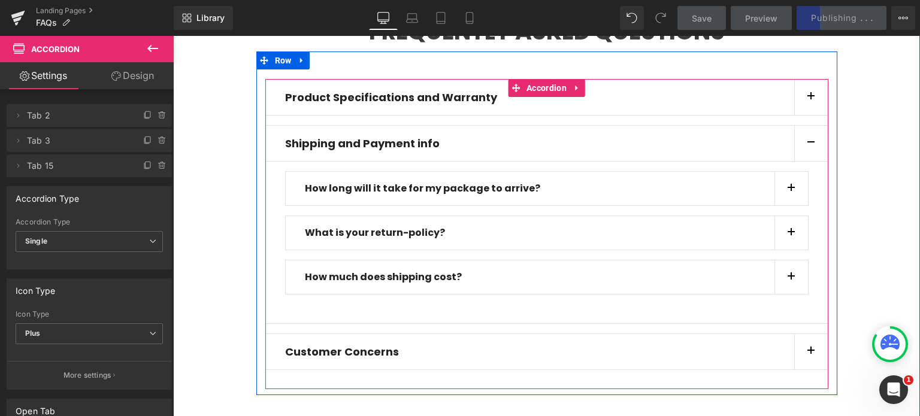
click at [811, 144] on button "button" at bounding box center [811, 143] width 34 height 35
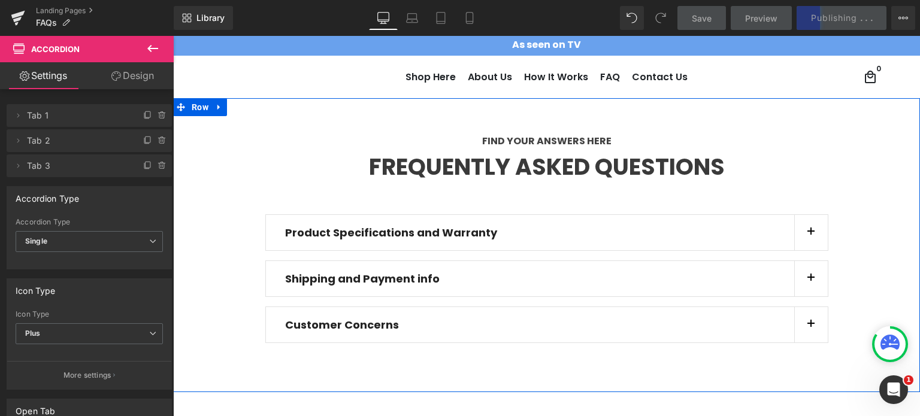
scroll to position [0, 0]
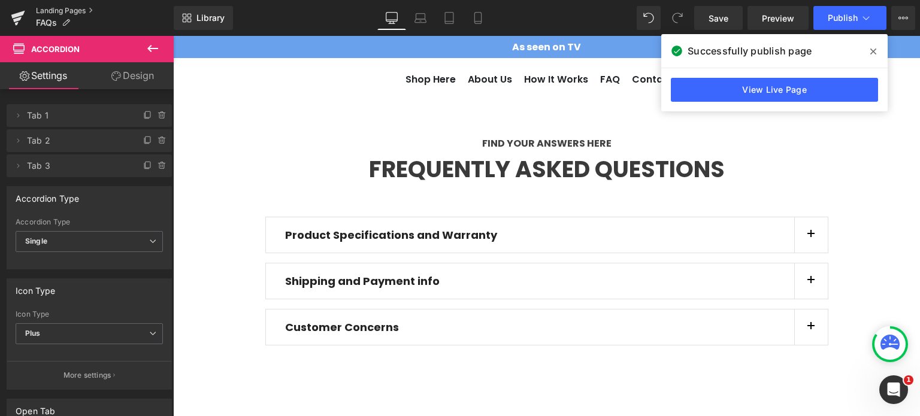
click at [66, 9] on link "Landing Pages" at bounding box center [105, 11] width 138 height 10
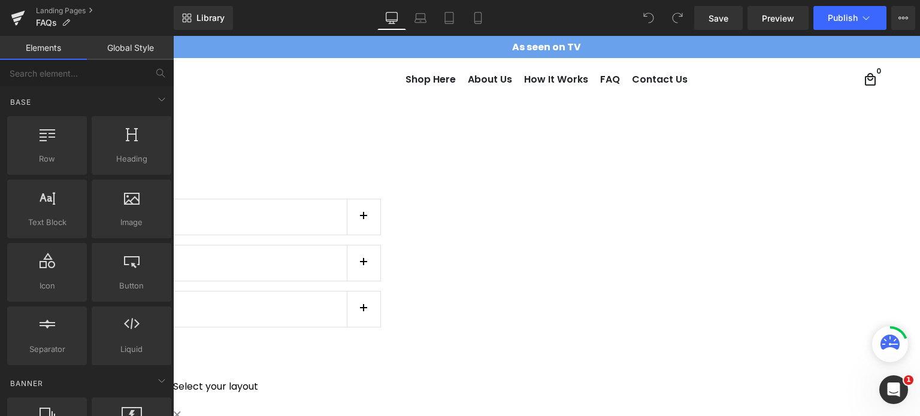
click at [363, 312] on span "button" at bounding box center [363, 312] width 0 height 0
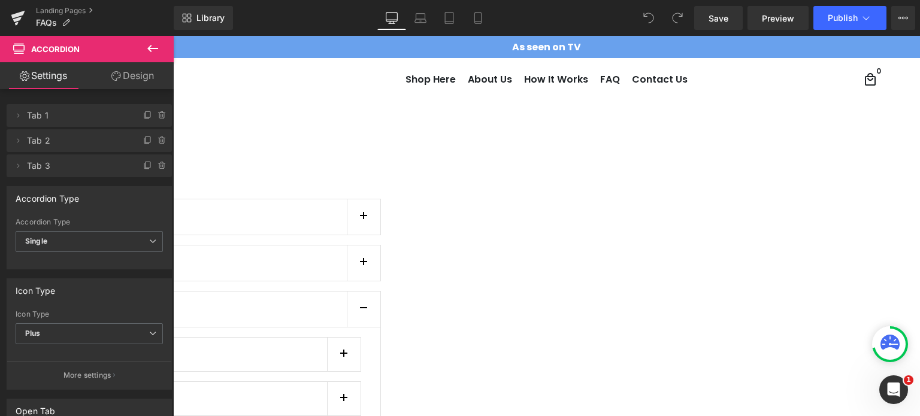
scroll to position [659, 0]
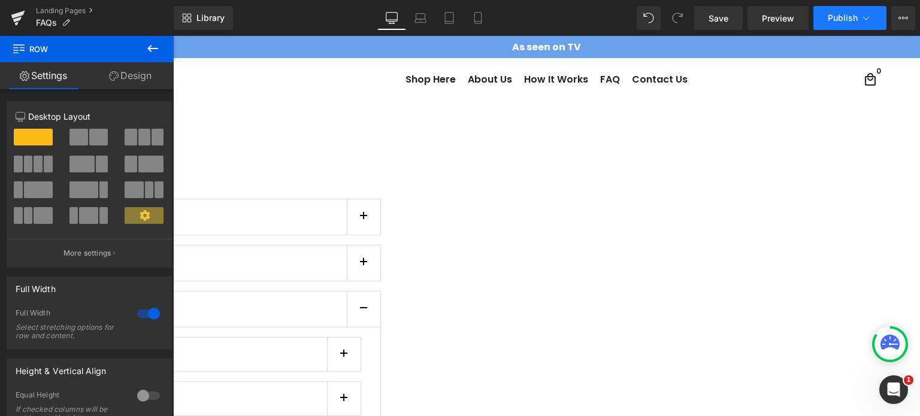
click at [840, 16] on span "Publish" at bounding box center [842, 18] width 30 height 10
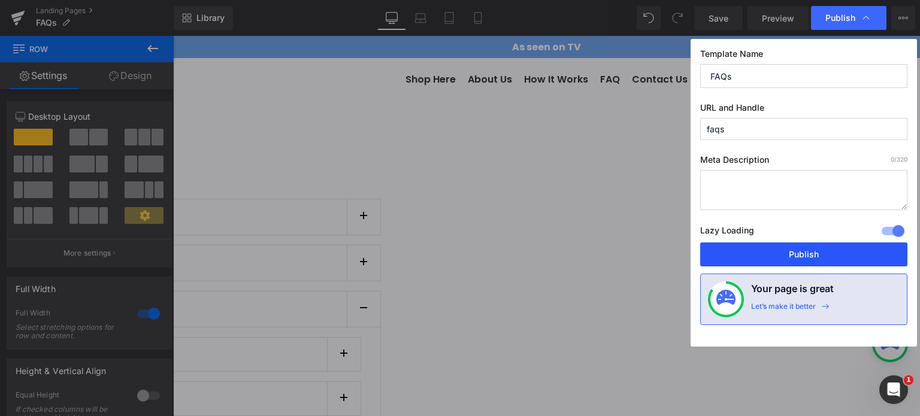
click at [827, 250] on button "Publish" at bounding box center [803, 254] width 207 height 24
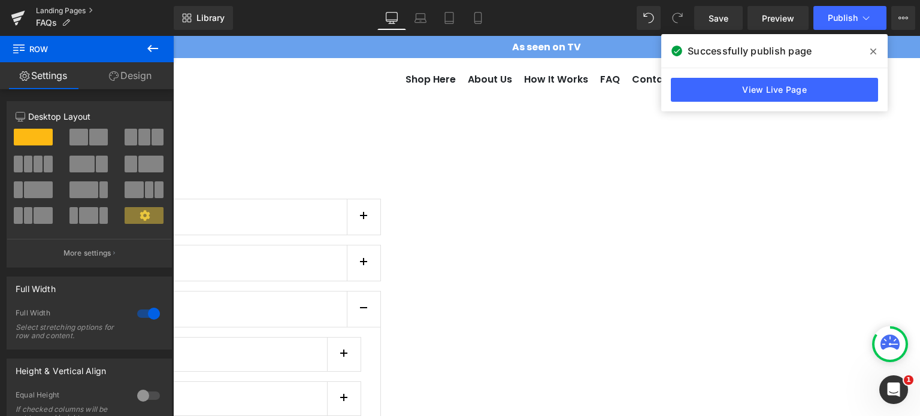
click at [66, 8] on link "Landing Pages" at bounding box center [105, 11] width 138 height 10
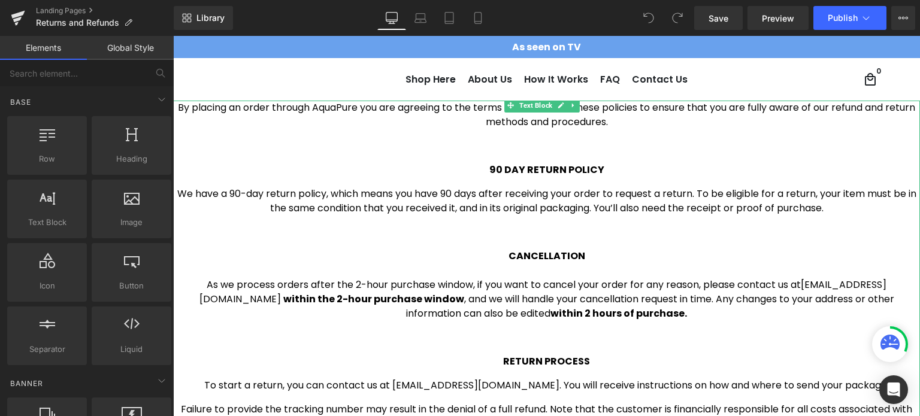
click at [441, 301] on span "CANCELLATION As we process orders after the 2-hour purchase window, if you want…" at bounding box center [546, 284] width 695 height 71
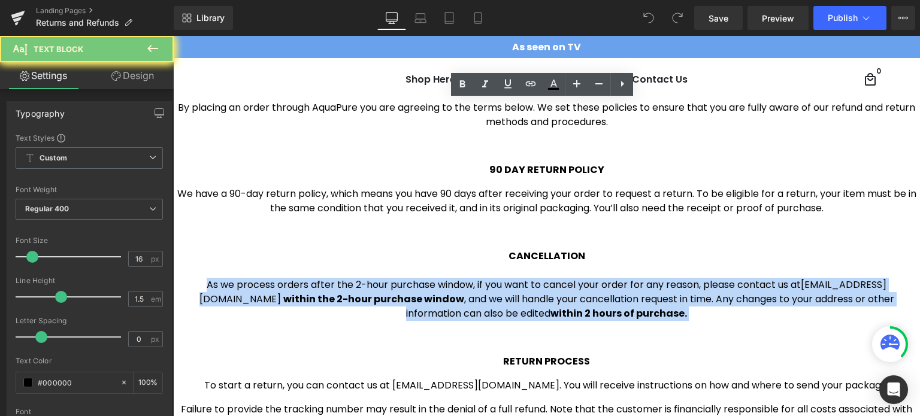
click at [441, 301] on span "CANCELLATION As we process orders after the 2-hour purchase window, if you want…" at bounding box center [546, 284] width 695 height 71
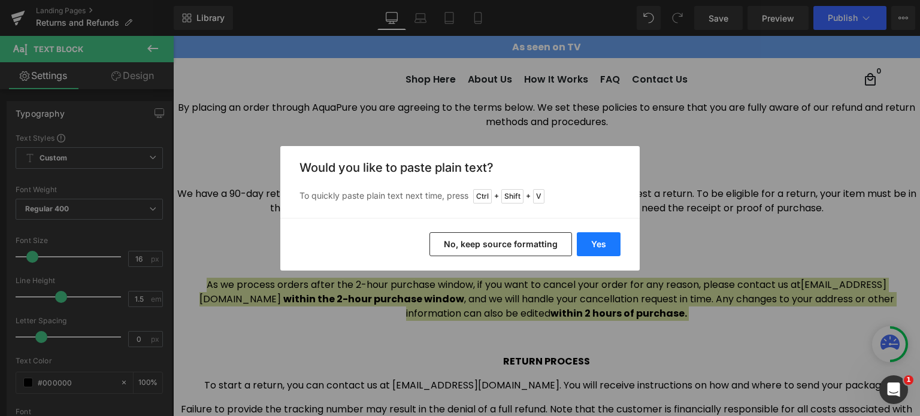
click at [610, 245] on button "Yes" at bounding box center [599, 244] width 44 height 24
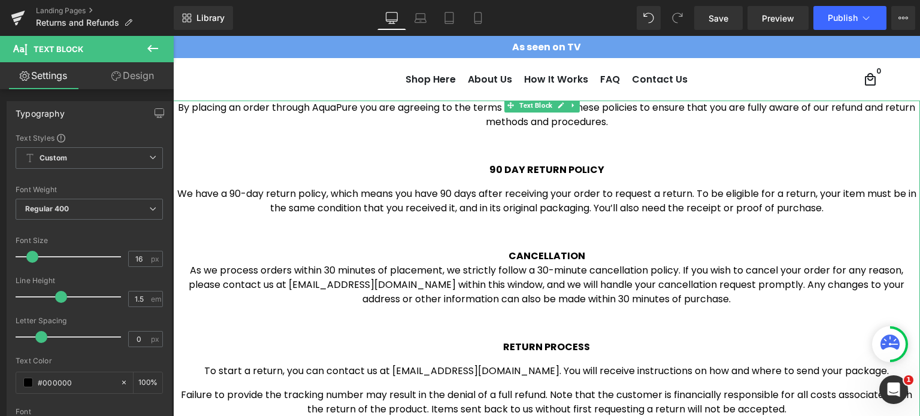
click at [620, 255] on p "CANCELLATION As we process orders within 30 minutes of placement, we strictly f…" at bounding box center [546, 277] width 747 height 57
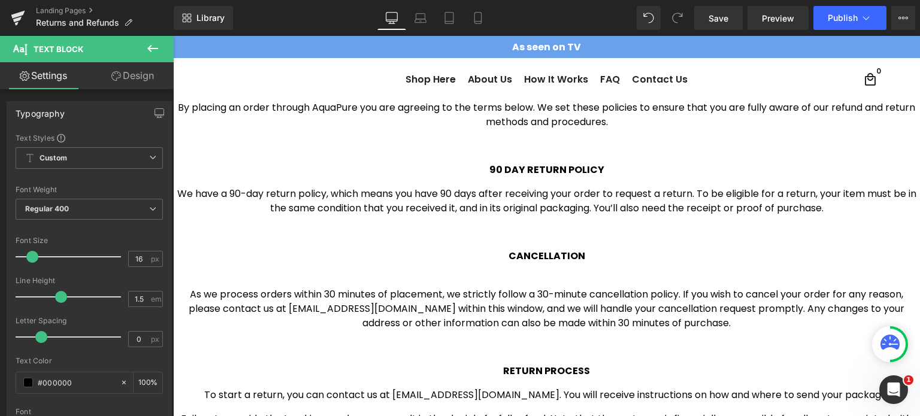
click at [593, 282] on p "As we process orders within 30 minutes of placement, we strictly follow a 30-mi…" at bounding box center [546, 301] width 747 height 57
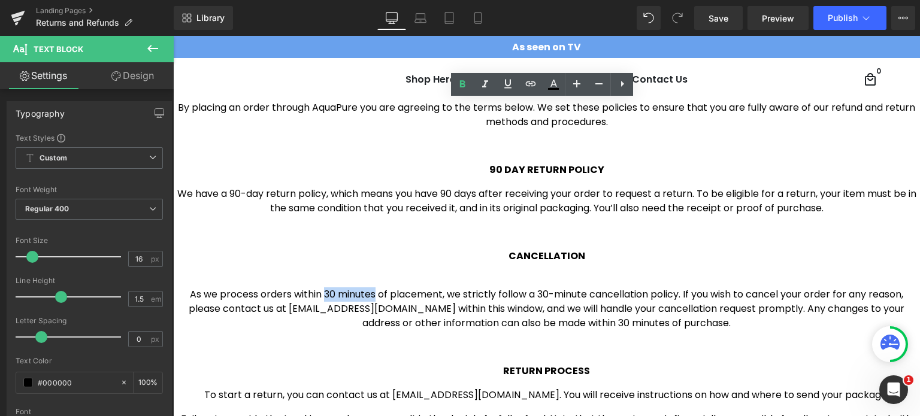
drag, startPoint x: 319, startPoint y: 293, endPoint x: 367, endPoint y: 296, distance: 48.6
click at [367, 296] on span "As we process orders within 30 minutes of placement, we strictly follow a 30-mi…" at bounding box center [546, 308] width 715 height 43
click at [465, 90] on icon at bounding box center [462, 84] width 14 height 14
drag, startPoint x: 457, startPoint y: 275, endPoint x: 461, endPoint y: 292, distance: 17.1
click at [456, 275] on p "As we process orders within 30 minutes of placement, we strictly follow a 30-mi…" at bounding box center [546, 301] width 747 height 57
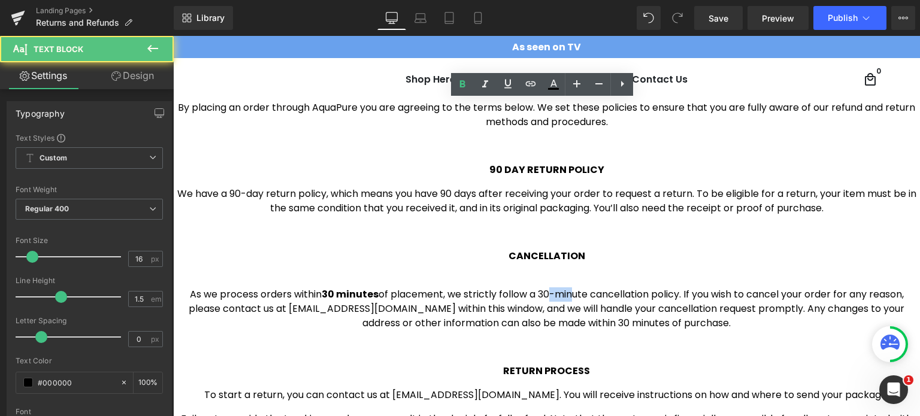
drag, startPoint x: 535, startPoint y: 294, endPoint x: 562, endPoint y: 292, distance: 27.0
click at [562, 292] on span "As we process orders within 30 minutes of placement, we strictly follow a 30-mi…" at bounding box center [546, 308] width 715 height 43
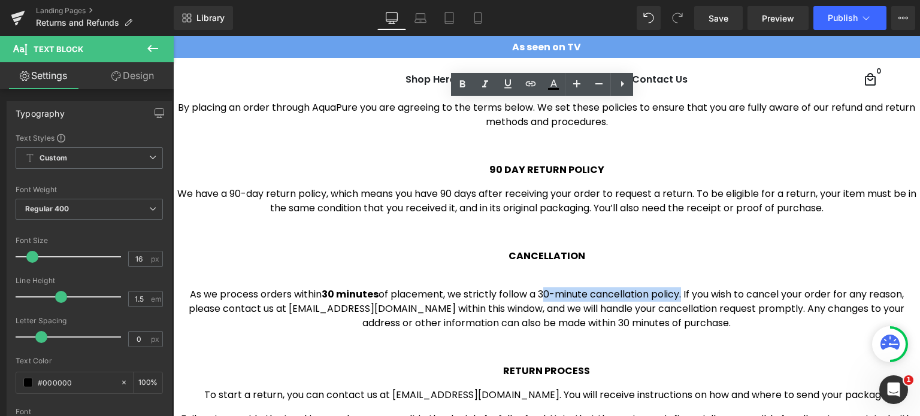
drag, startPoint x: 544, startPoint y: 296, endPoint x: 673, endPoint y: 292, distance: 128.8
click at [673, 292] on span "As we process orders within 30 minutes of placement, we strictly follow a 30-mi…" at bounding box center [546, 308] width 715 height 43
click at [457, 84] on icon at bounding box center [462, 84] width 14 height 14
click at [503, 201] on span "We have a 90-day return policy, which means you have 90 days after receiving yo…" at bounding box center [546, 201] width 739 height 28
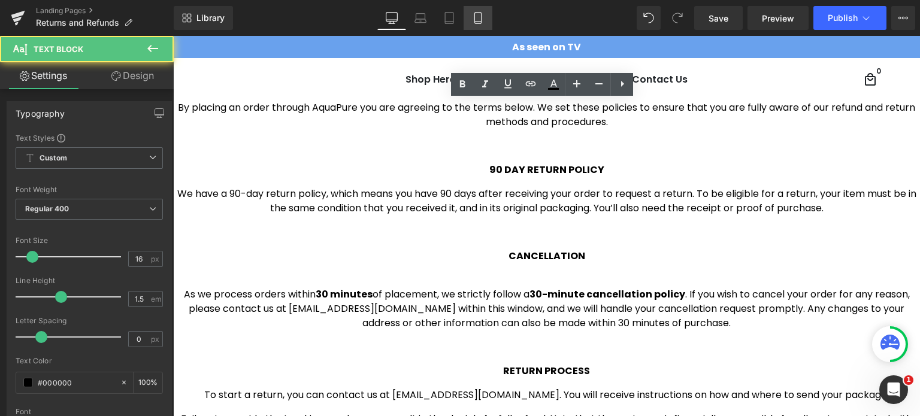
click at [472, 10] on link "Mobile" at bounding box center [477, 18] width 29 height 24
type input "100"
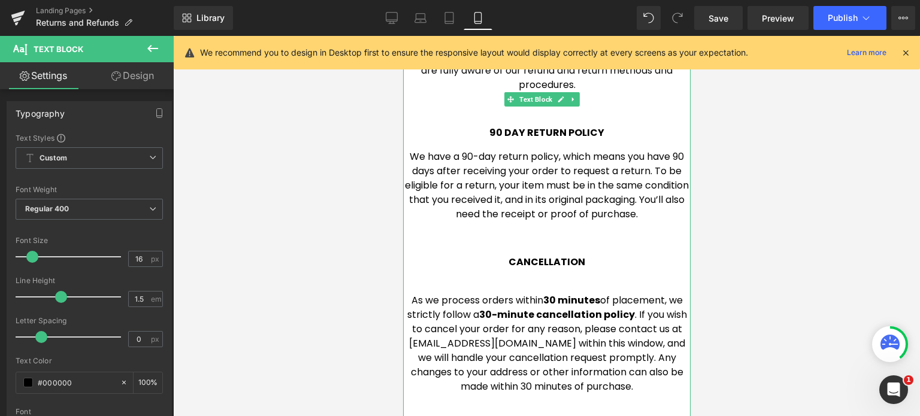
scroll to position [180, 0]
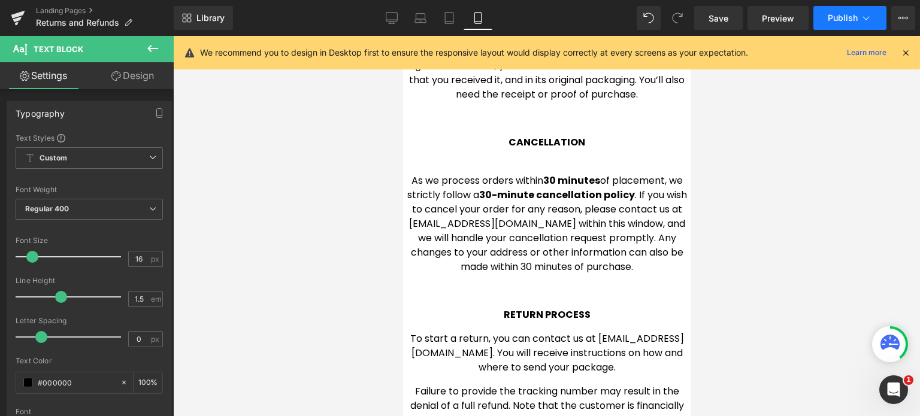
click at [847, 22] on span "Publish" at bounding box center [842, 18] width 30 height 10
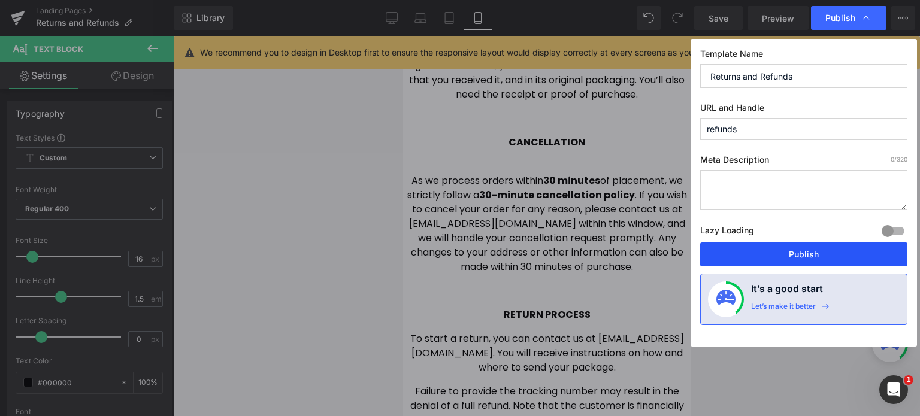
click at [809, 255] on button "Publish" at bounding box center [803, 254] width 207 height 24
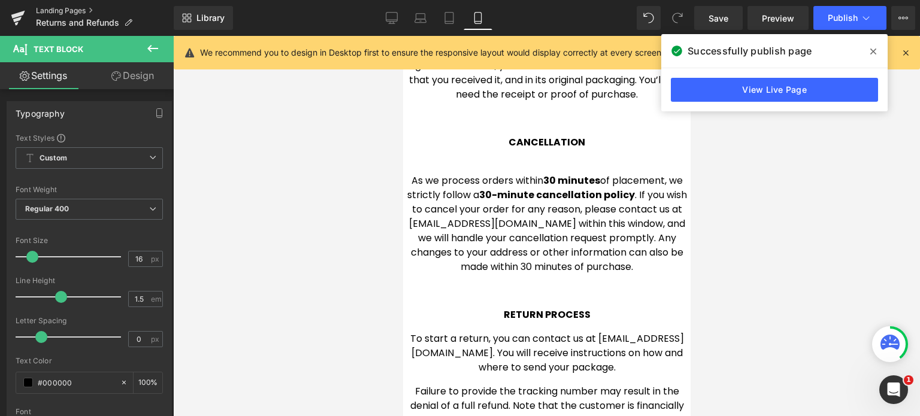
click at [53, 8] on link "Landing Pages" at bounding box center [105, 11] width 138 height 10
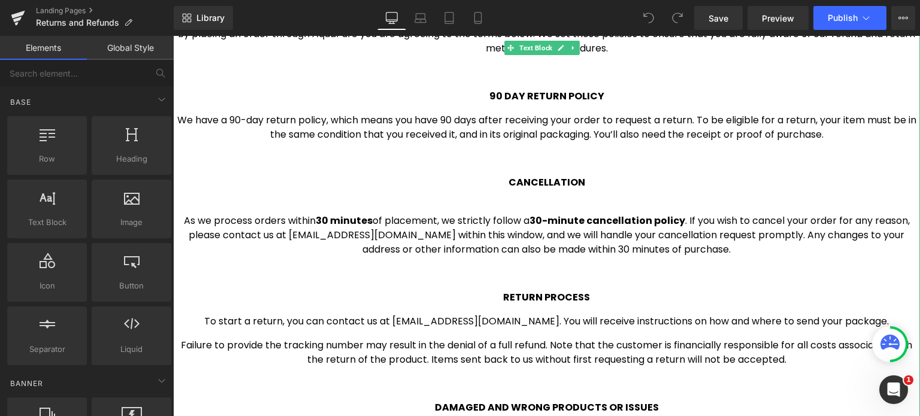
scroll to position [120, 0]
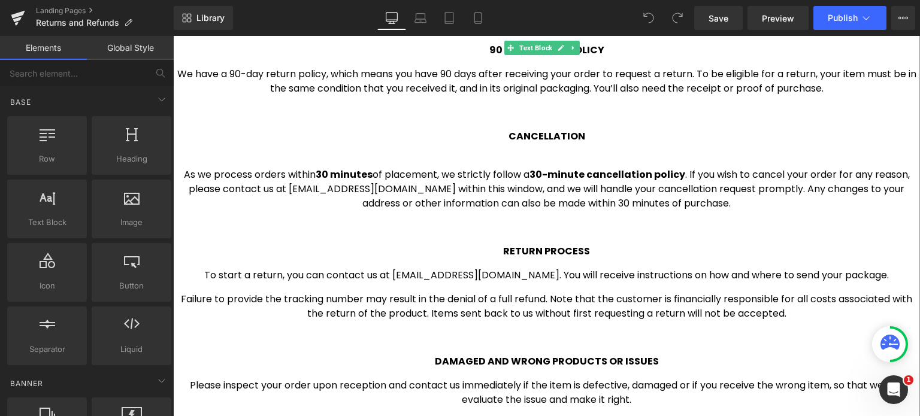
click at [400, 301] on p "Failure to provide the tracking number may result in the denial of a full refun…" at bounding box center [546, 306] width 747 height 29
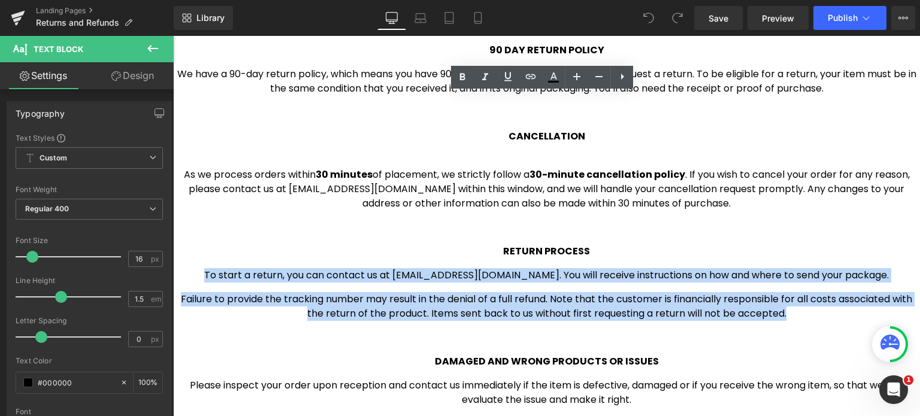
drag, startPoint x: 797, startPoint y: 313, endPoint x: 232, endPoint y: 274, distance: 566.5
click at [232, 274] on div "By placing an order through AquaPure you are agreeing to the terms below. We se…" at bounding box center [546, 378] width 747 height 795
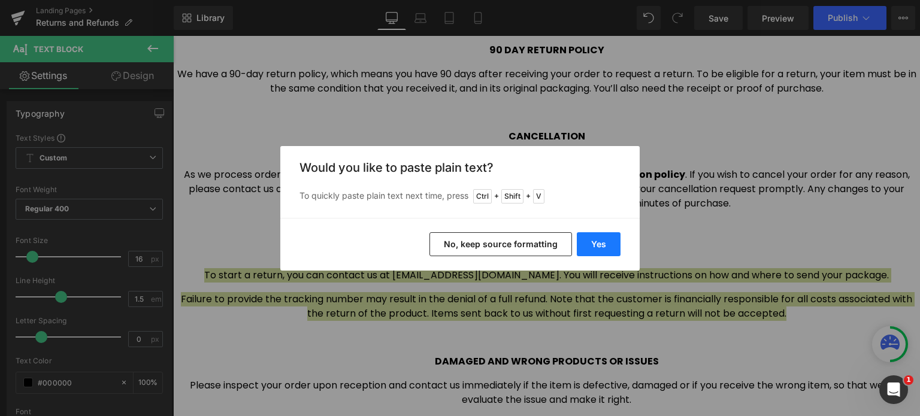
click at [599, 242] on button "Yes" at bounding box center [599, 244] width 44 height 24
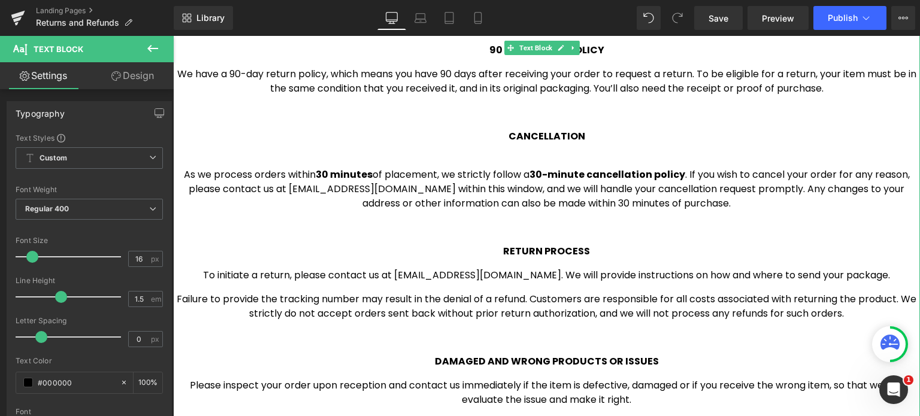
click at [666, 317] on p "Failure to provide the tracking number may result in the denial of a refund. Cu…" at bounding box center [546, 306] width 747 height 29
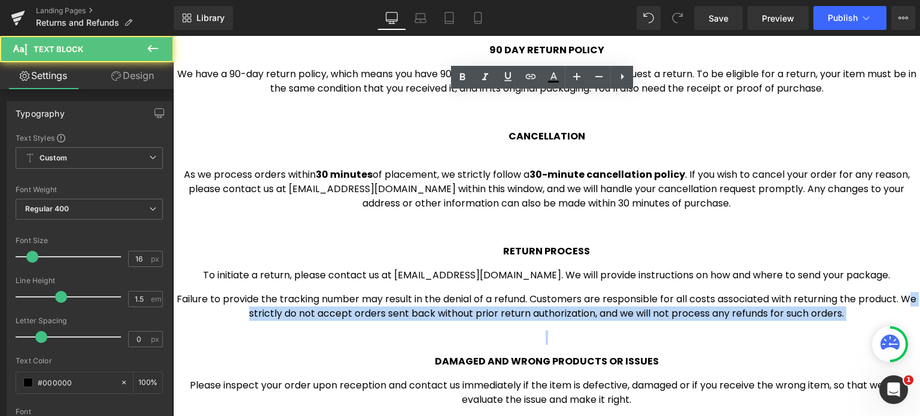
drag, startPoint x: 240, startPoint y: 313, endPoint x: 644, endPoint y: 328, distance: 403.8
click at [644, 328] on div "By placing an order through AquaPure you are agreeing to the terms below. We se…" at bounding box center [546, 378] width 747 height 795
click at [643, 326] on div "By placing an order through AquaPure you are agreeing to the terms below. We se…" at bounding box center [546, 378] width 747 height 795
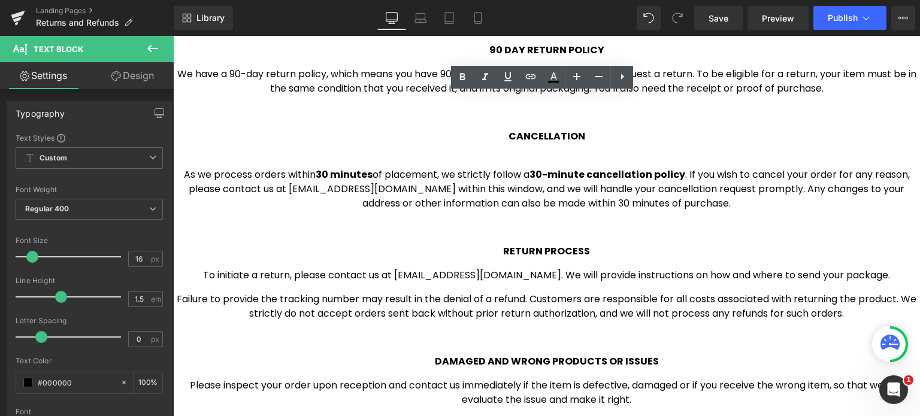
click at [721, 309] on p "Failure to provide the tracking number may result in the denial of a refund. Cu…" at bounding box center [546, 306] width 747 height 29
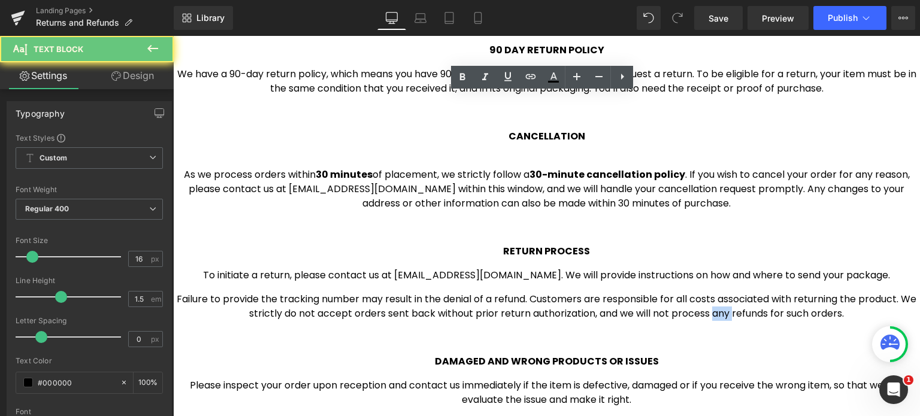
click at [722, 309] on p "Failure to provide the tracking number may result in the denial of a refund. Cu…" at bounding box center [546, 306] width 747 height 29
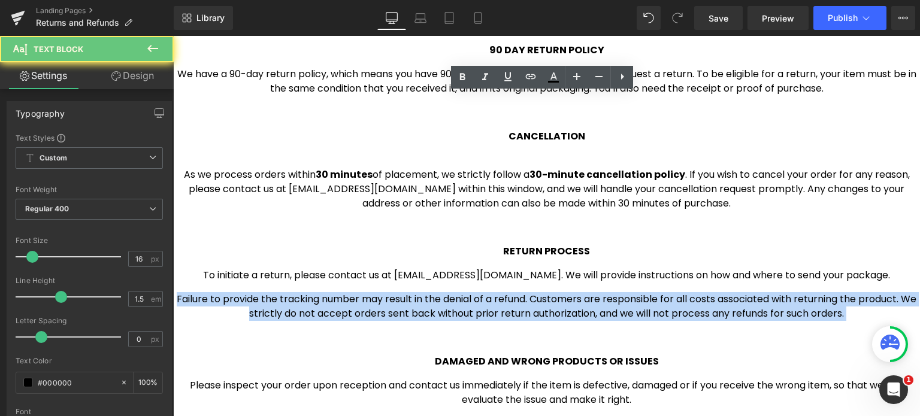
click at [722, 309] on p "Failure to provide the tracking number may result in the denial of a refund. Cu…" at bounding box center [546, 306] width 747 height 29
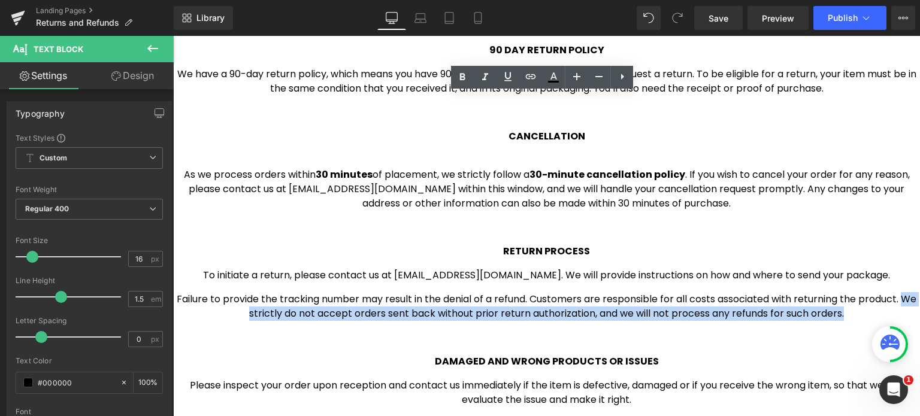
drag, startPoint x: 863, startPoint y: 317, endPoint x: 235, endPoint y: 311, distance: 628.1
click at [235, 311] on p "Failure to provide the tracking number may result in the denial of a refund. Cu…" at bounding box center [546, 306] width 747 height 29
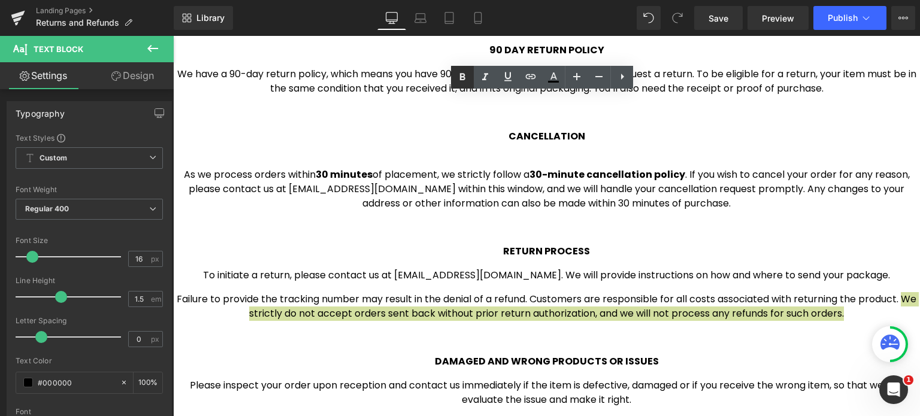
click at [463, 77] on icon at bounding box center [462, 76] width 5 height 7
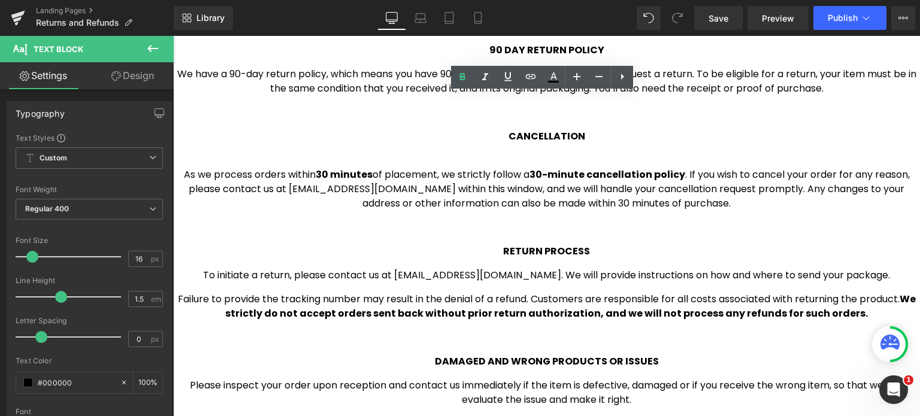
click at [810, 270] on p "To initiate a return, please contact us at hello@aquapure.co. We will provide i…" at bounding box center [546, 275] width 747 height 14
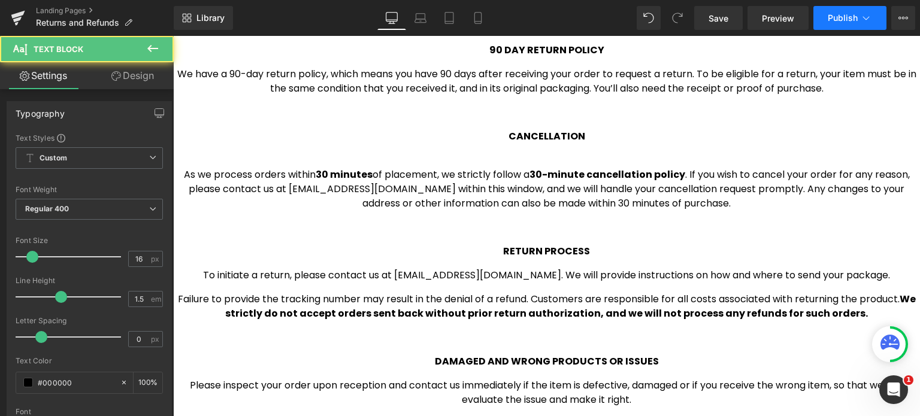
click at [860, 19] on icon at bounding box center [866, 18] width 12 height 12
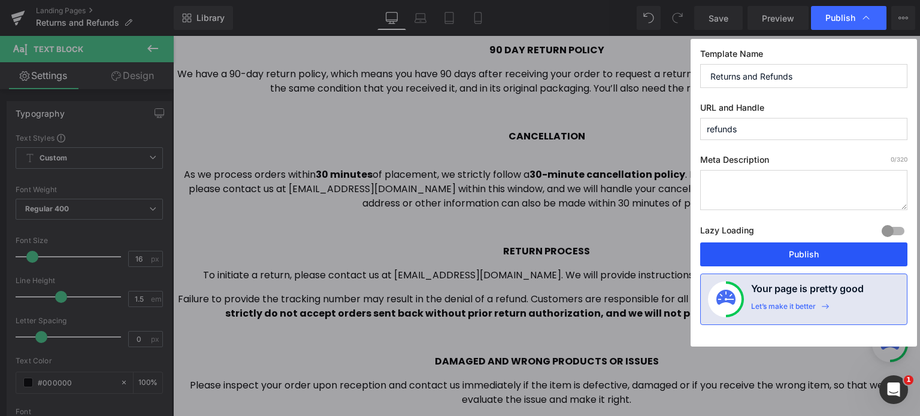
click at [778, 257] on button "Publish" at bounding box center [803, 254] width 207 height 24
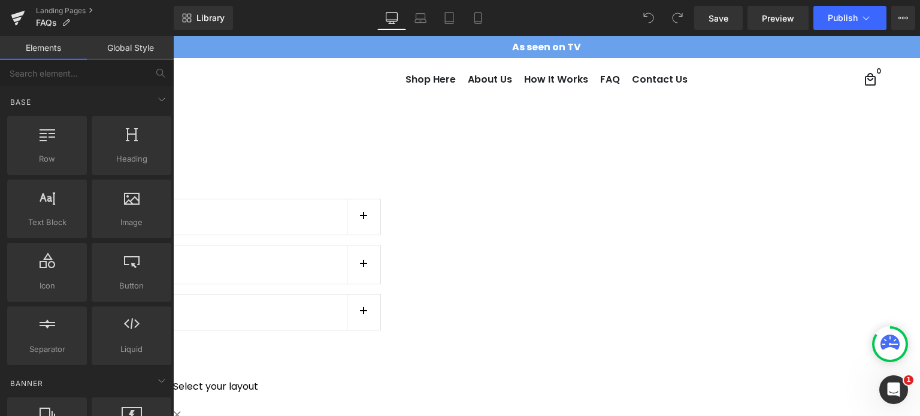
click at [380, 281] on button "button" at bounding box center [364, 264] width 34 height 38
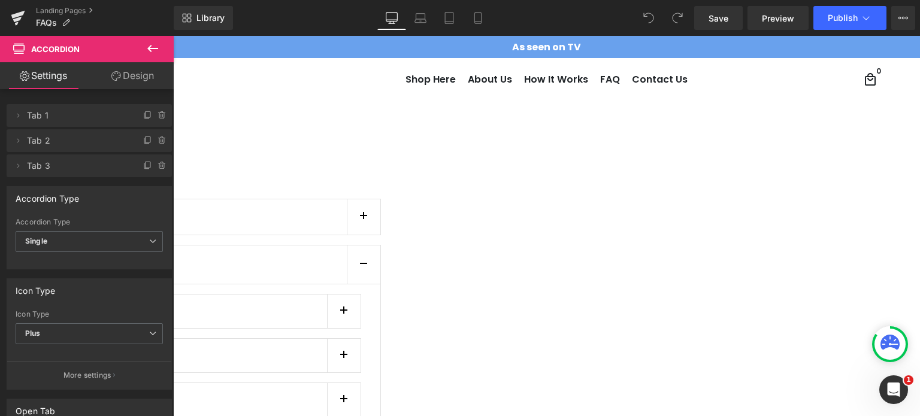
scroll to position [120, 0]
click at [327, 304] on p "How long will it take for my package to arrive?" at bounding box center [83, 311] width 487 height 14
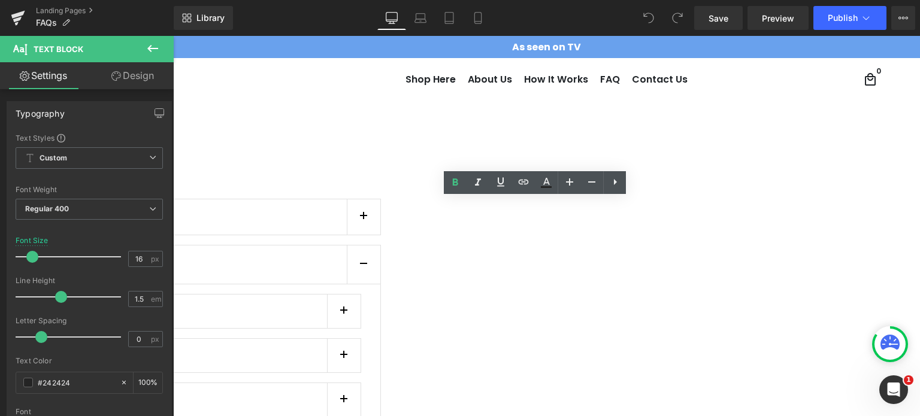
click at [360, 295] on button "button" at bounding box center [344, 312] width 34 height 34
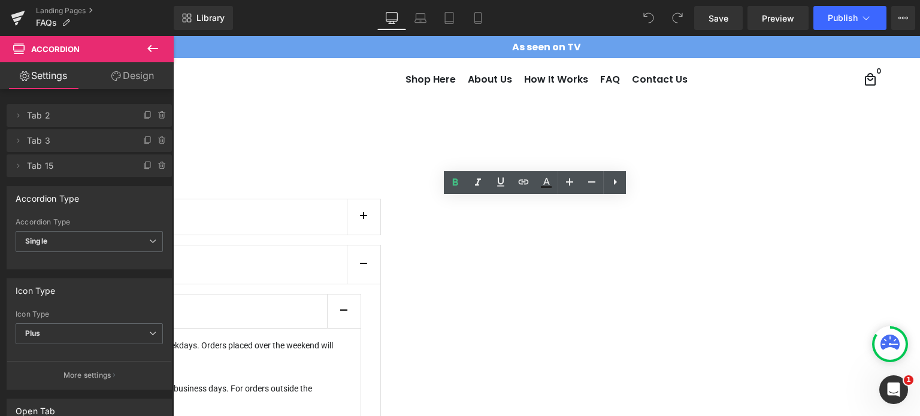
click at [341, 338] on p "We’re excited to get your order to you quickly! All orders are shipped within 2…" at bounding box center [91, 359] width 502 height 43
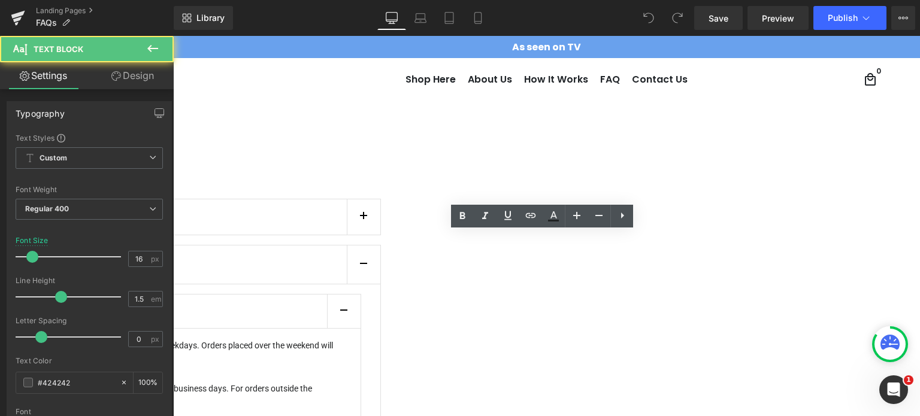
click at [341, 338] on p "We’re excited to get your order to you quickly! All orders are shipped within 2…" at bounding box center [91, 359] width 502 height 43
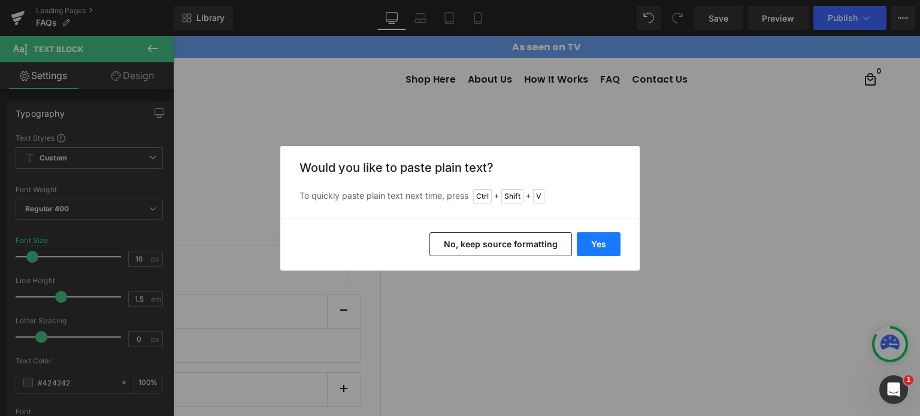
click at [599, 239] on button "Yes" at bounding box center [599, 244] width 44 height 24
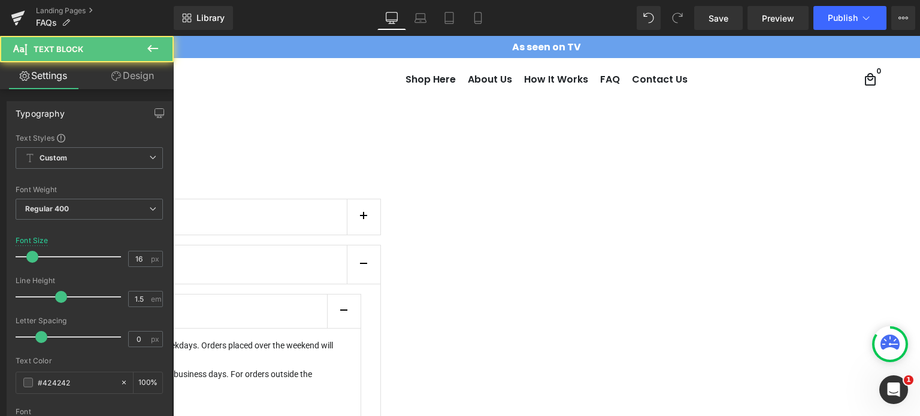
click at [341, 338] on p "We’re excited to get your order to you quickly! All orders are shipped within 2…" at bounding box center [91, 352] width 502 height 29
click at [341, 381] on p "For deliveries within the USA, you can expect your order to arrive in 3 to 5 bu…" at bounding box center [91, 395] width 502 height 29
drag, startPoint x: 347, startPoint y: 332, endPoint x: 296, endPoint y: 337, distance: 51.8
click at [296, 337] on article "We’re excited to get your order to you quickly! All orders are shipped within 2…" at bounding box center [90, 389] width 541 height 120
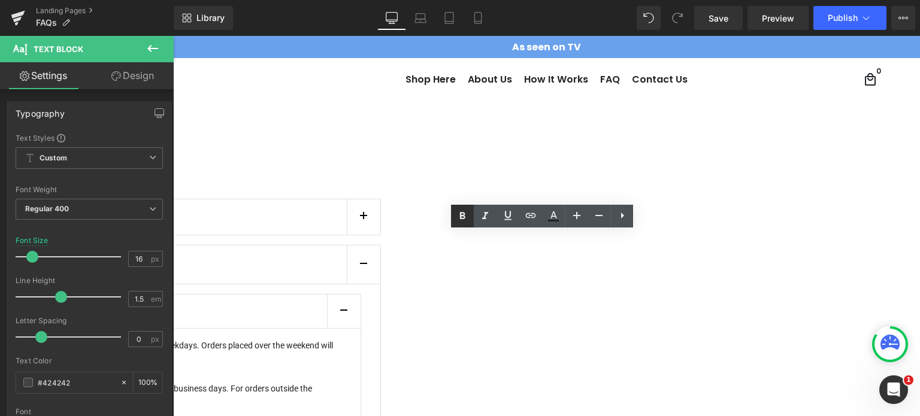
click at [457, 216] on icon at bounding box center [462, 216] width 14 height 14
click at [341, 381] on p "For deliveries within the USA, you can expect your order to arrive in 3 to 5 bu…" at bounding box center [91, 395] width 502 height 29
drag, startPoint x: 624, startPoint y: 333, endPoint x: 350, endPoint y: 335, distance: 274.2
drag, startPoint x: 460, startPoint y: 218, endPoint x: 536, endPoint y: 222, distance: 76.8
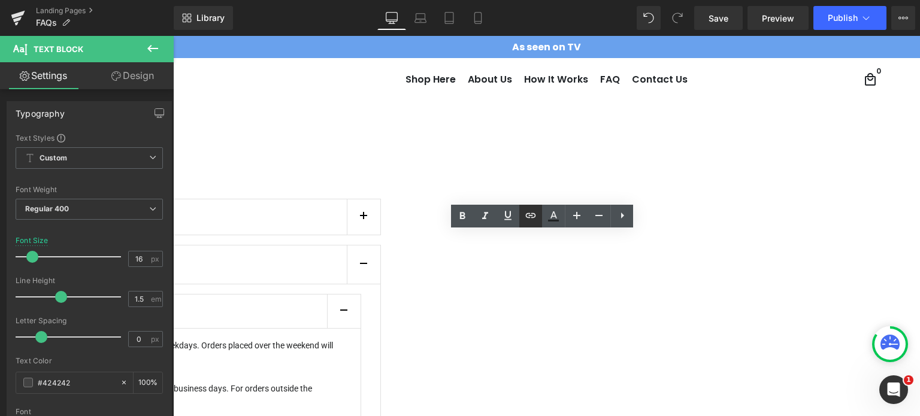
click at [460, 218] on icon at bounding box center [462, 216] width 5 height 7
click at [849, 14] on span "Publish" at bounding box center [842, 18] width 30 height 10
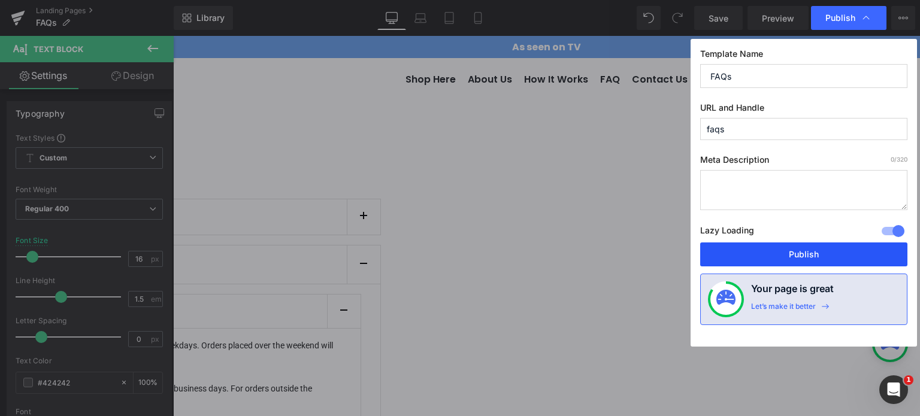
click at [781, 256] on button "Publish" at bounding box center [803, 254] width 207 height 24
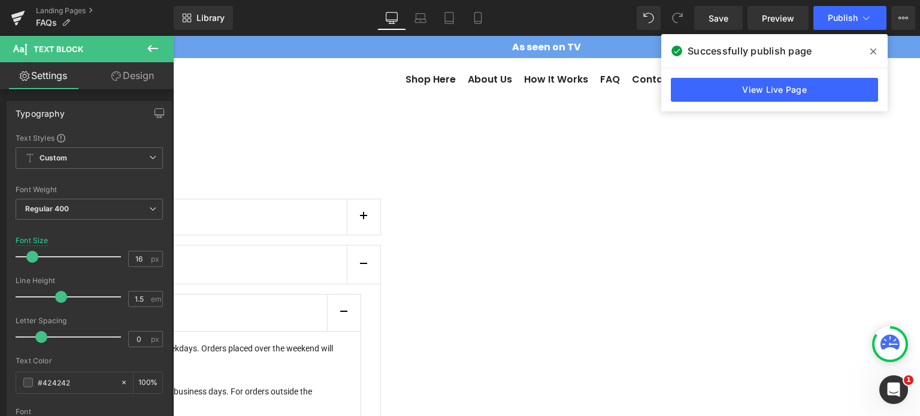
scroll to position [239, 0]
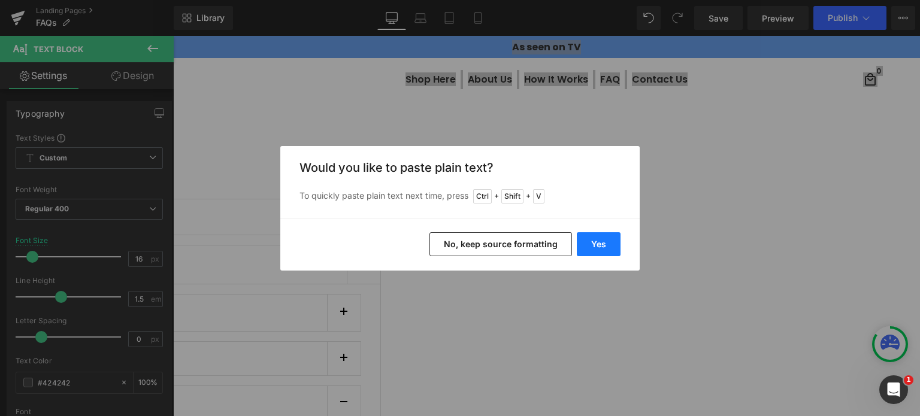
click at [614, 248] on button "Yes" at bounding box center [599, 244] width 44 height 24
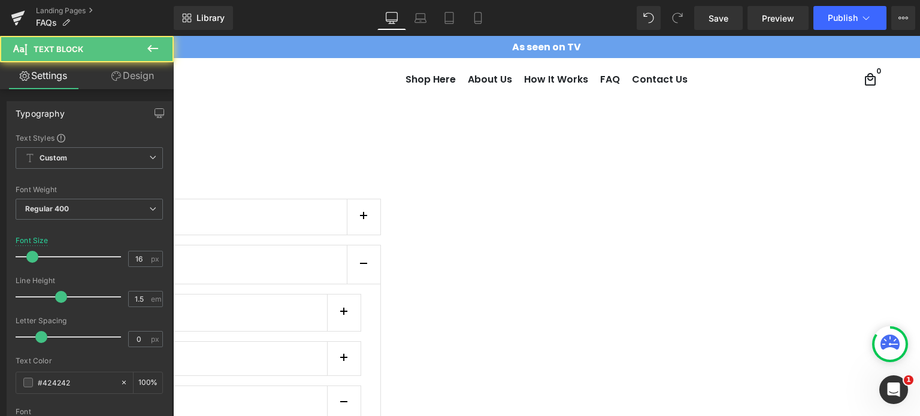
drag, startPoint x: 355, startPoint y: 248, endPoint x: 295, endPoint y: 234, distance: 62.0
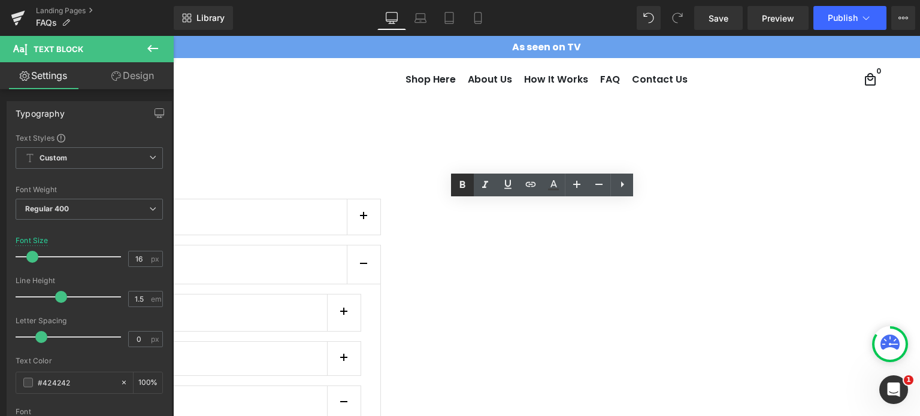
click at [465, 184] on icon at bounding box center [462, 185] width 14 height 14
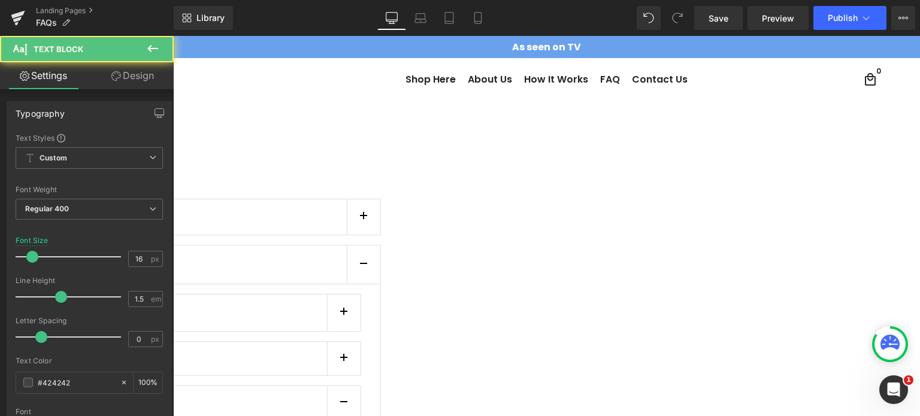
drag, startPoint x: 414, startPoint y: 284, endPoint x: 328, endPoint y: 281, distance: 86.3
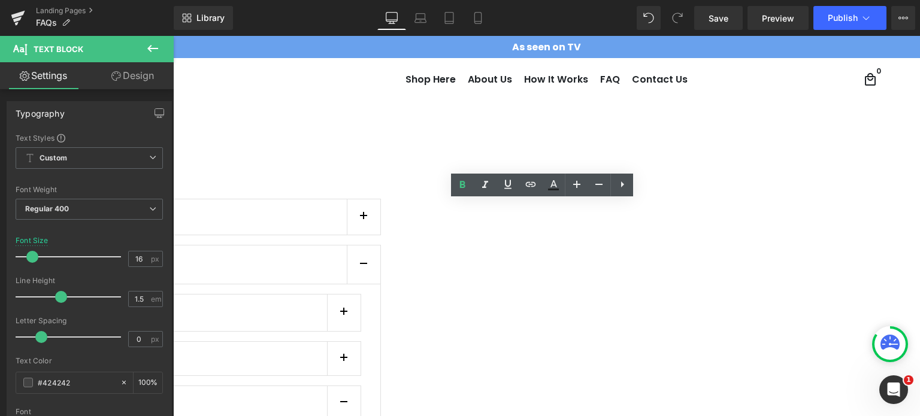
drag, startPoint x: 400, startPoint y: 293, endPoint x: 285, endPoint y: 283, distance: 115.4
click at [465, 186] on icon at bounding box center [462, 185] width 14 height 14
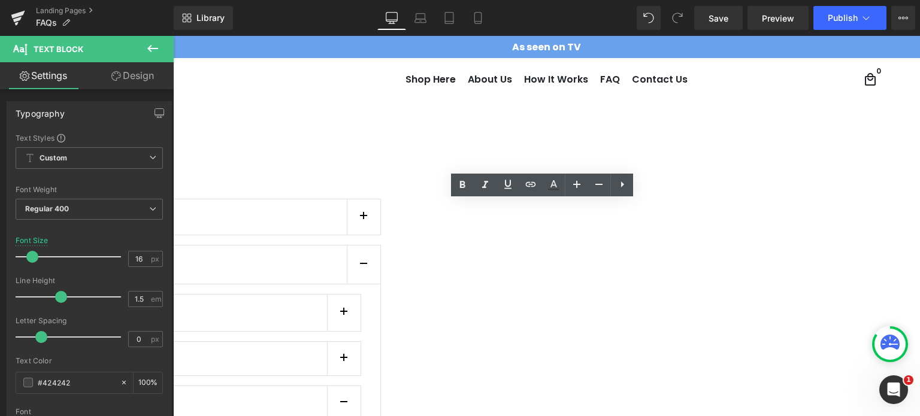
click at [360, 386] on button "button" at bounding box center [344, 403] width 34 height 34
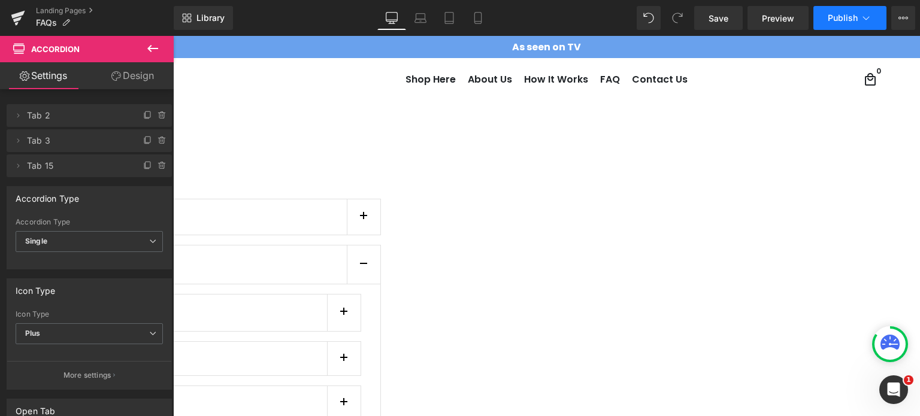
click at [859, 16] on button "Publish" at bounding box center [849, 18] width 73 height 24
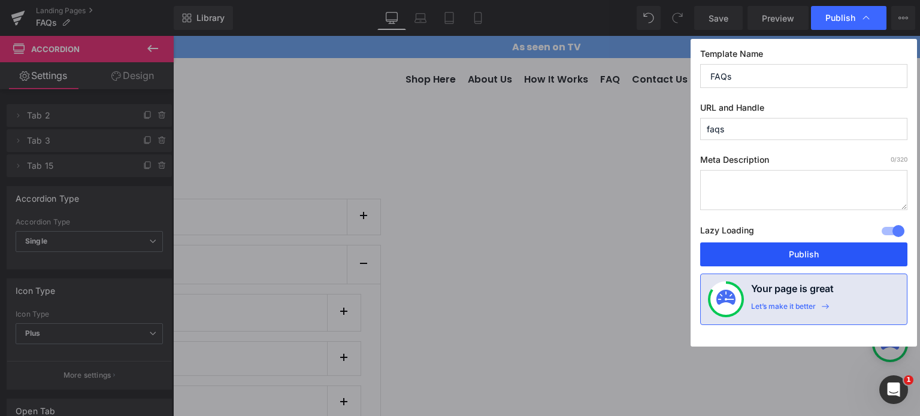
click at [777, 250] on button "Publish" at bounding box center [803, 254] width 207 height 24
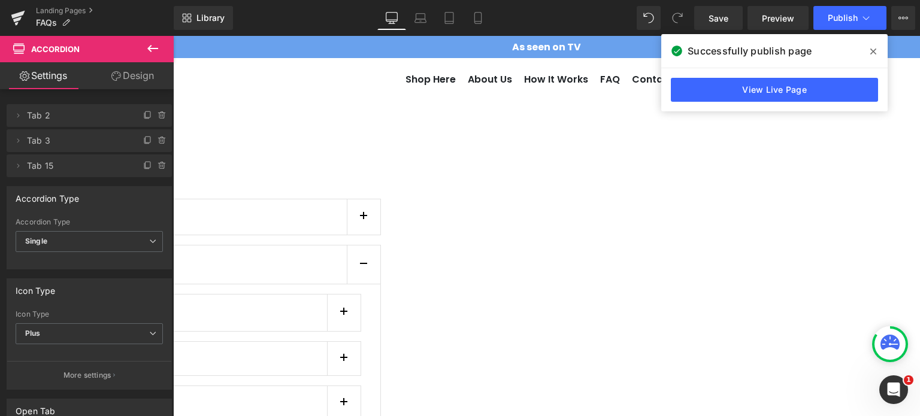
scroll to position [0, 0]
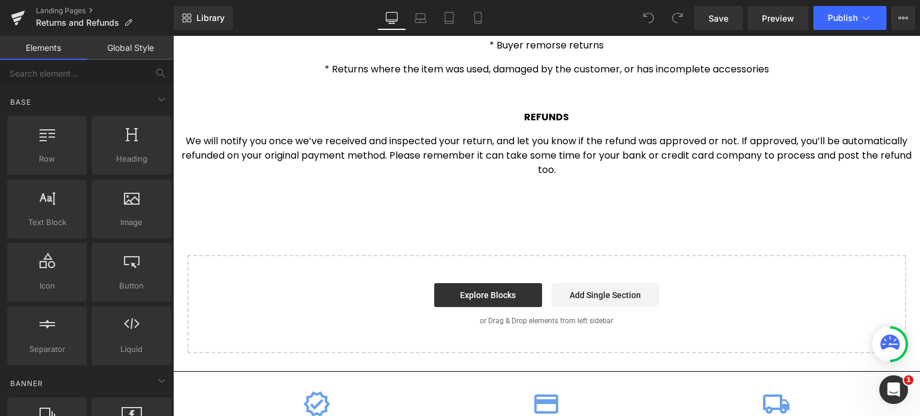
scroll to position [599, 0]
